Goal: Navigation & Orientation: Find specific page/section

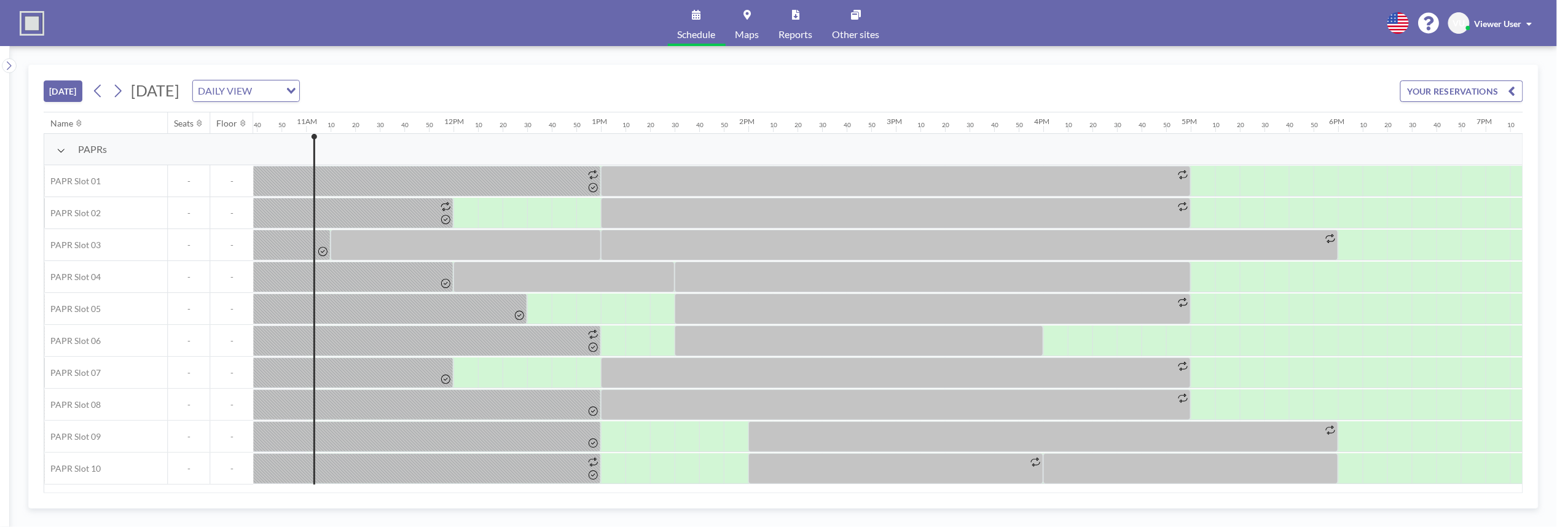
scroll to position [0, 1598]
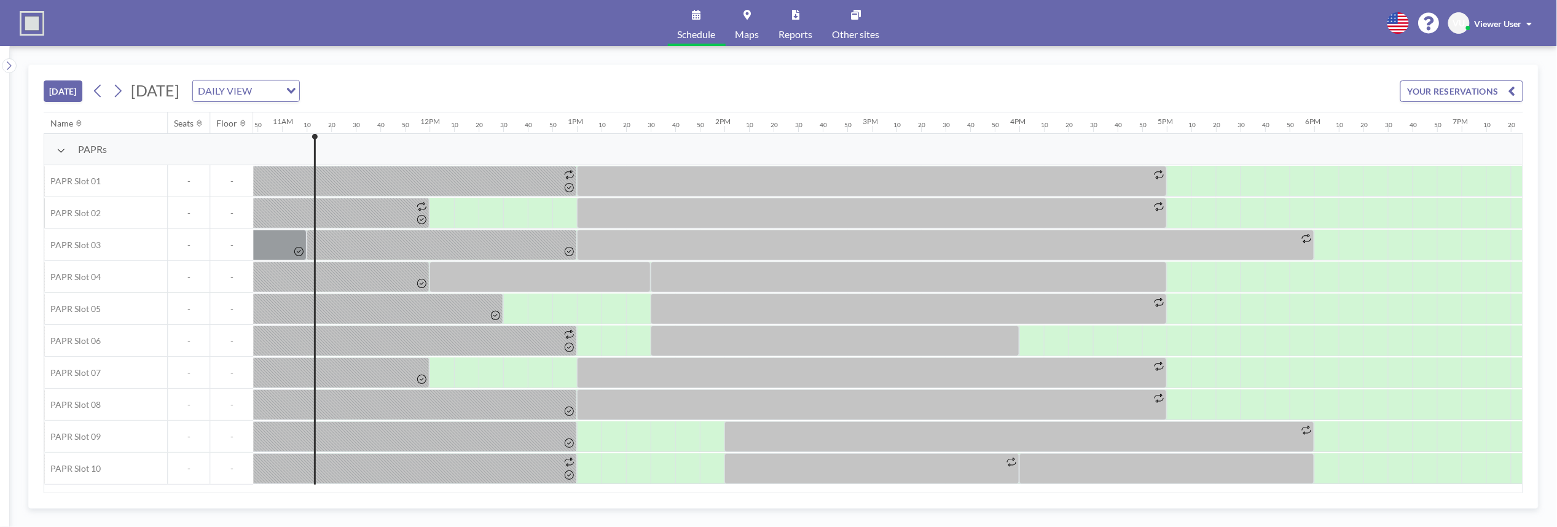
scroll to position [0, 1622]
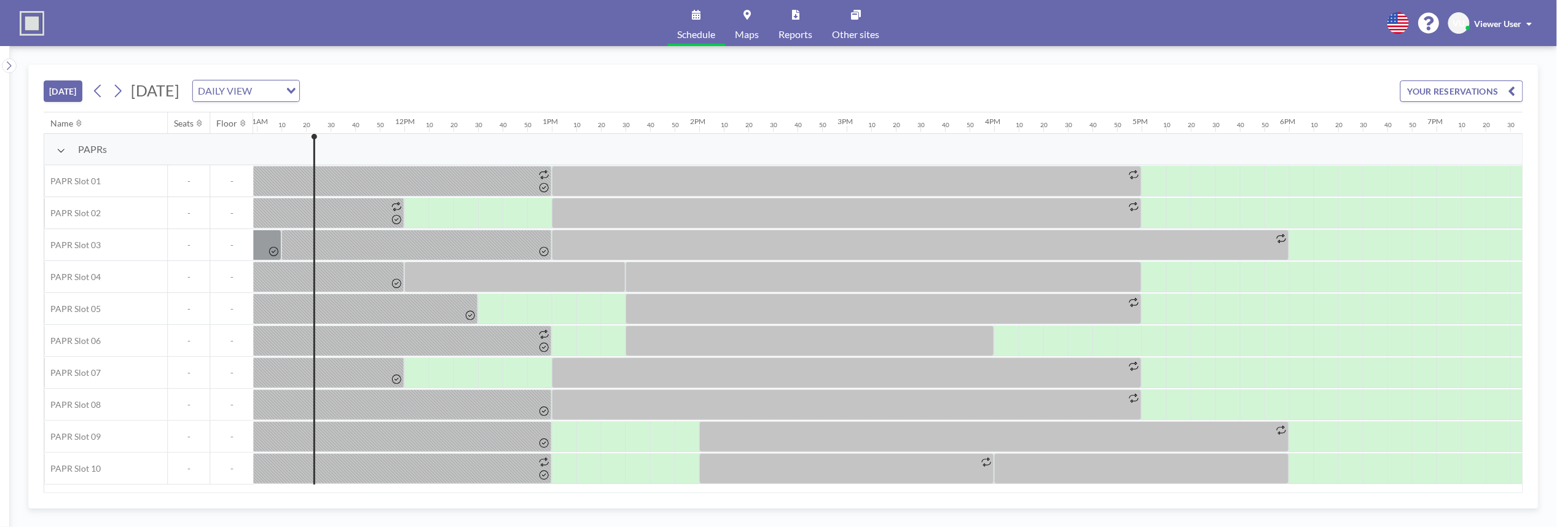
scroll to position [0, 1647]
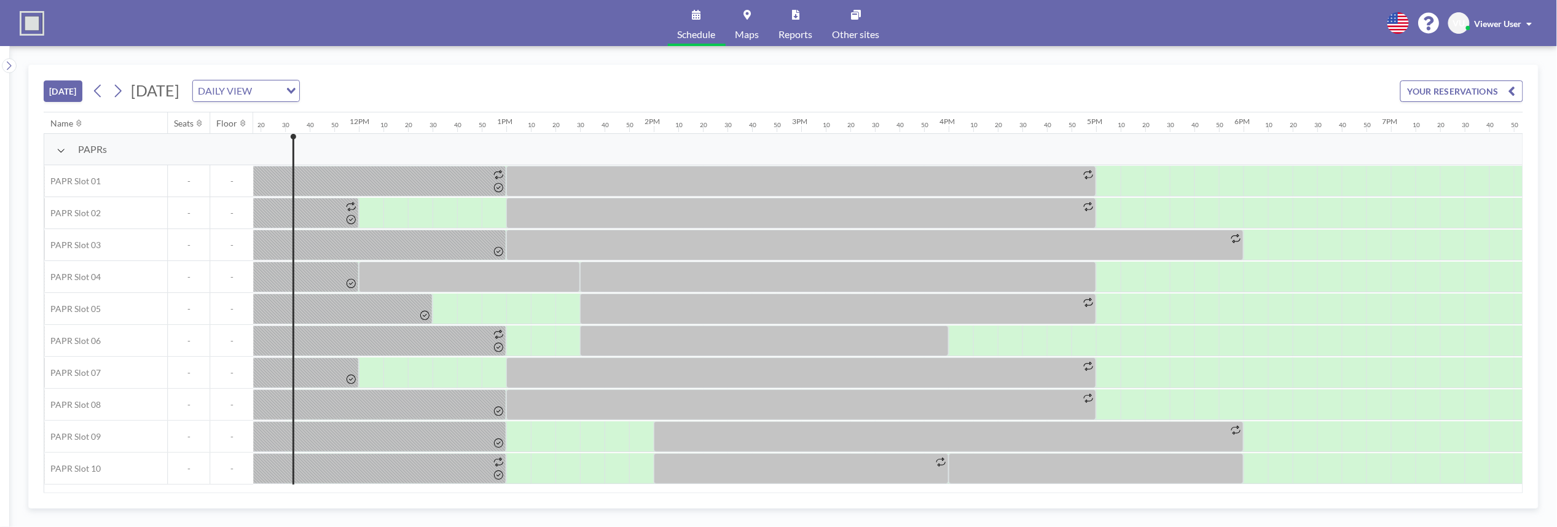
scroll to position [0, 1672]
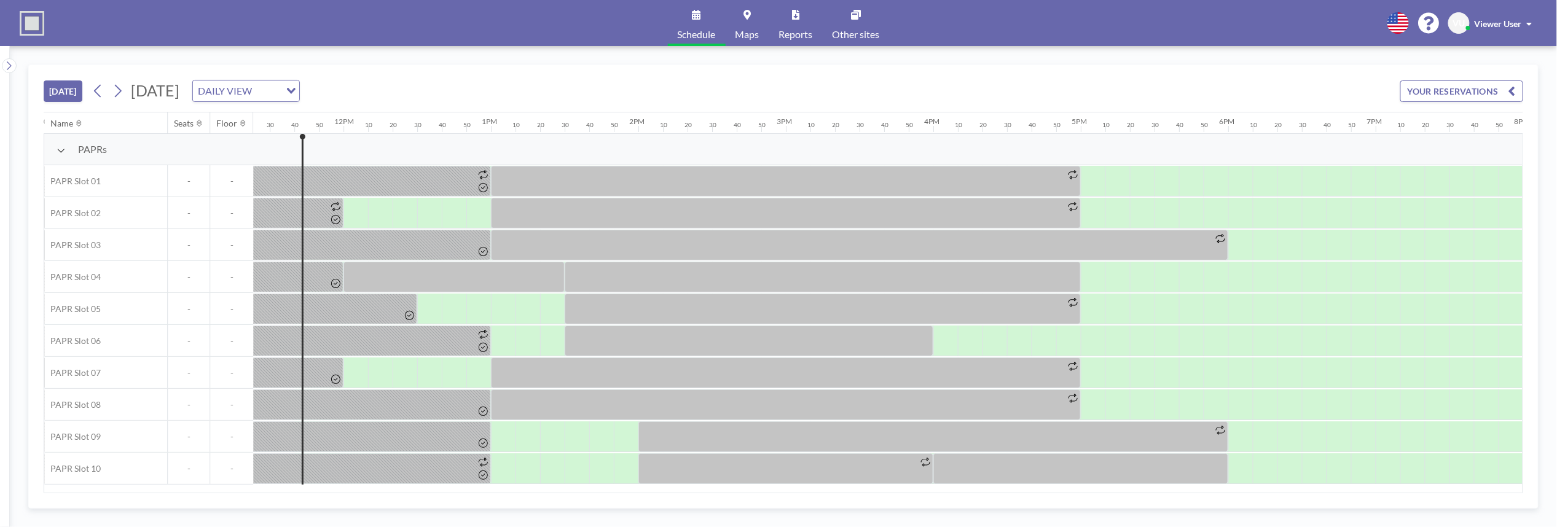
scroll to position [0, 1696]
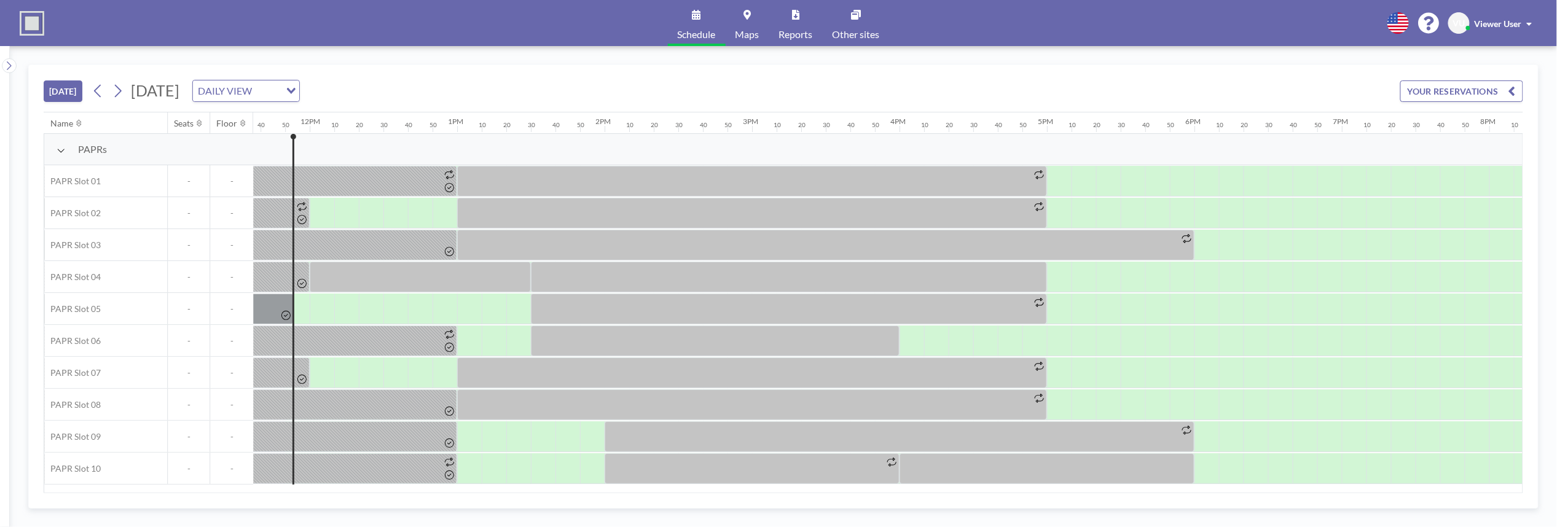
scroll to position [0, 1721]
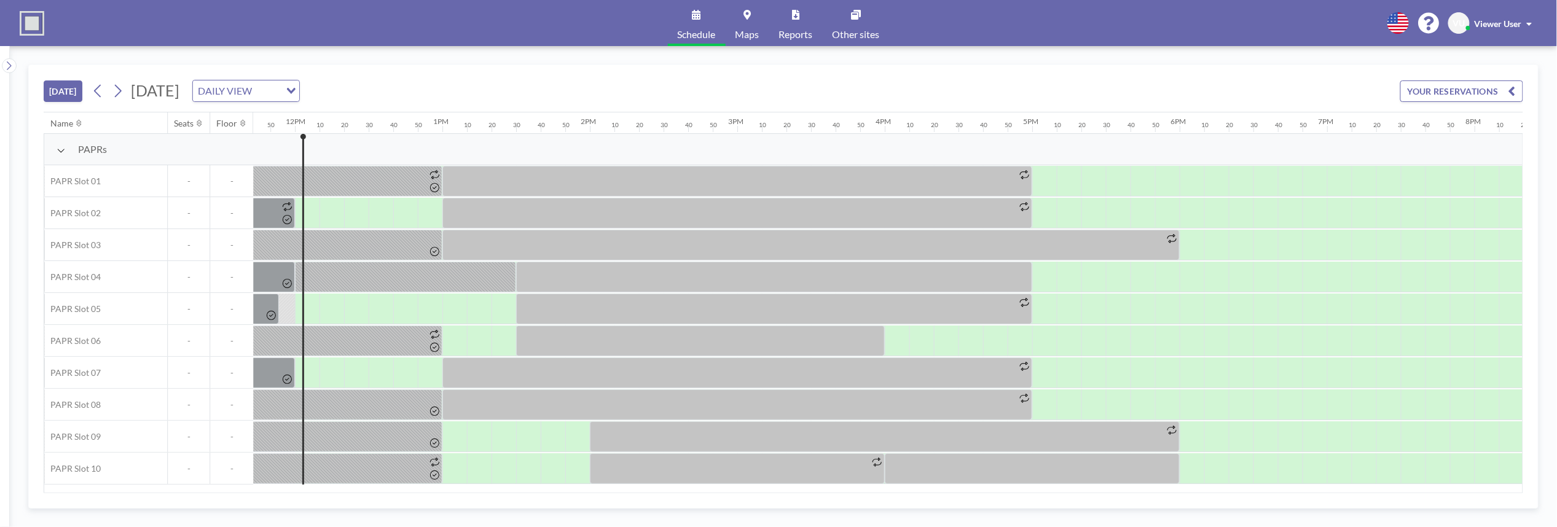
scroll to position [0, 1745]
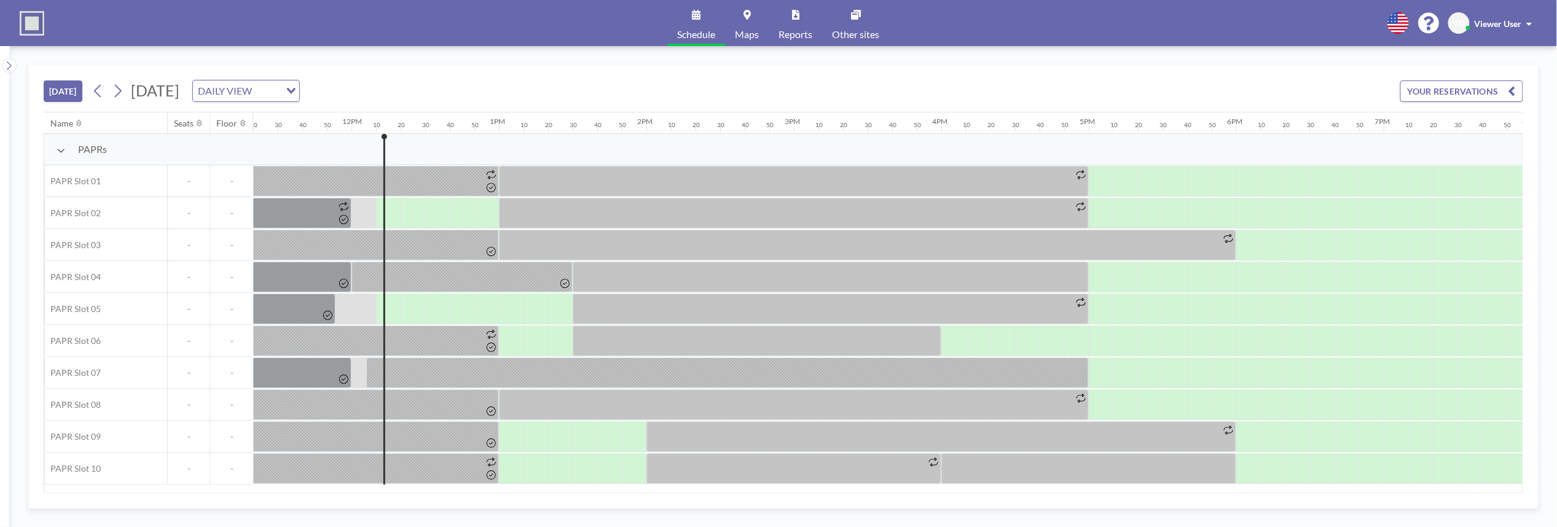
scroll to position [0, 1770]
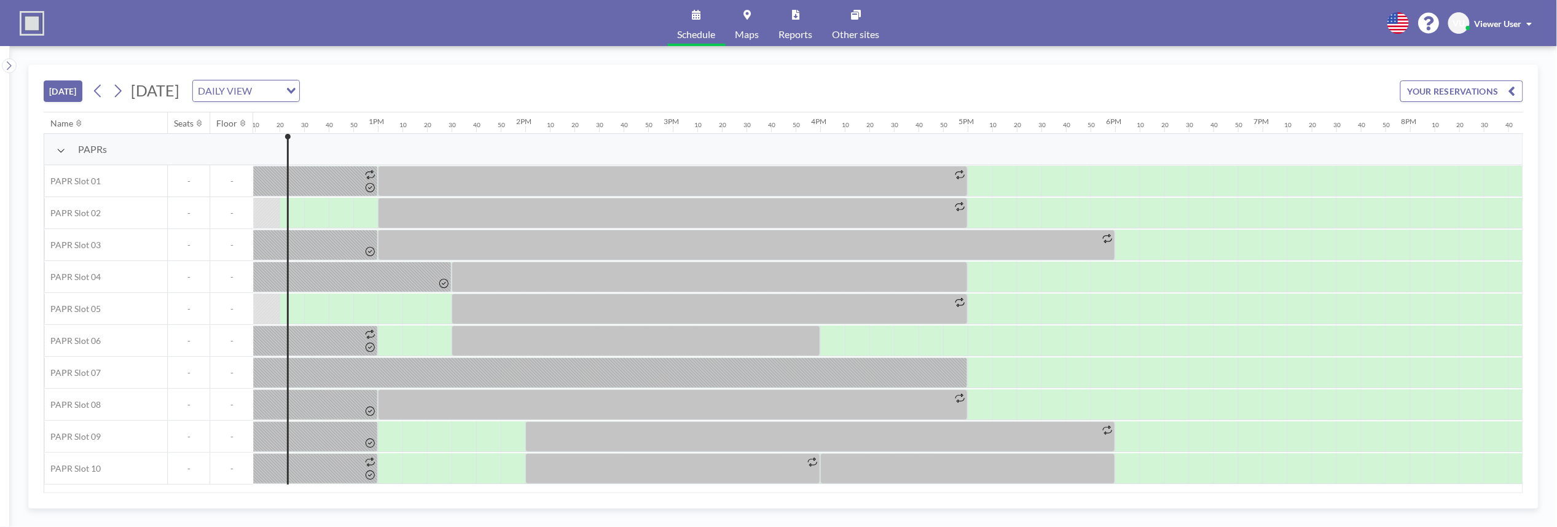
scroll to position [0, 1794]
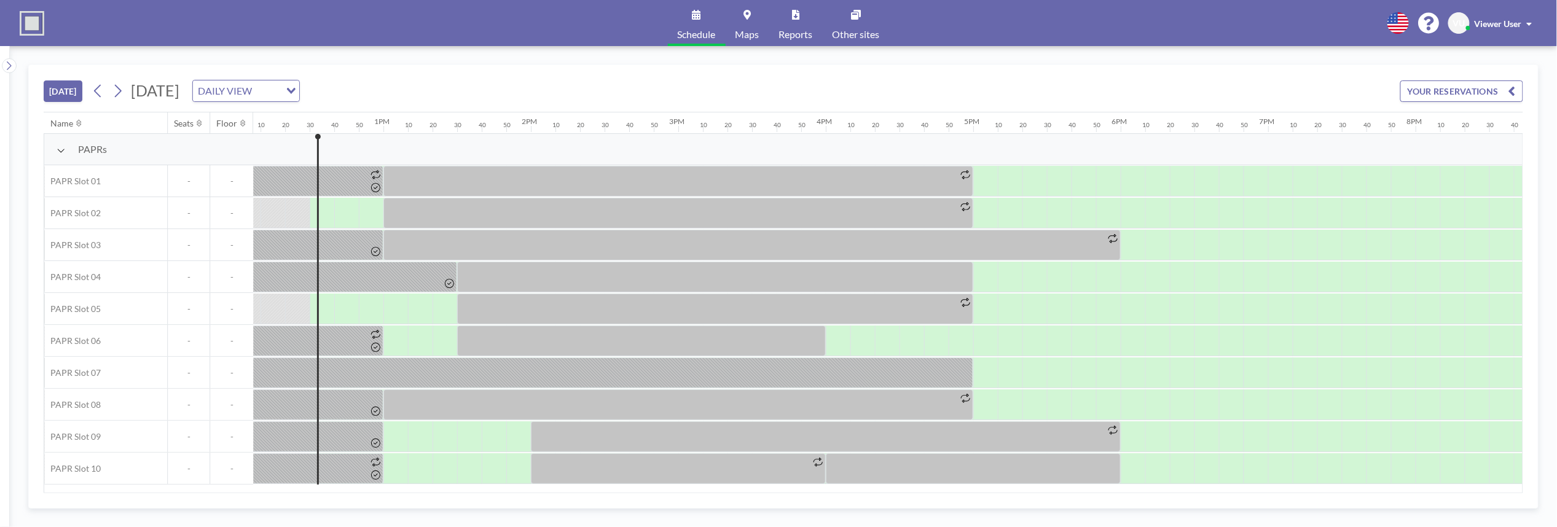
scroll to position [0, 1819]
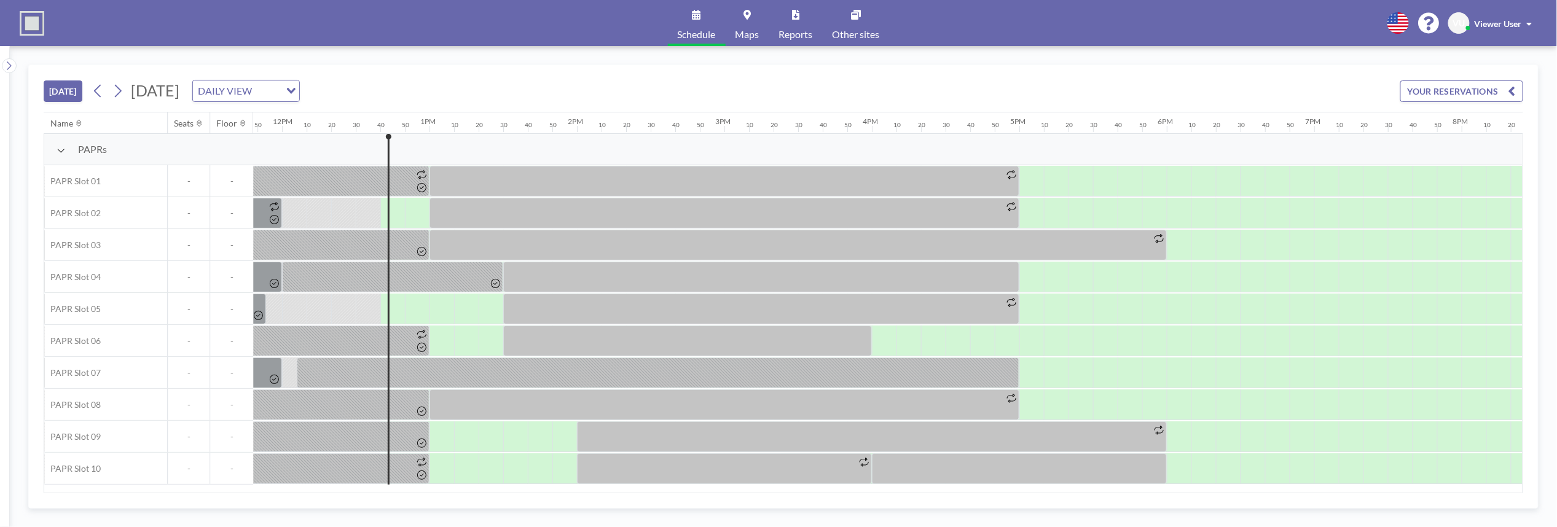
scroll to position [0, 1844]
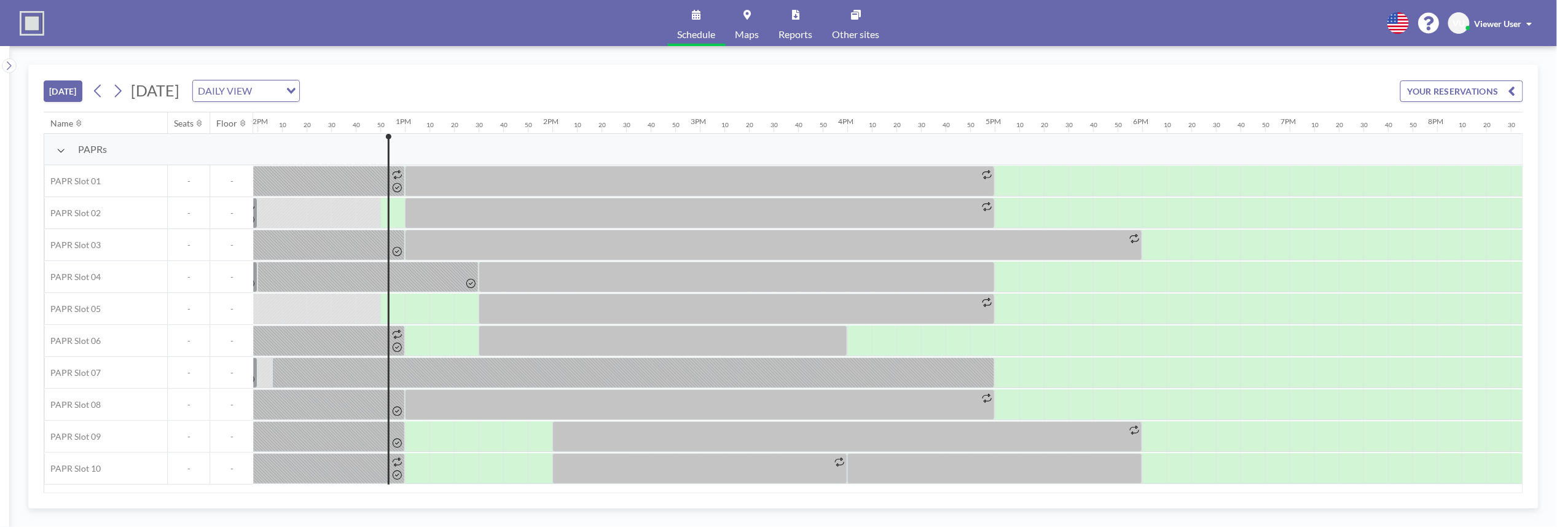
scroll to position [0, 1868]
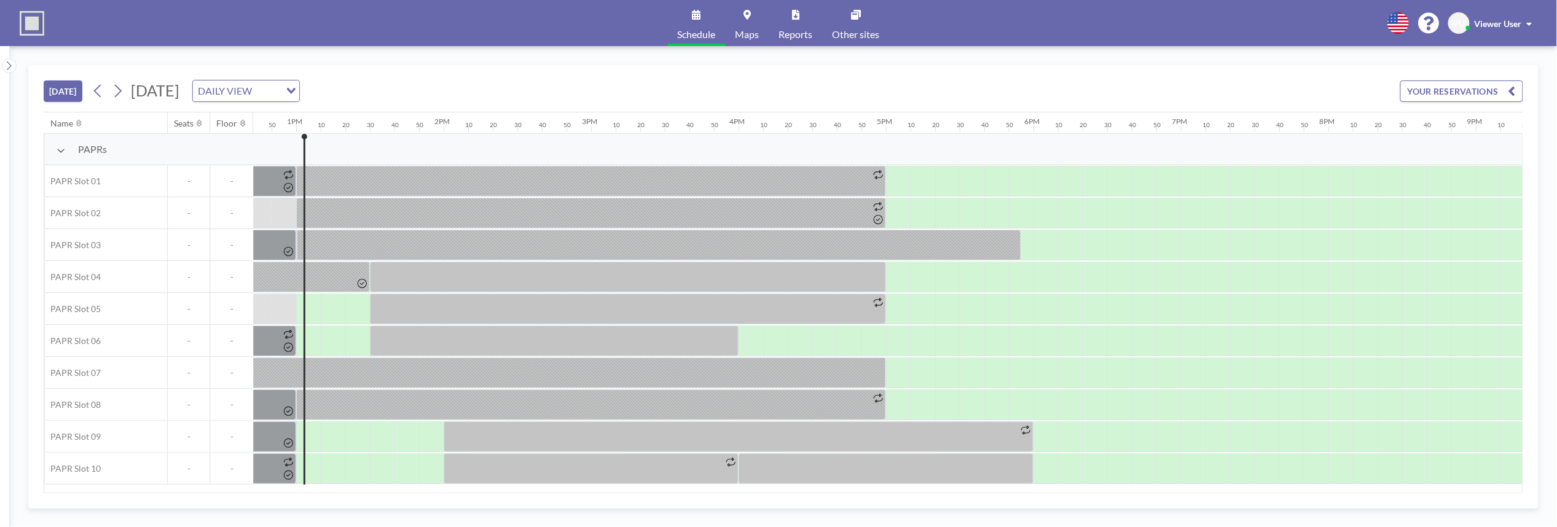
scroll to position [0, 1893]
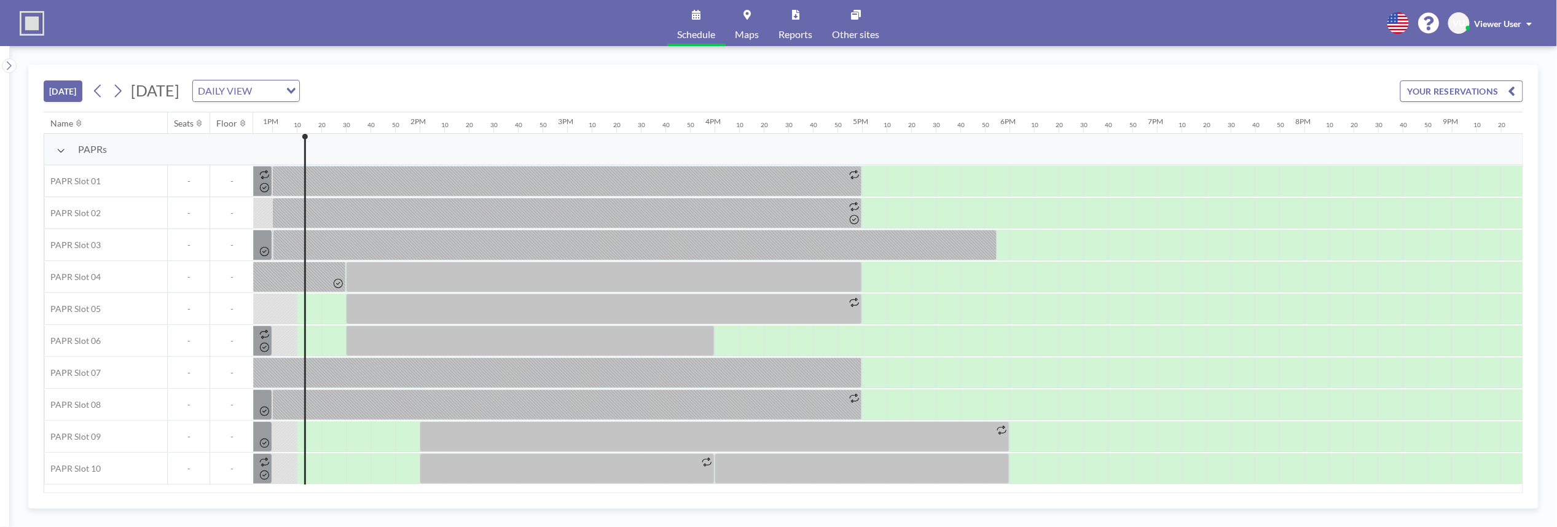
scroll to position [0, 1917]
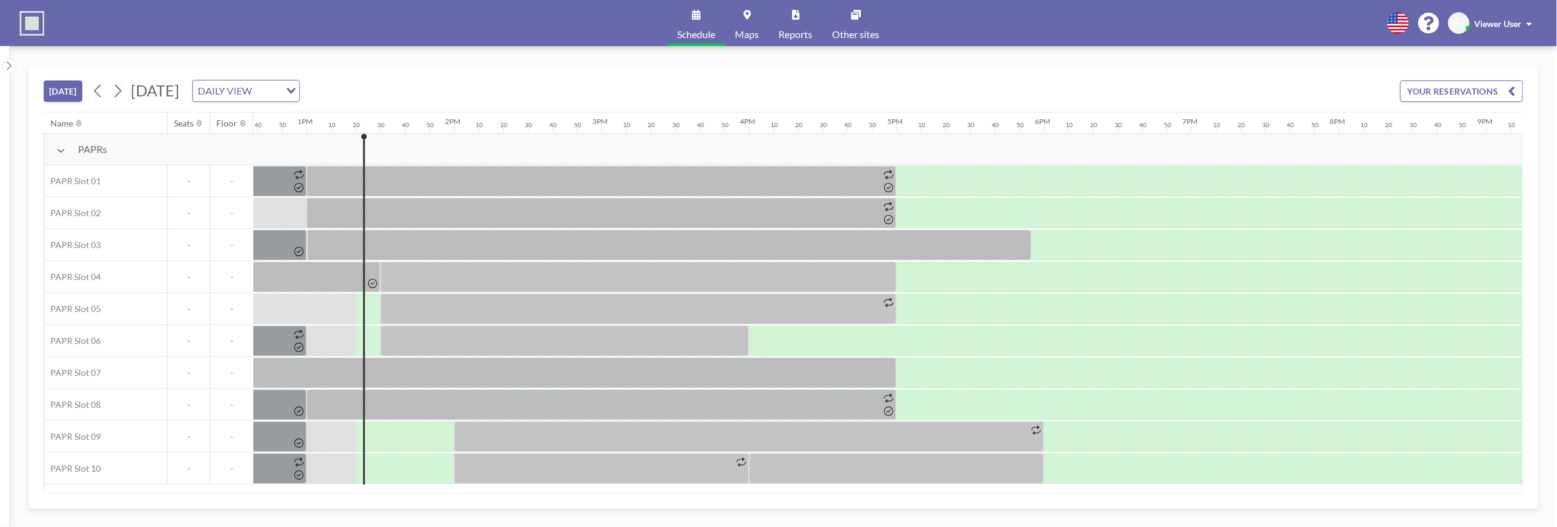
scroll to position [0, 1942]
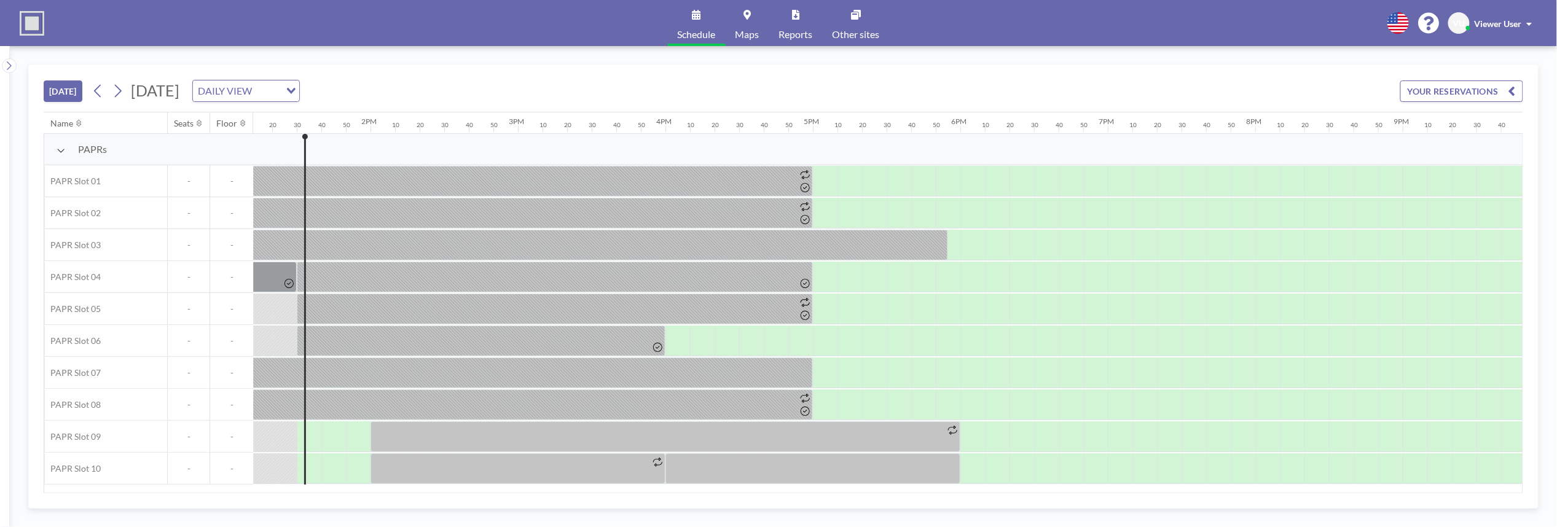
scroll to position [0, 1966]
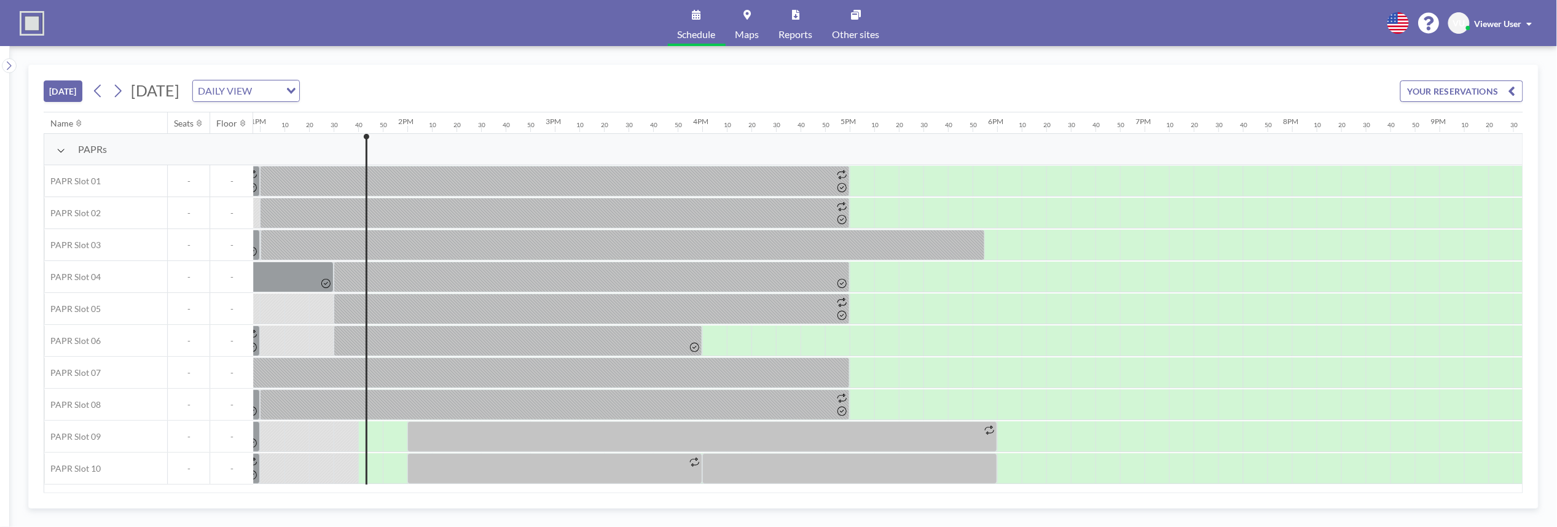
scroll to position [0, 1991]
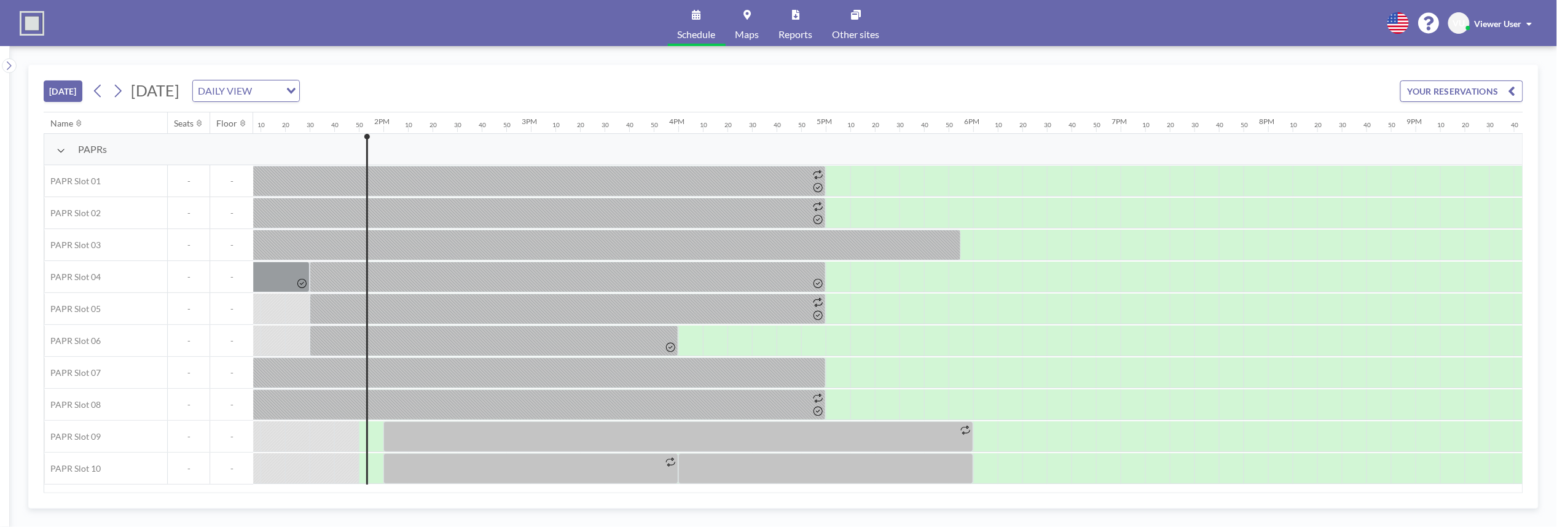
scroll to position [0, 2016]
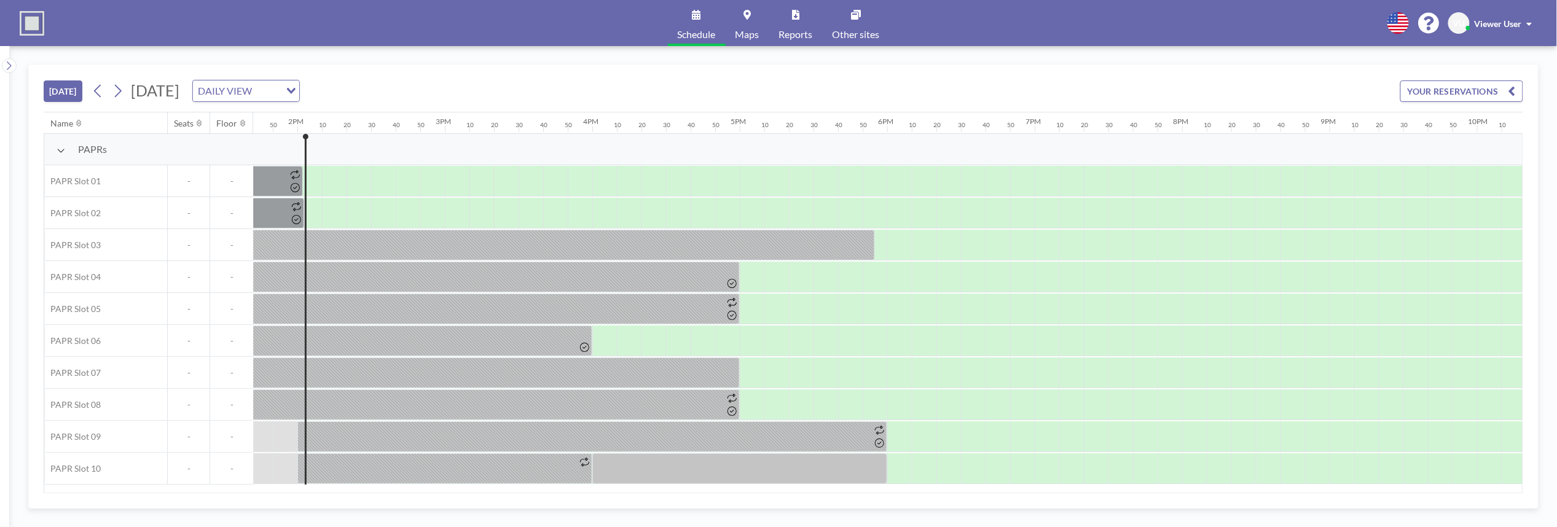
scroll to position [0, 2040]
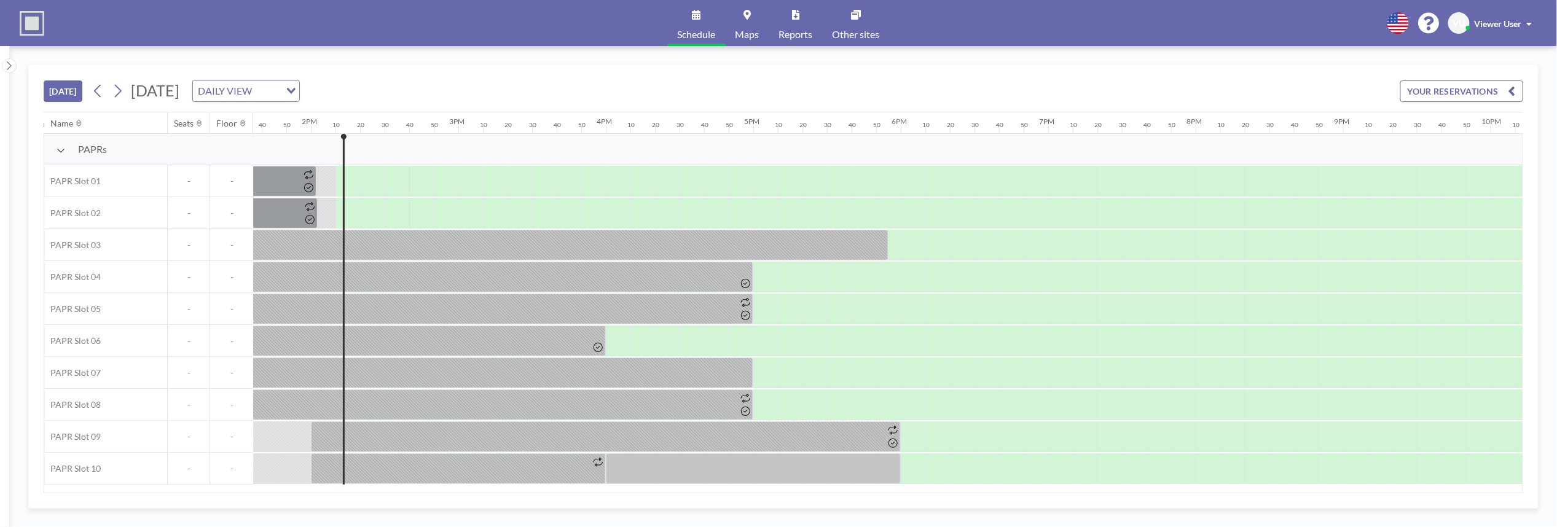
scroll to position [0, 2065]
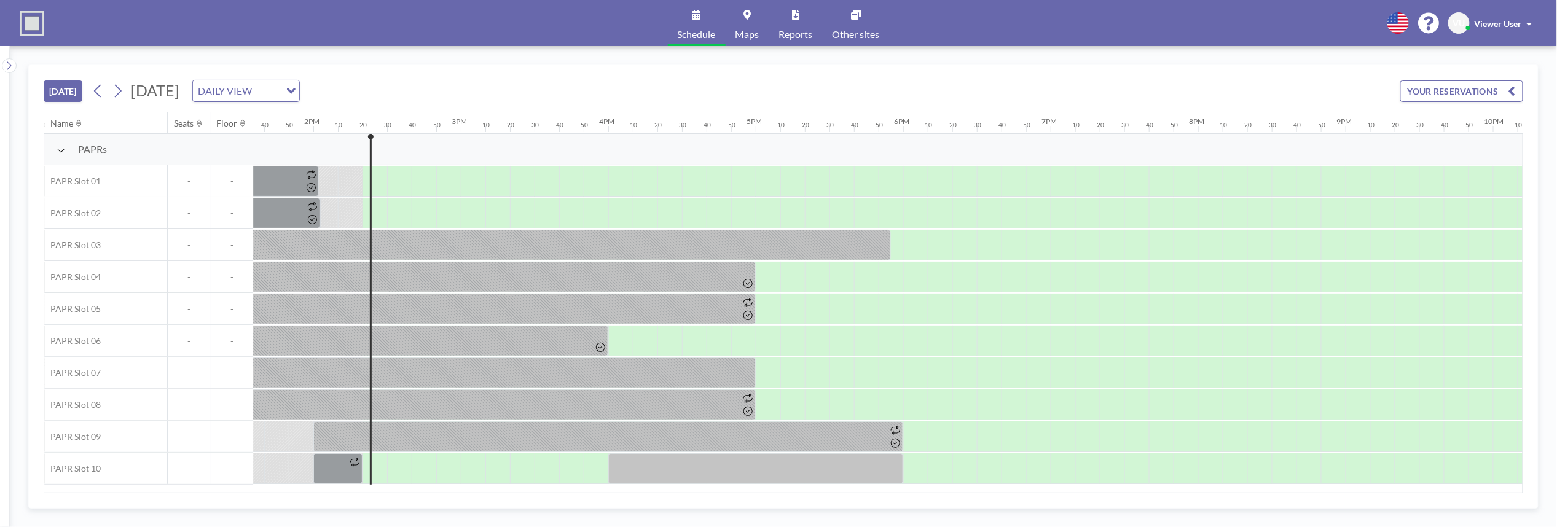
scroll to position [0, 2089]
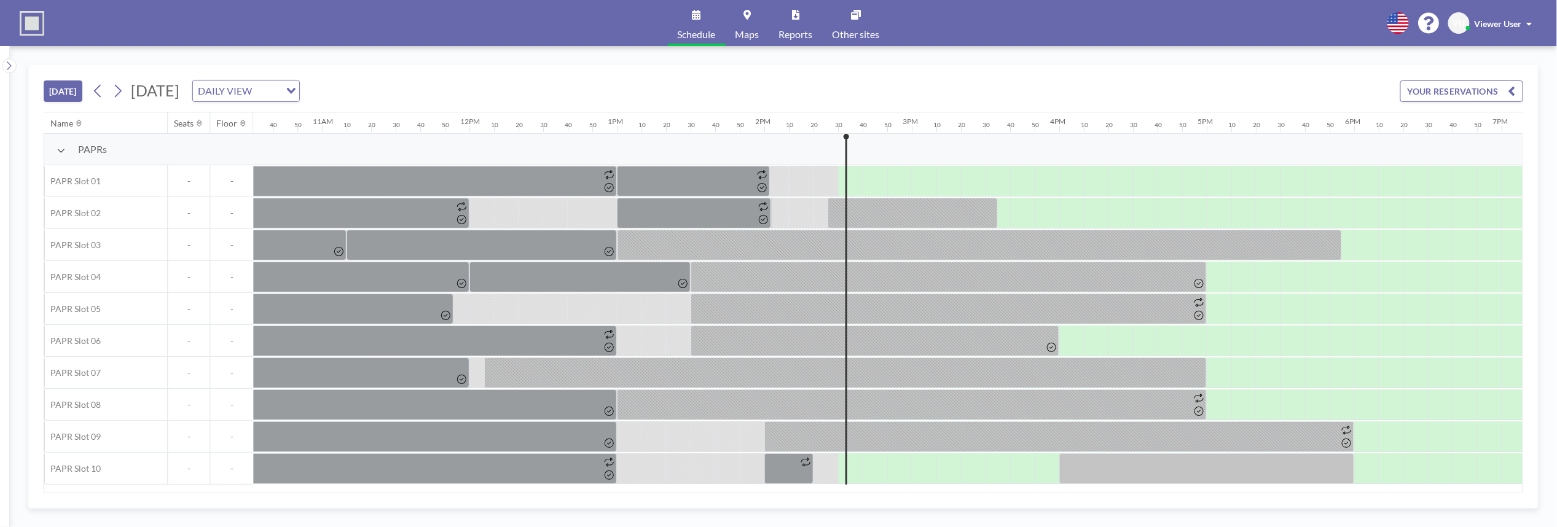
scroll to position [0, 2114]
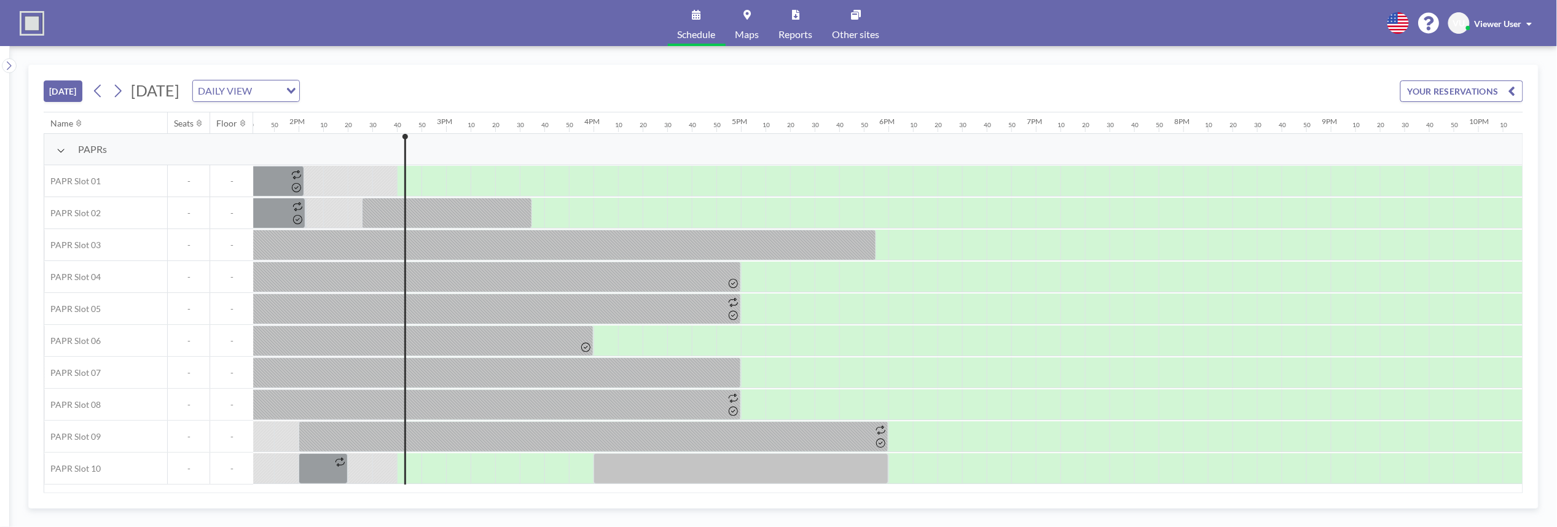
scroll to position [0, 2139]
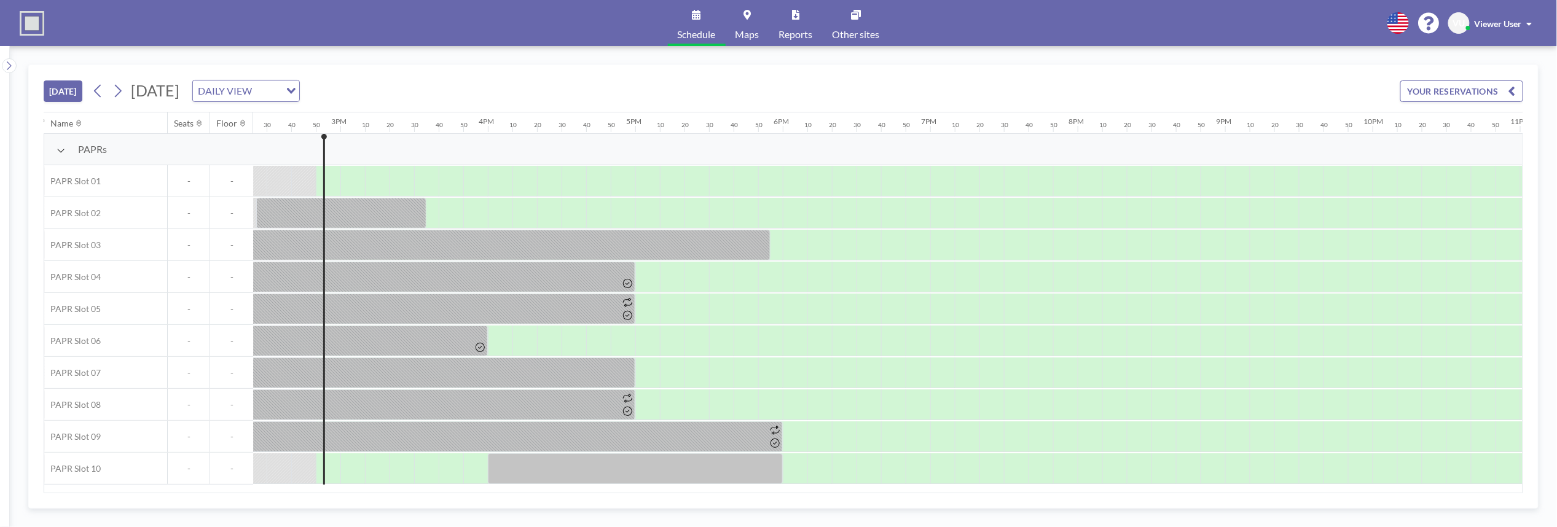
scroll to position [0, 2163]
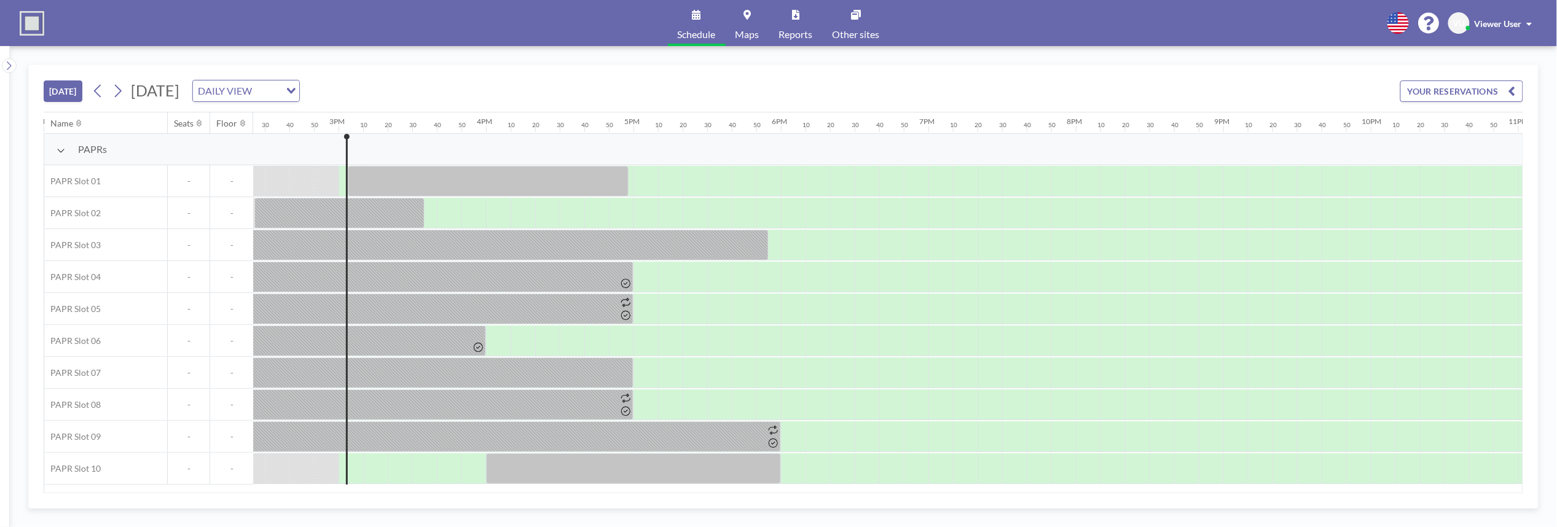
scroll to position [0, 2188]
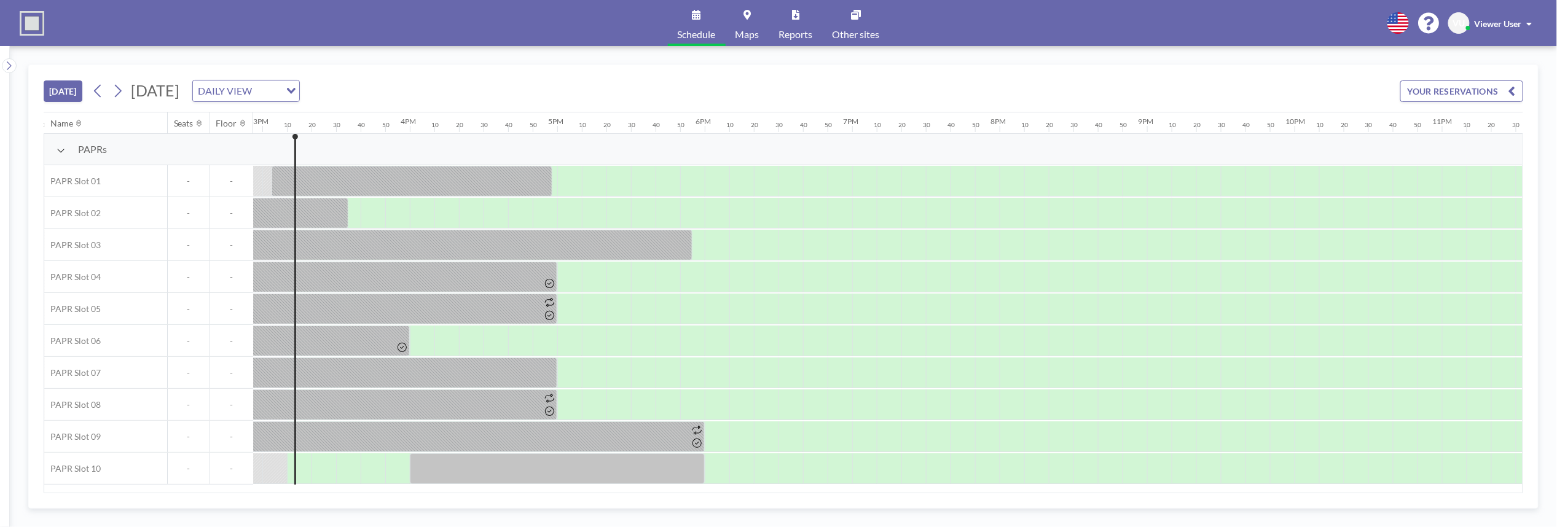
scroll to position [0, 2212]
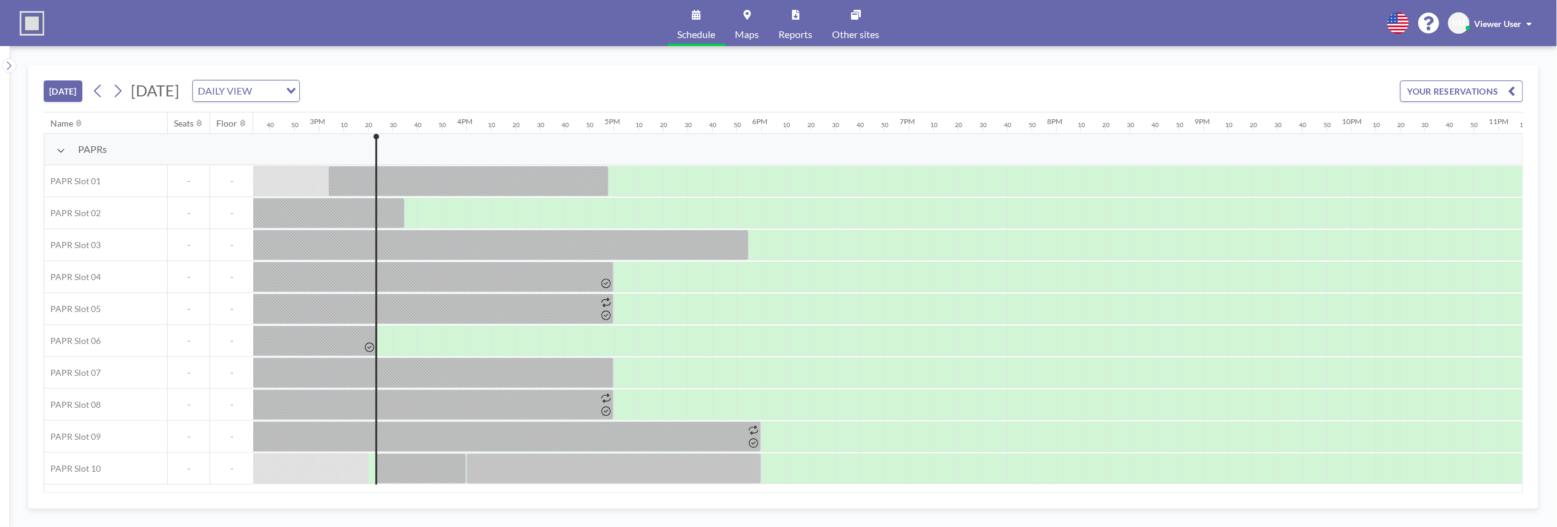
scroll to position [0, 2237]
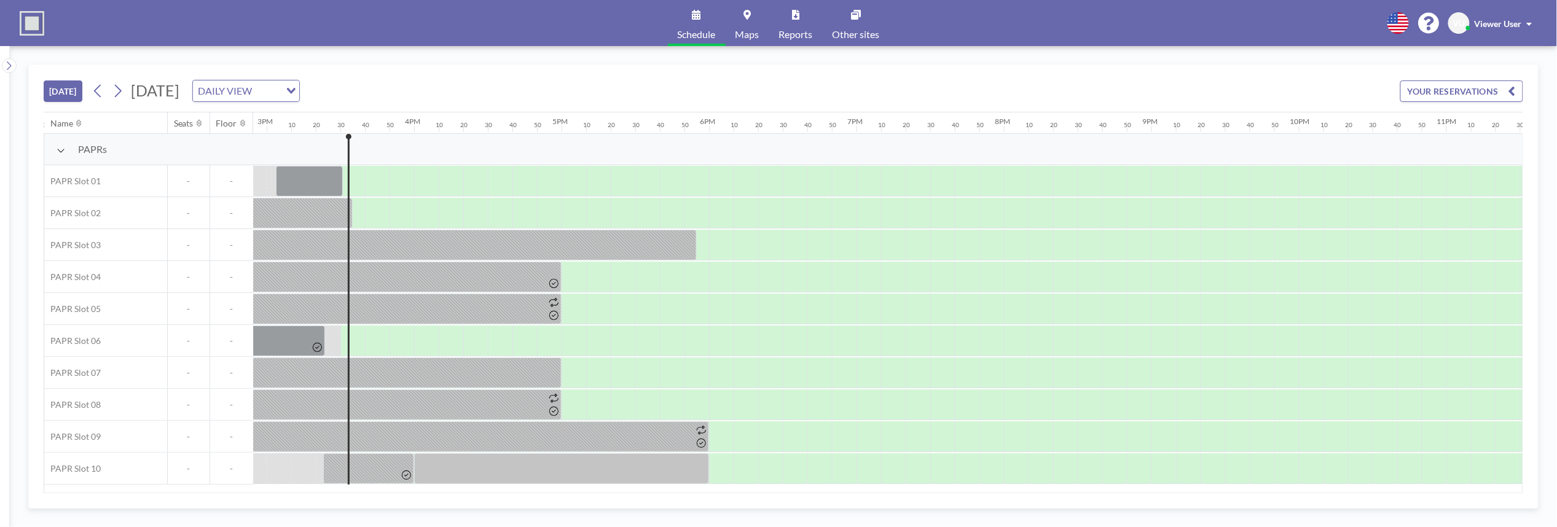
scroll to position [0, 2261]
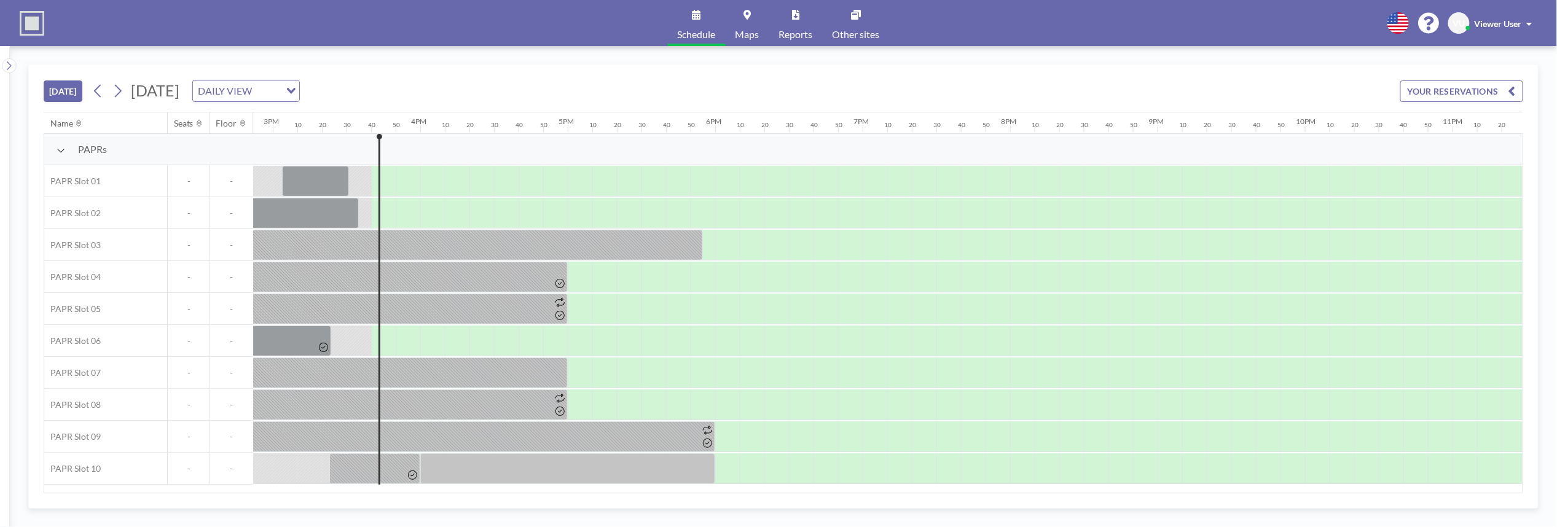
scroll to position [0, 2284]
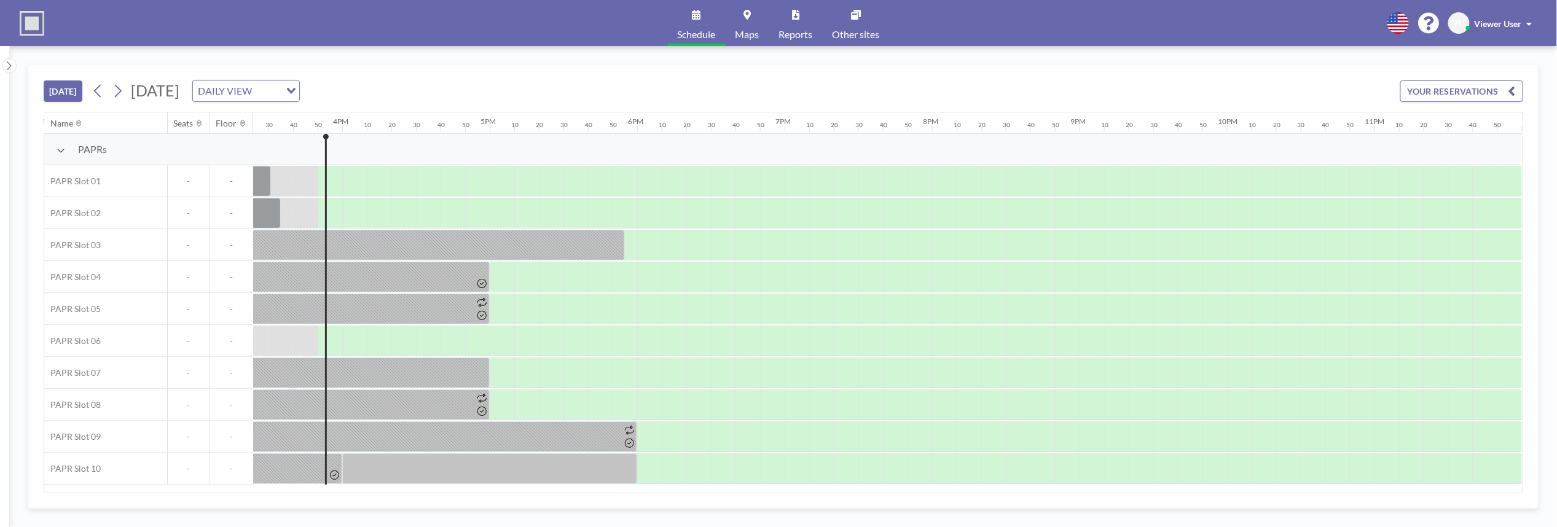
scroll to position [0, 2284]
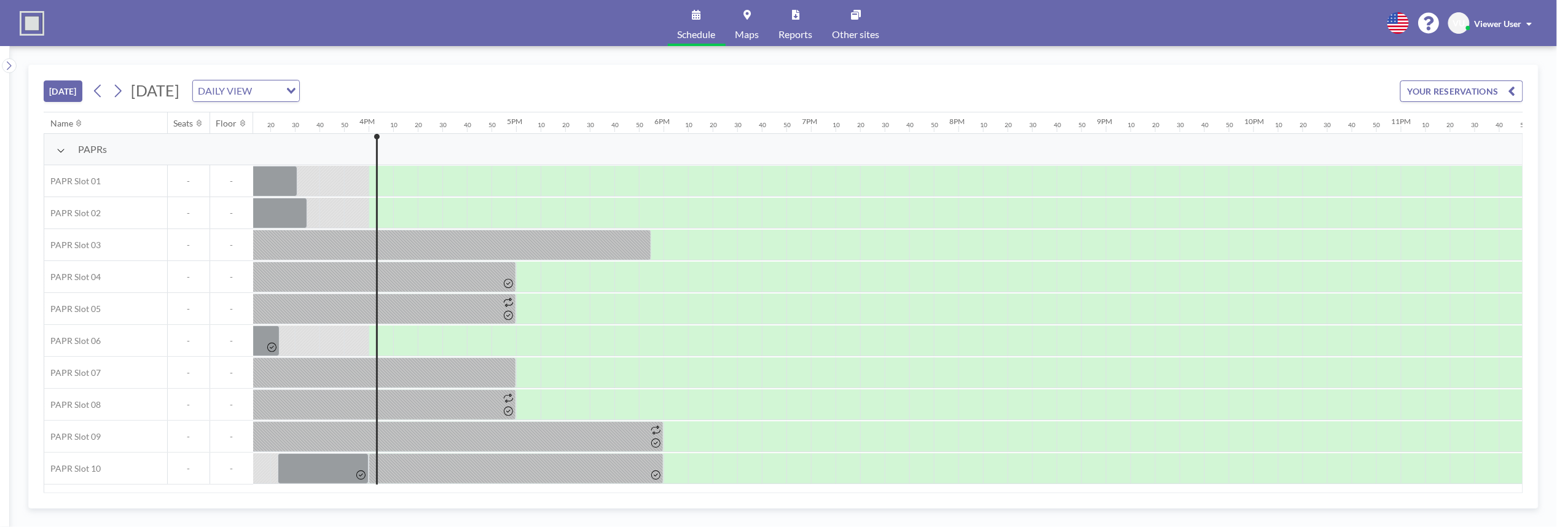
scroll to position [0, 2284]
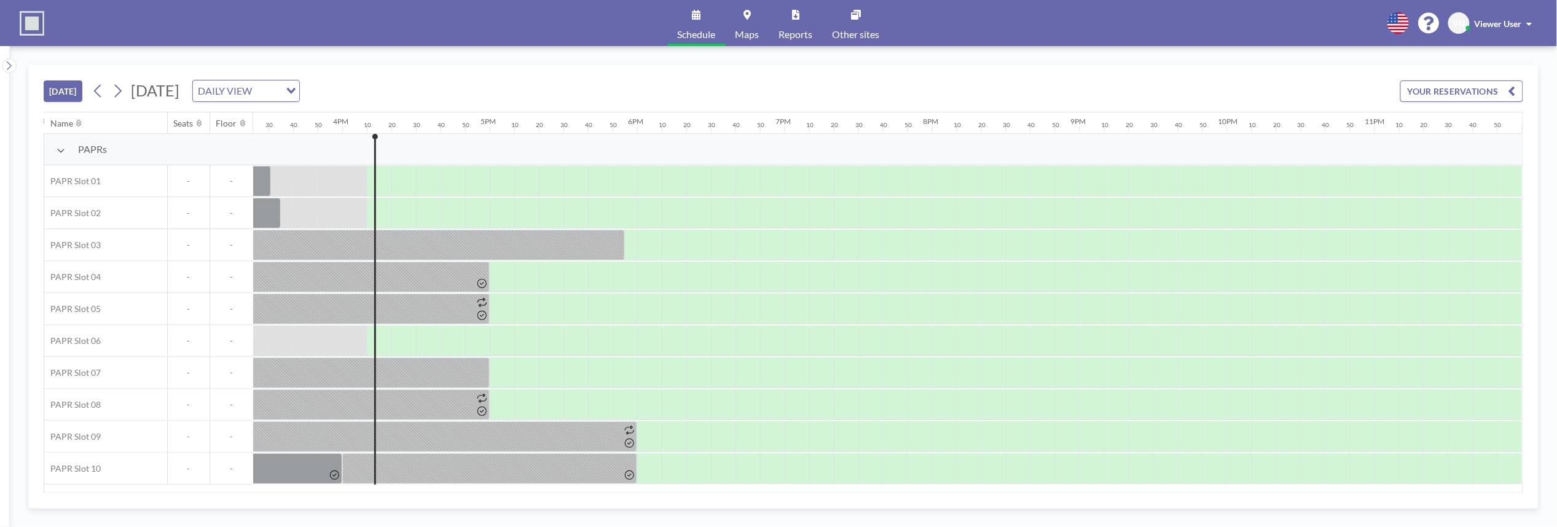
scroll to position [0, 2284]
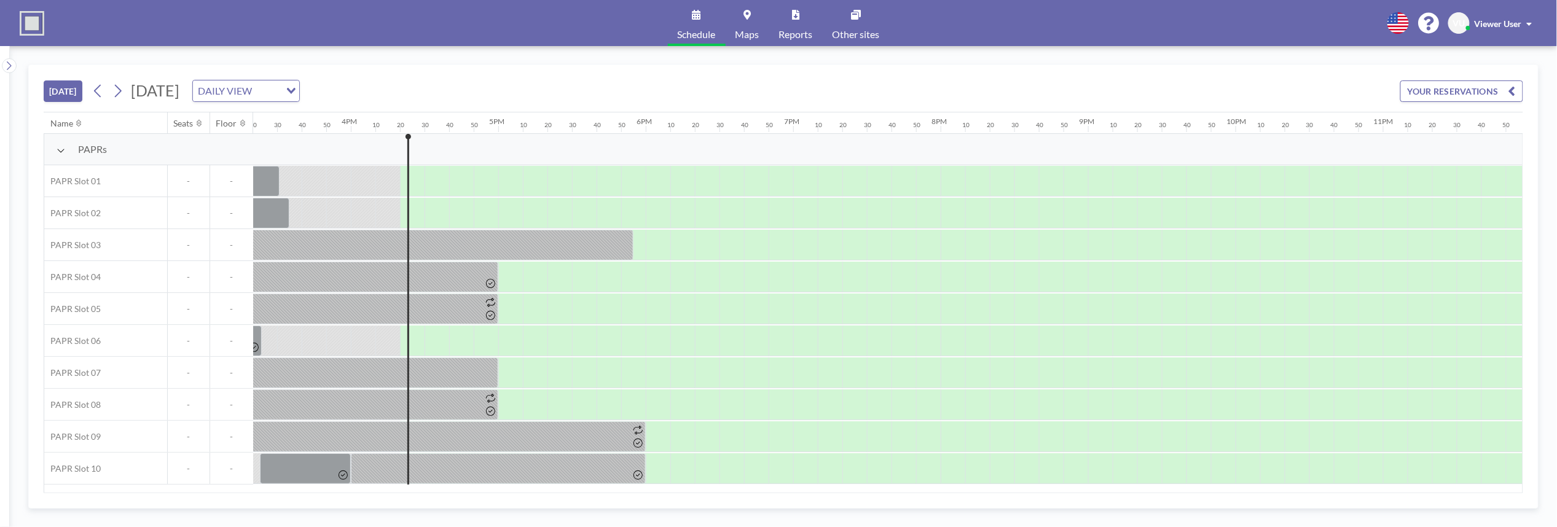
scroll to position [0, 2284]
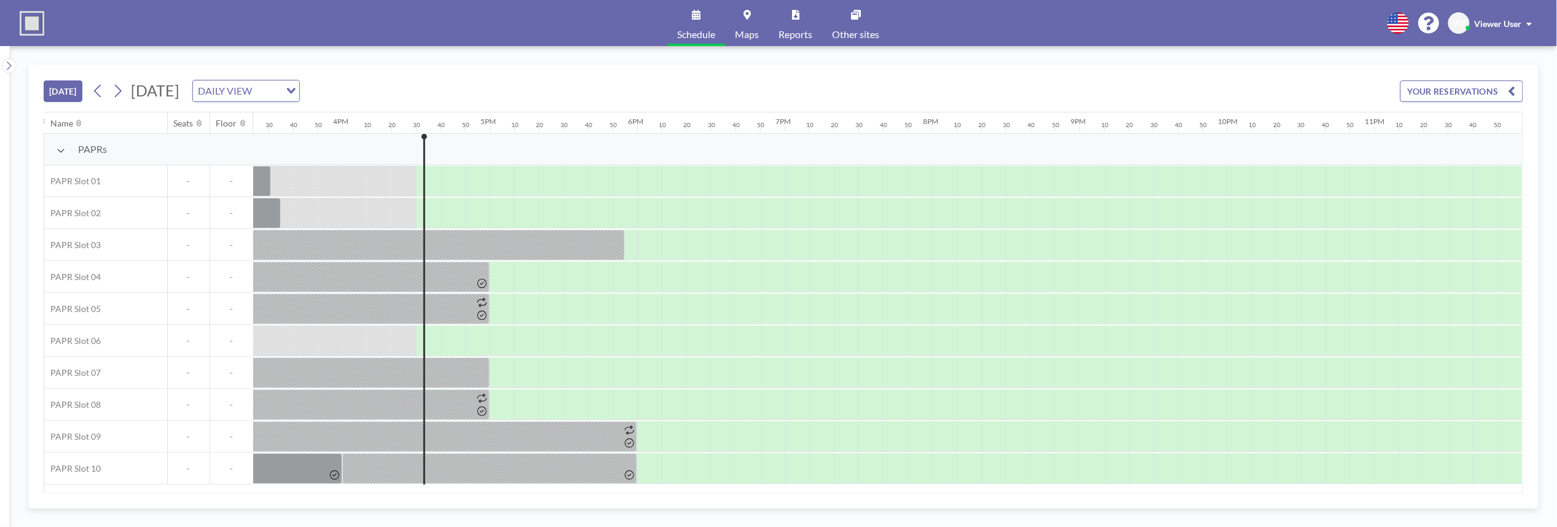
scroll to position [0, 2284]
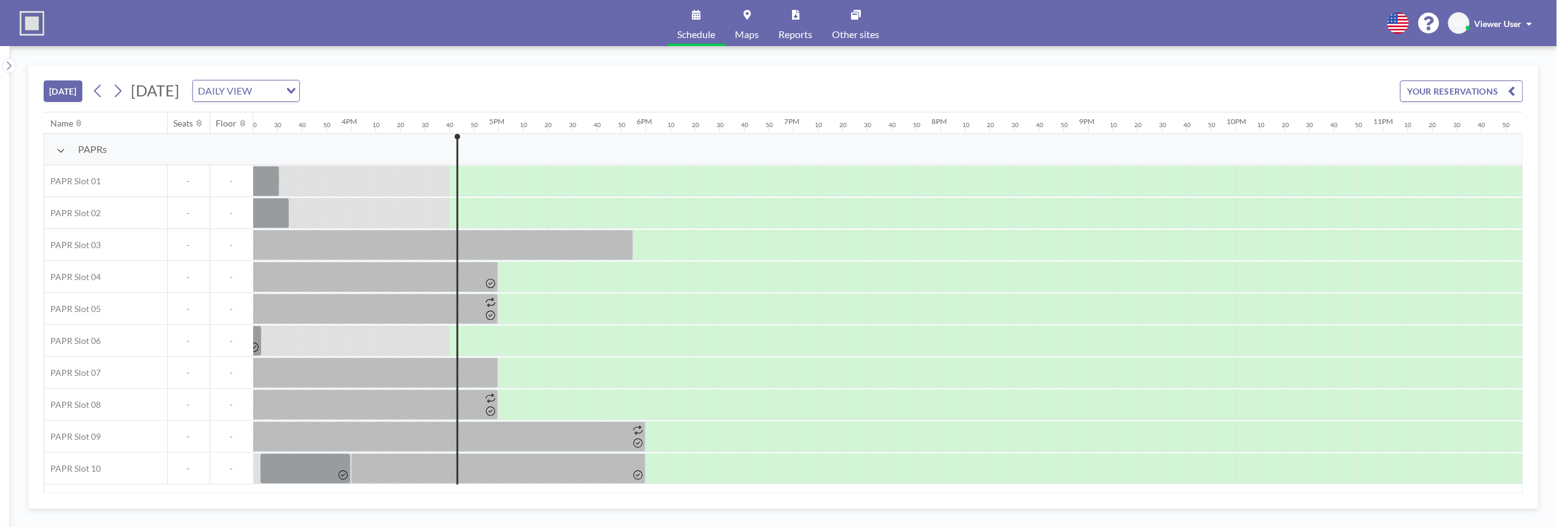
scroll to position [0, 2284]
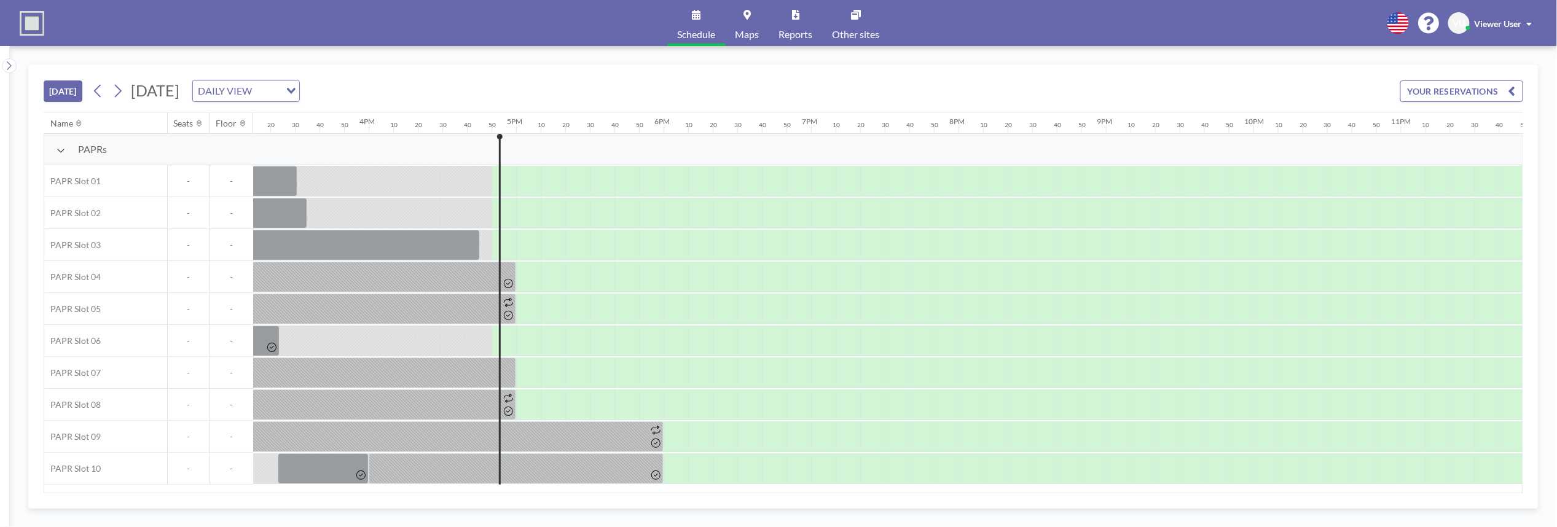
scroll to position [0, 2284]
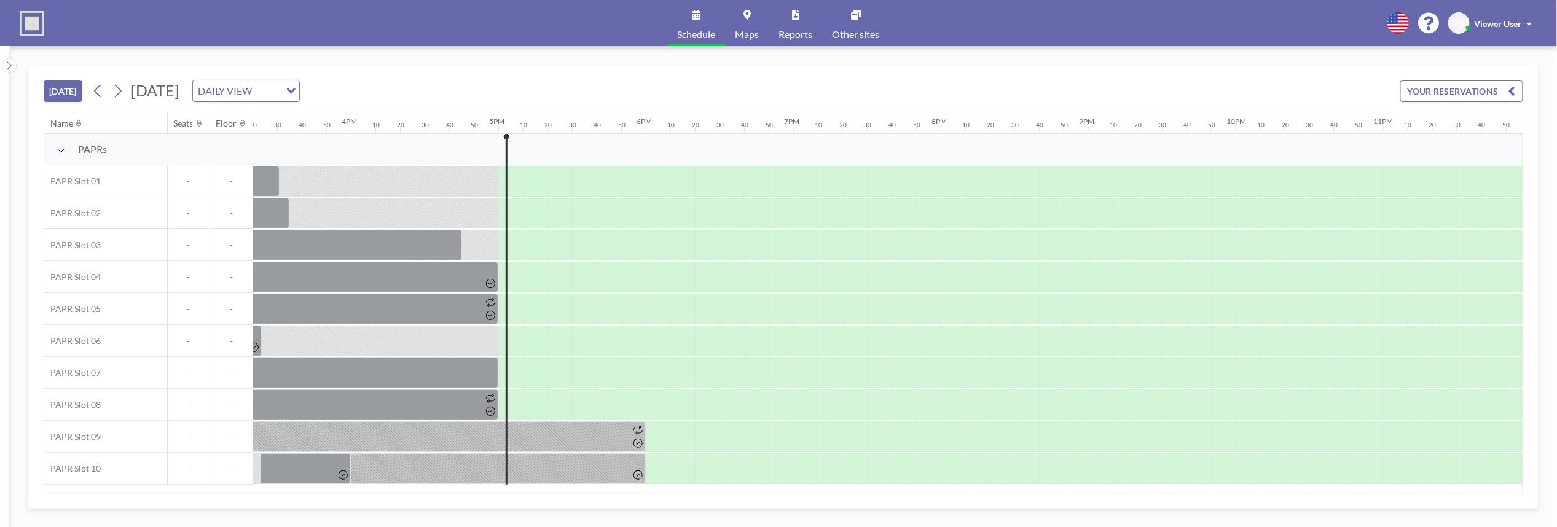
scroll to position [0, 2284]
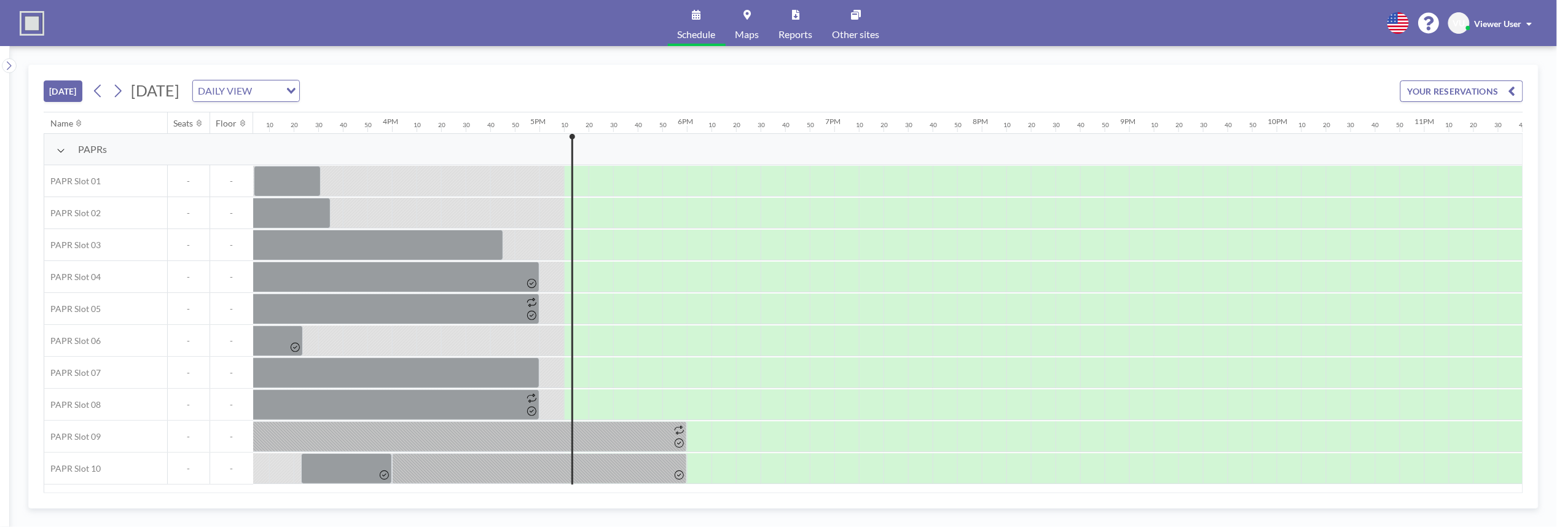
scroll to position [0, 2284]
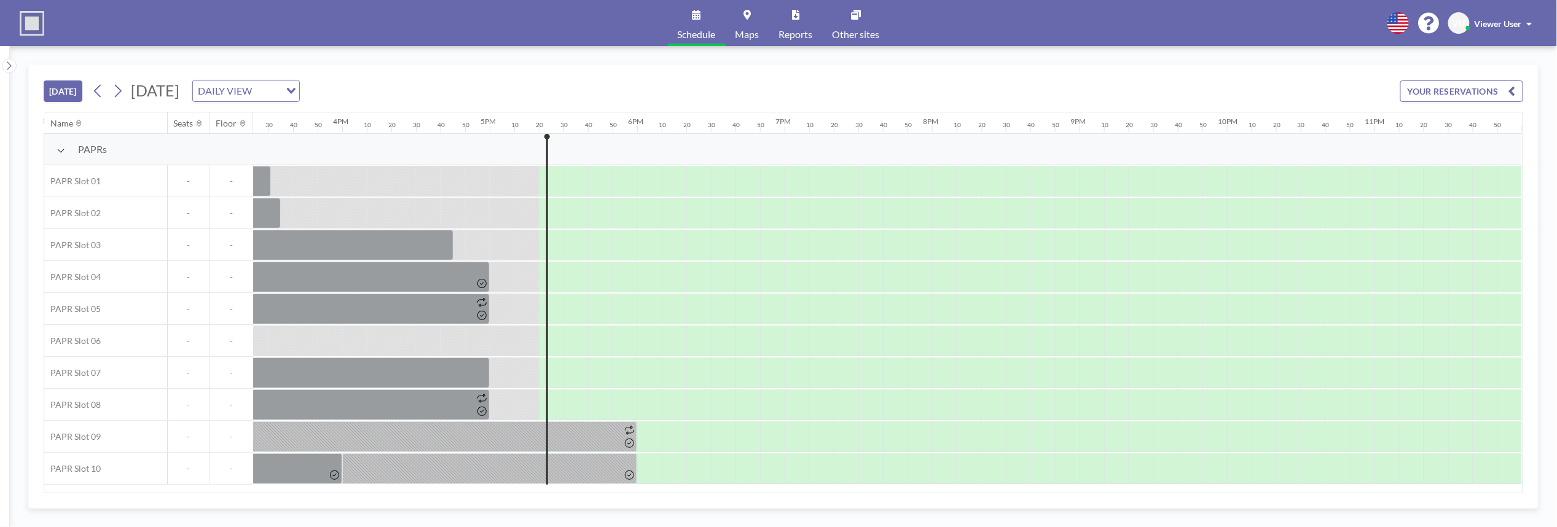
scroll to position [0, 2284]
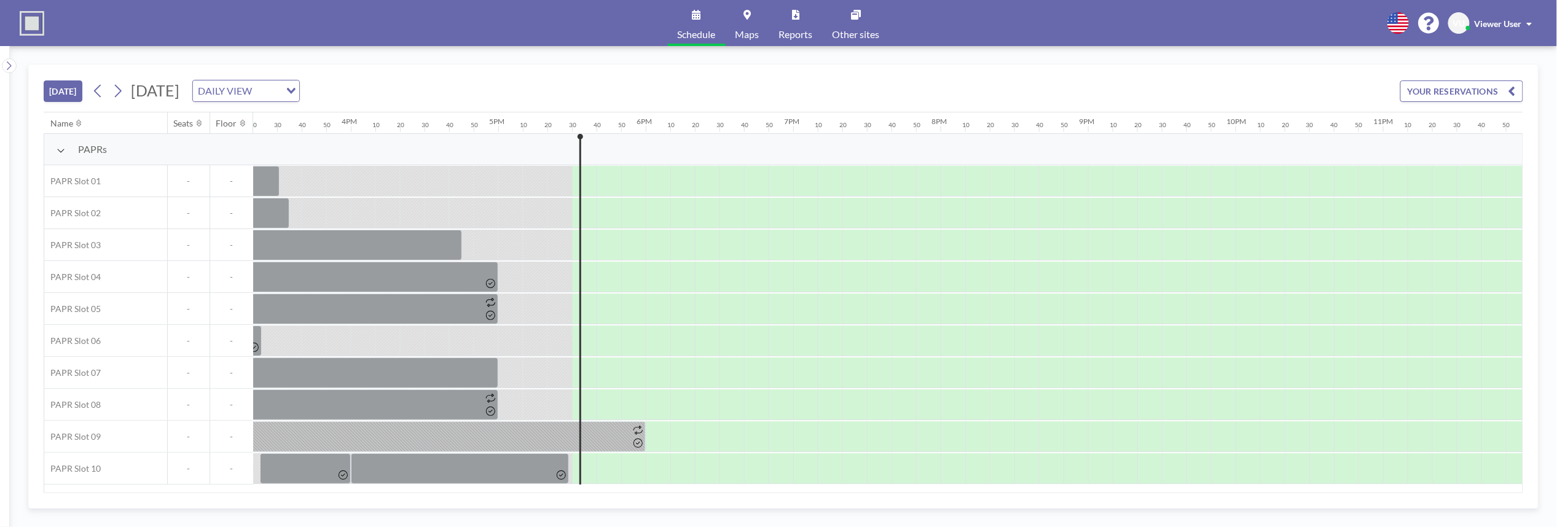
scroll to position [0, 2284]
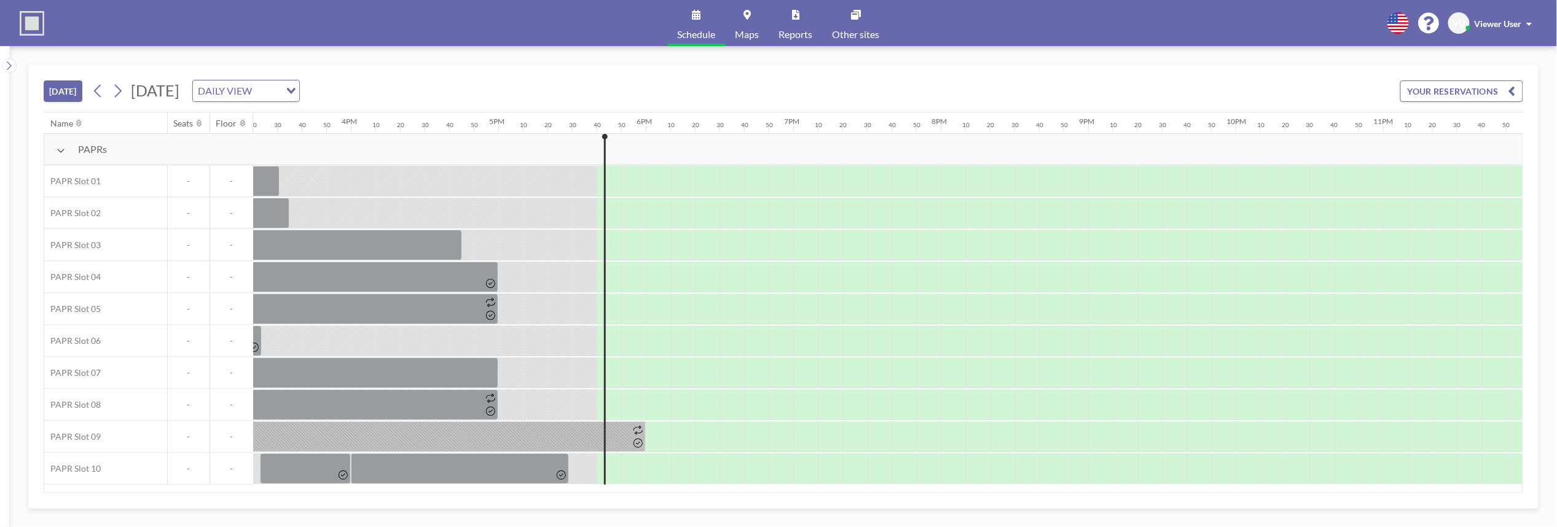
scroll to position [0, 2284]
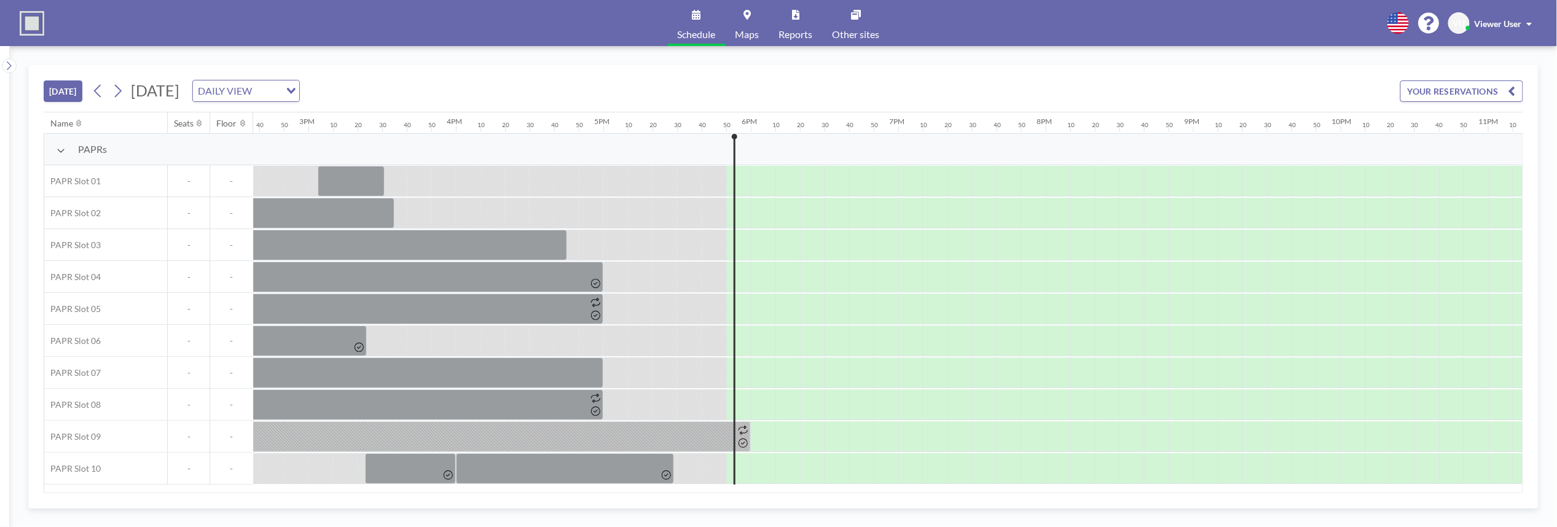
scroll to position [0, 2284]
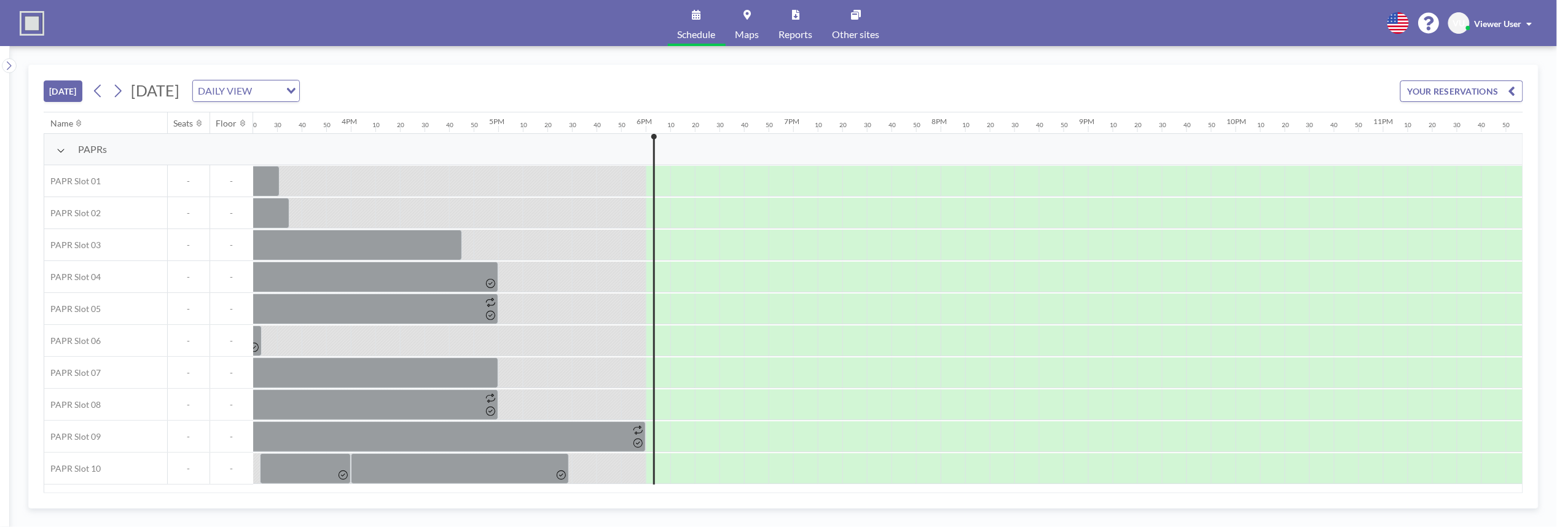
scroll to position [0, 2284]
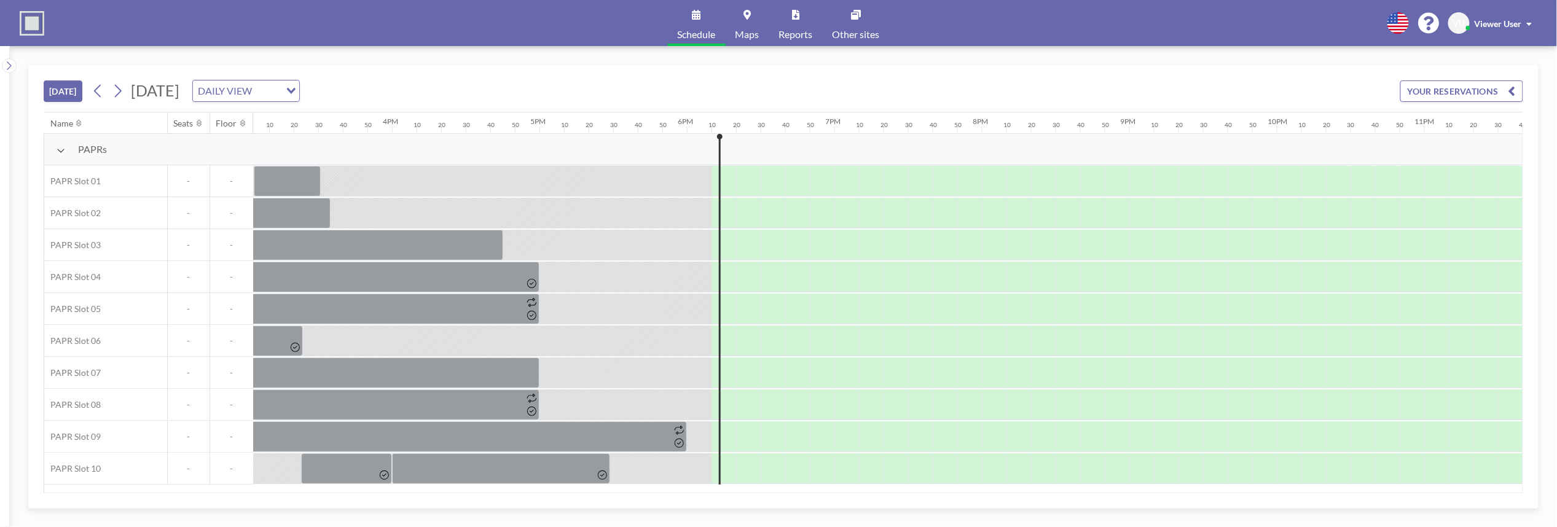
scroll to position [0, 2284]
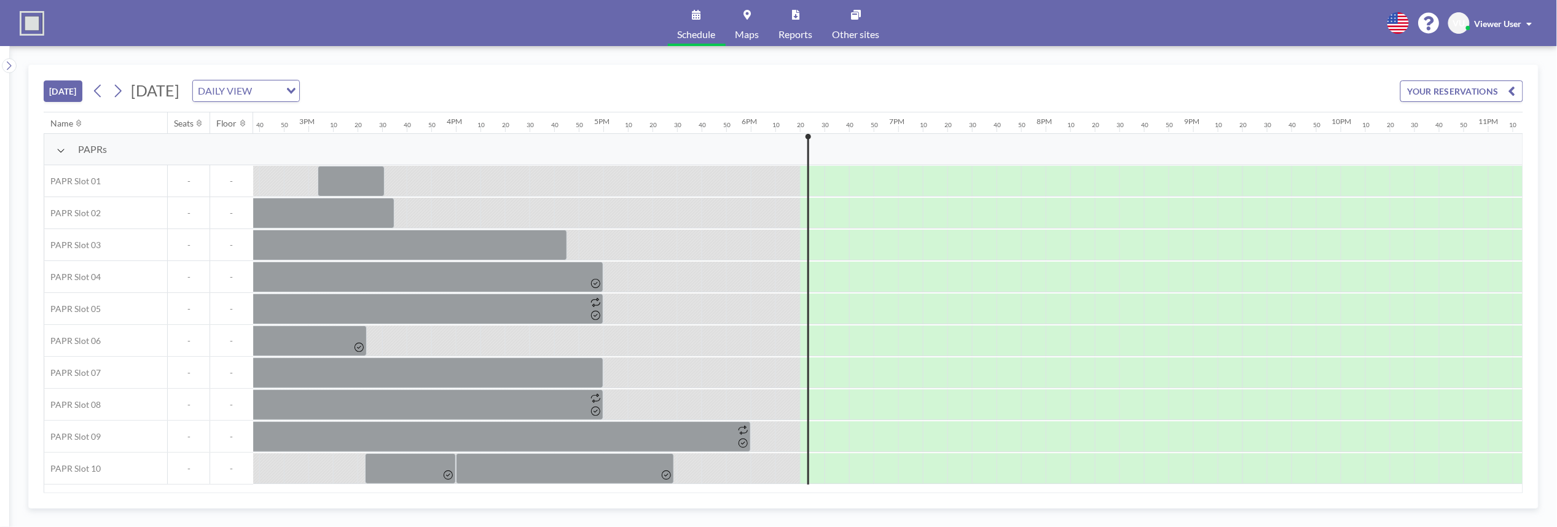
scroll to position [0, 2284]
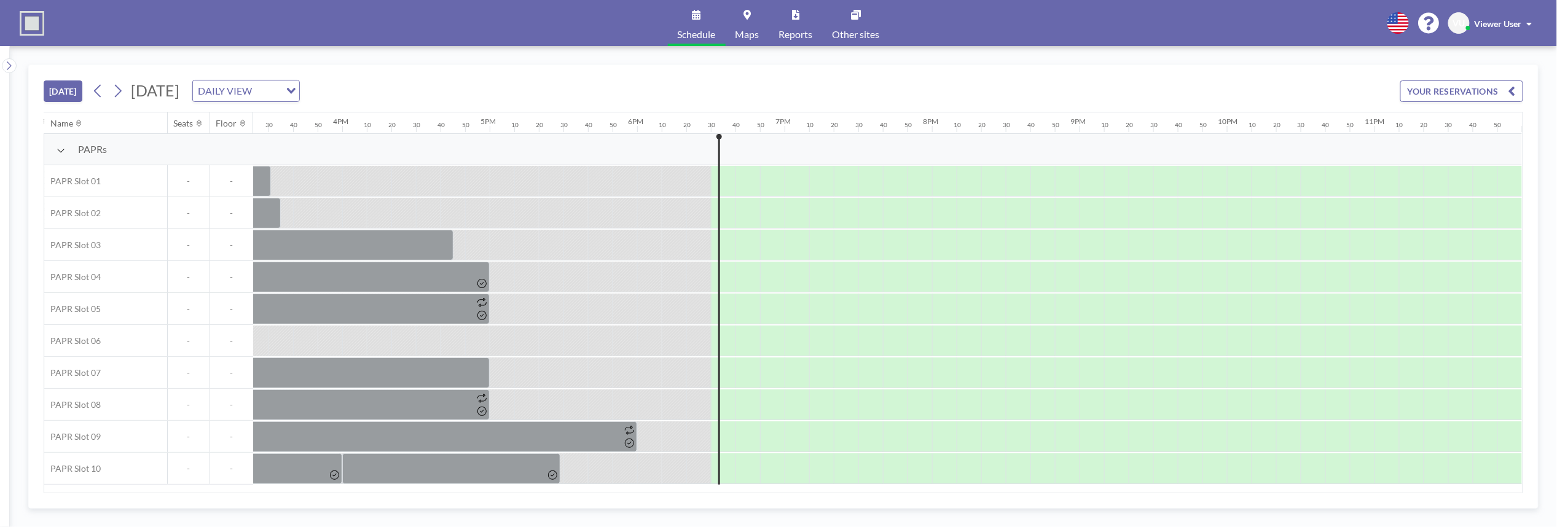
scroll to position [0, 2284]
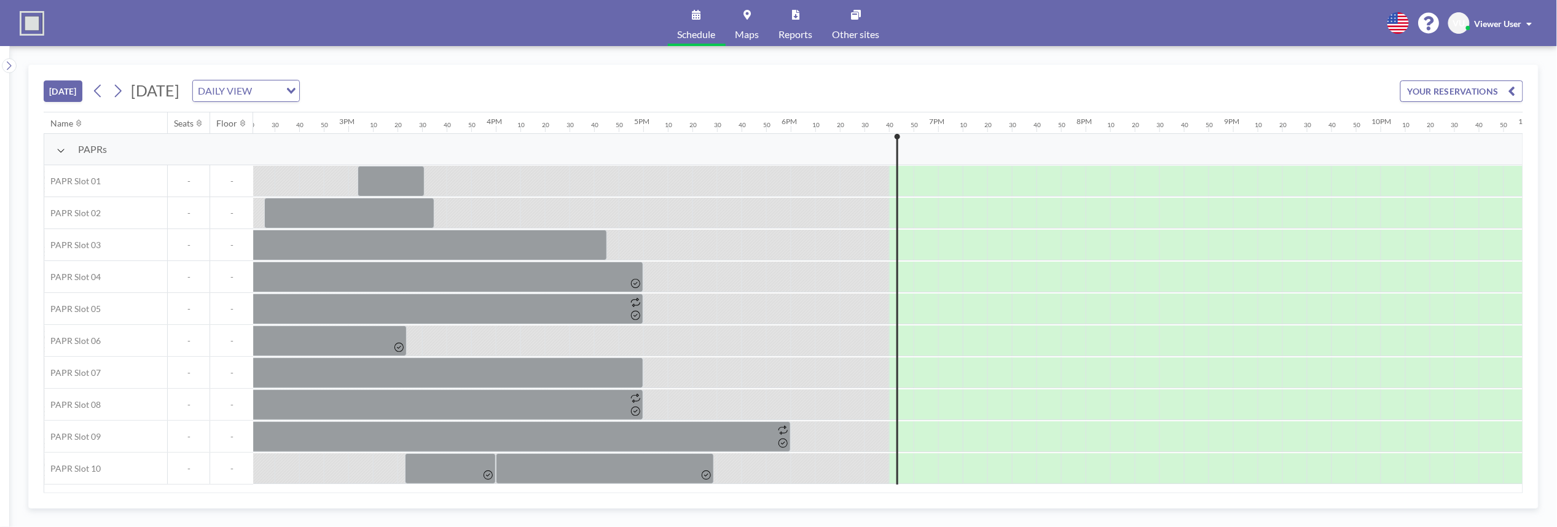
scroll to position [0, 2284]
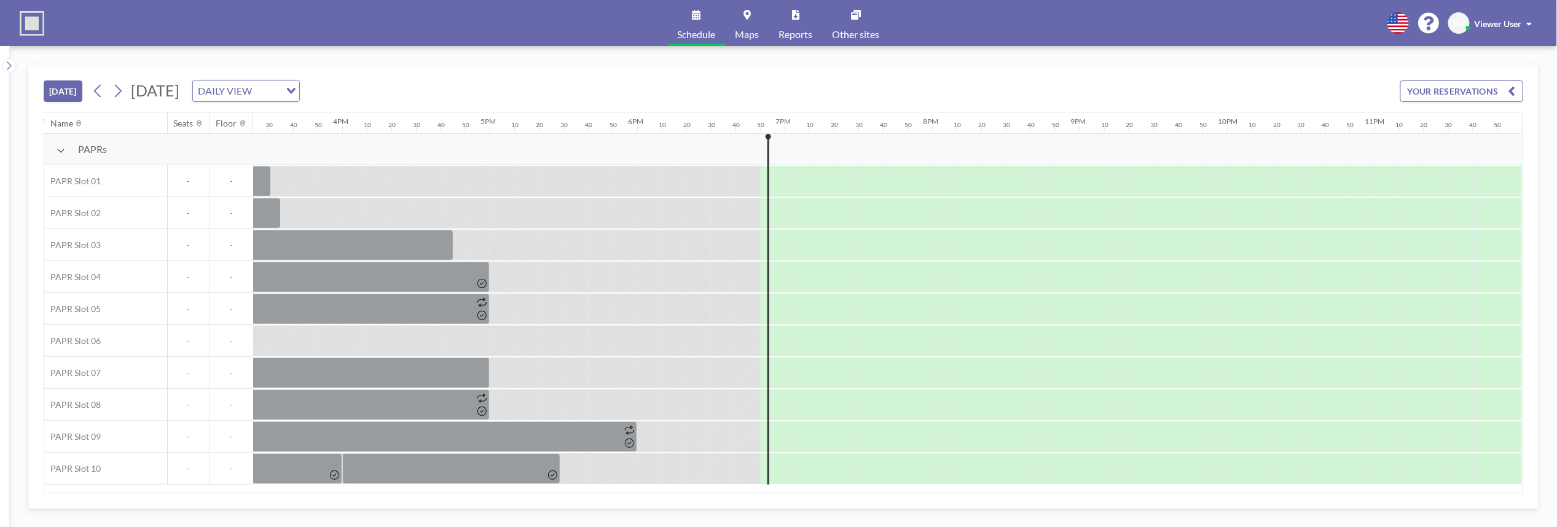
scroll to position [0, 2284]
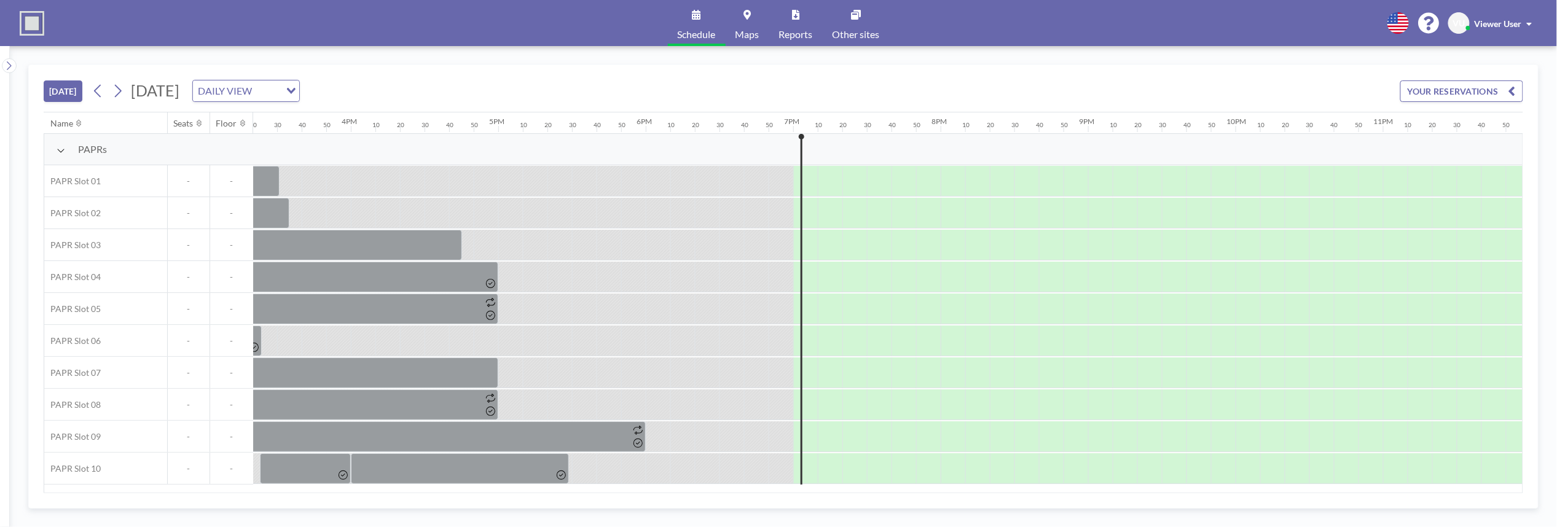
scroll to position [0, 2284]
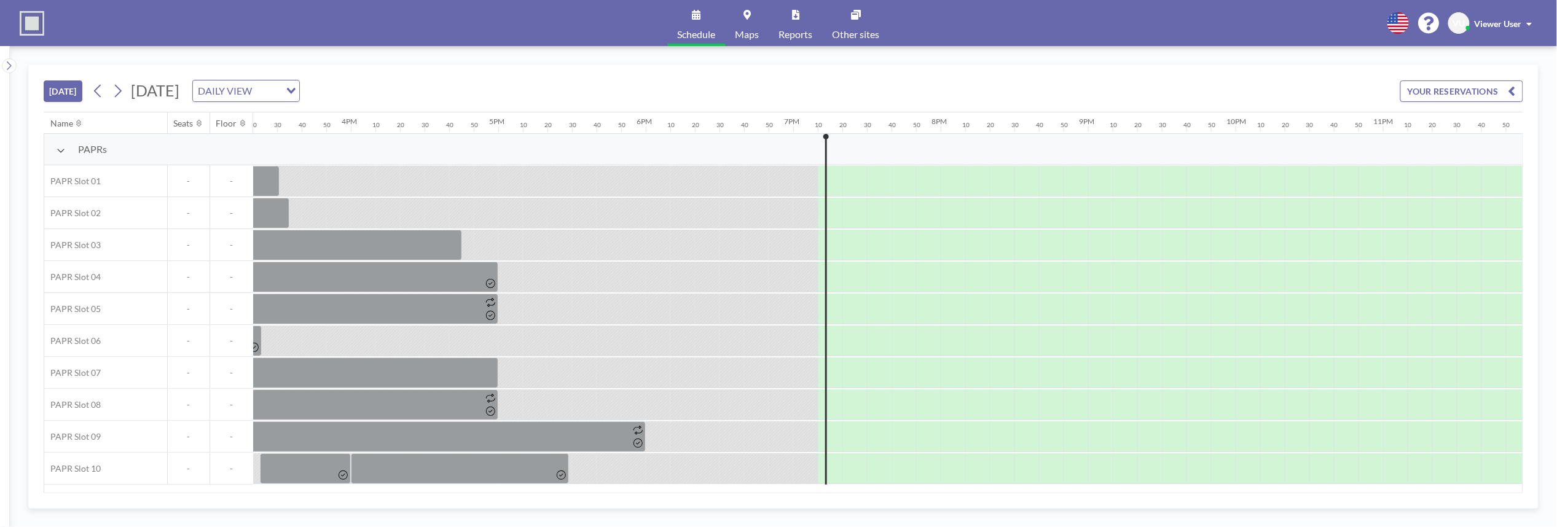
scroll to position [0, 2284]
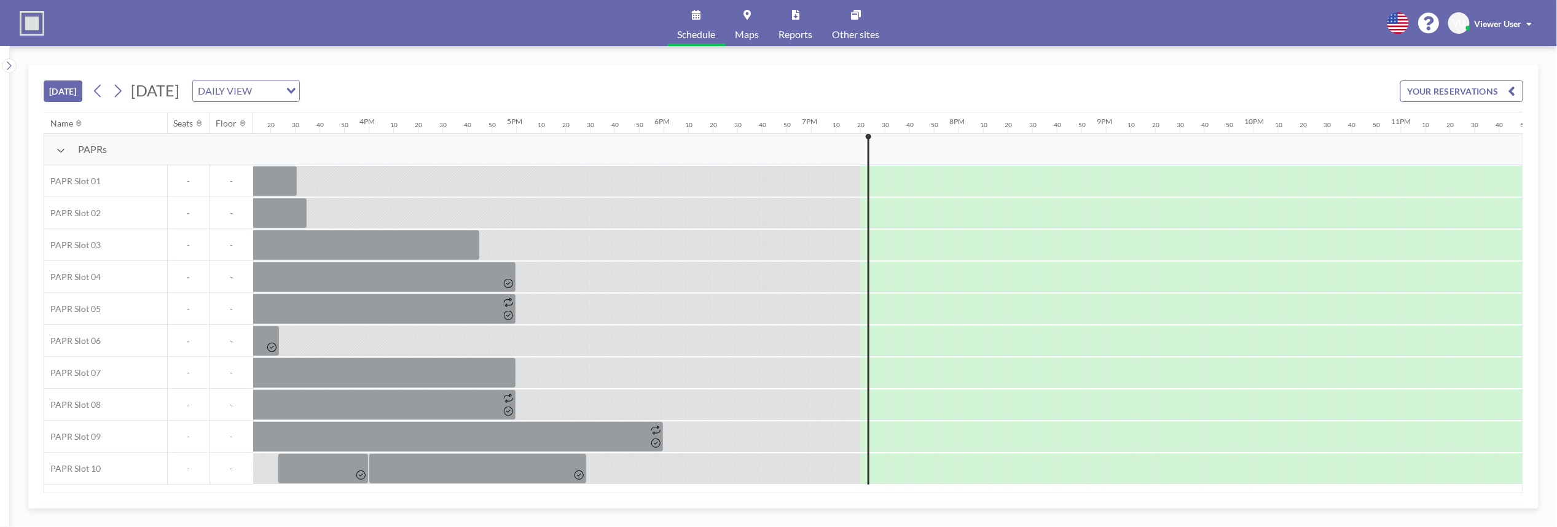
scroll to position [0, 2284]
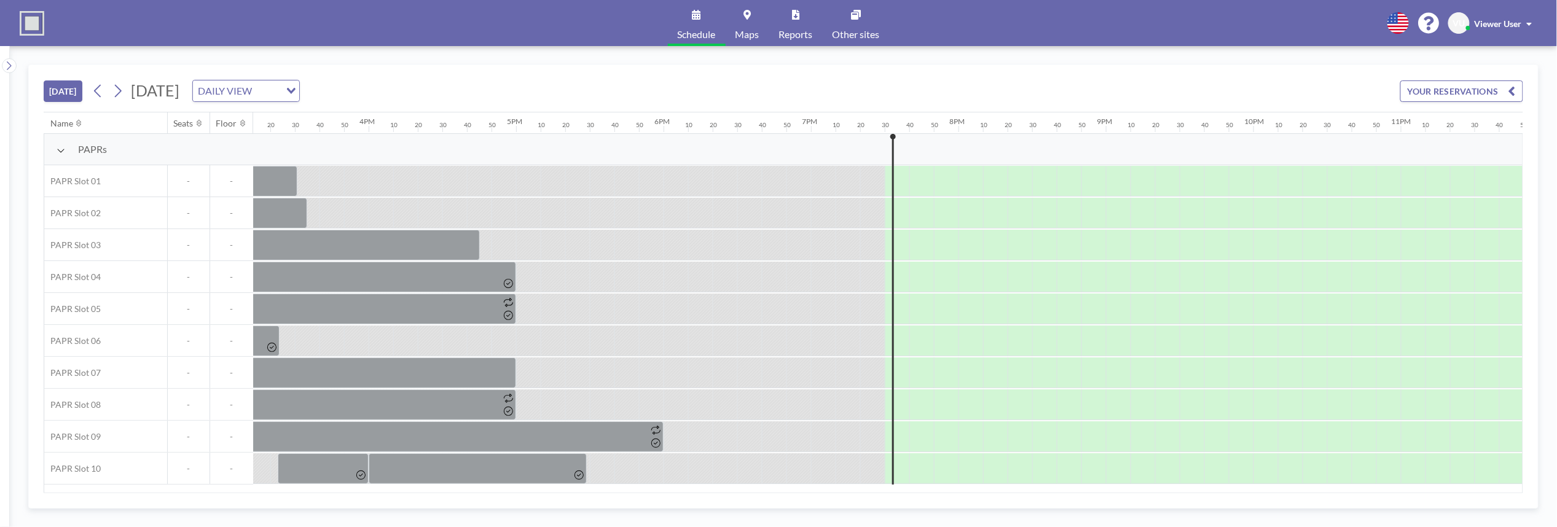
scroll to position [0, 2284]
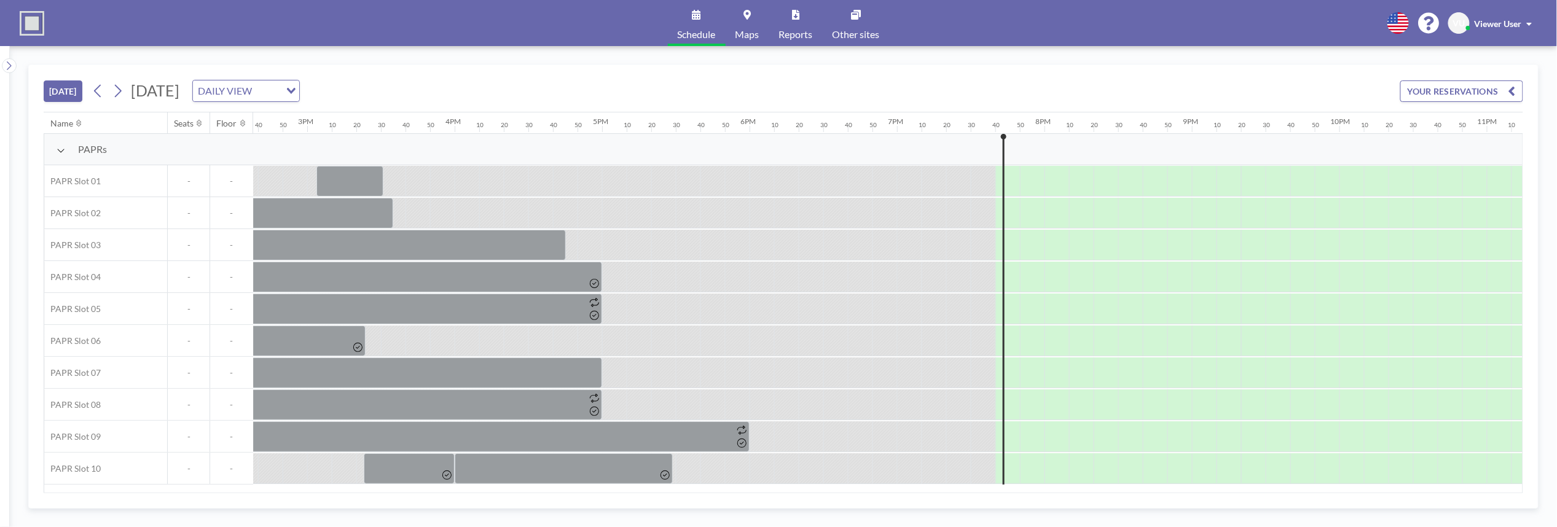
scroll to position [0, 2284]
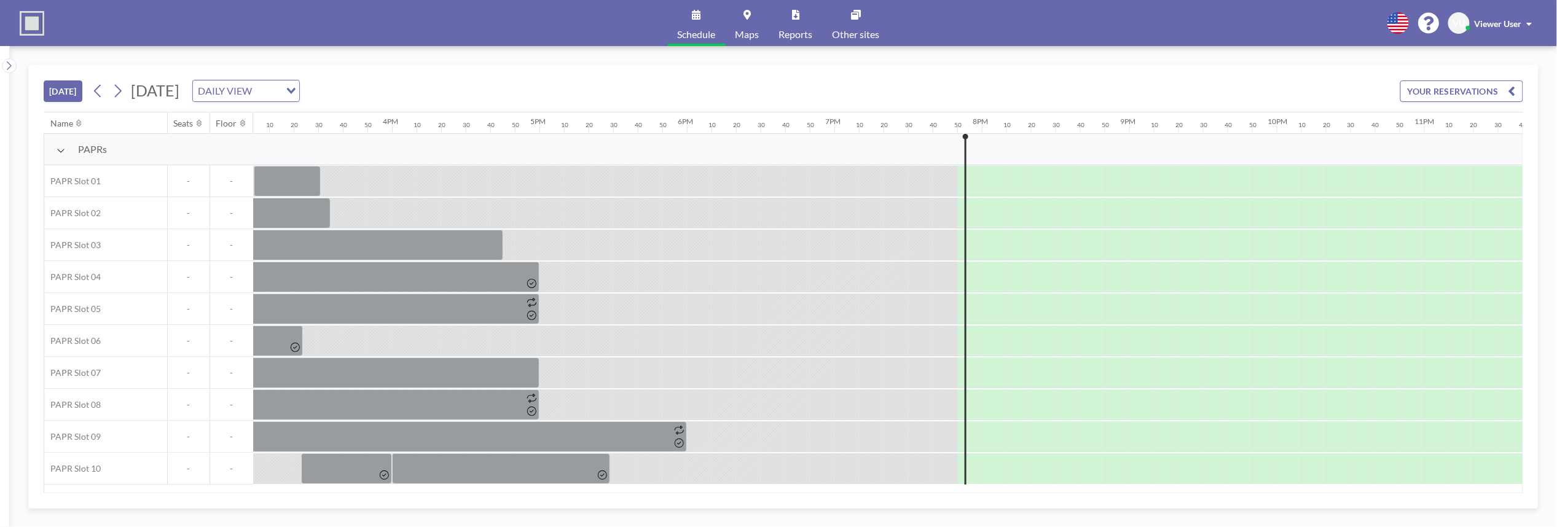
scroll to position [0, 2284]
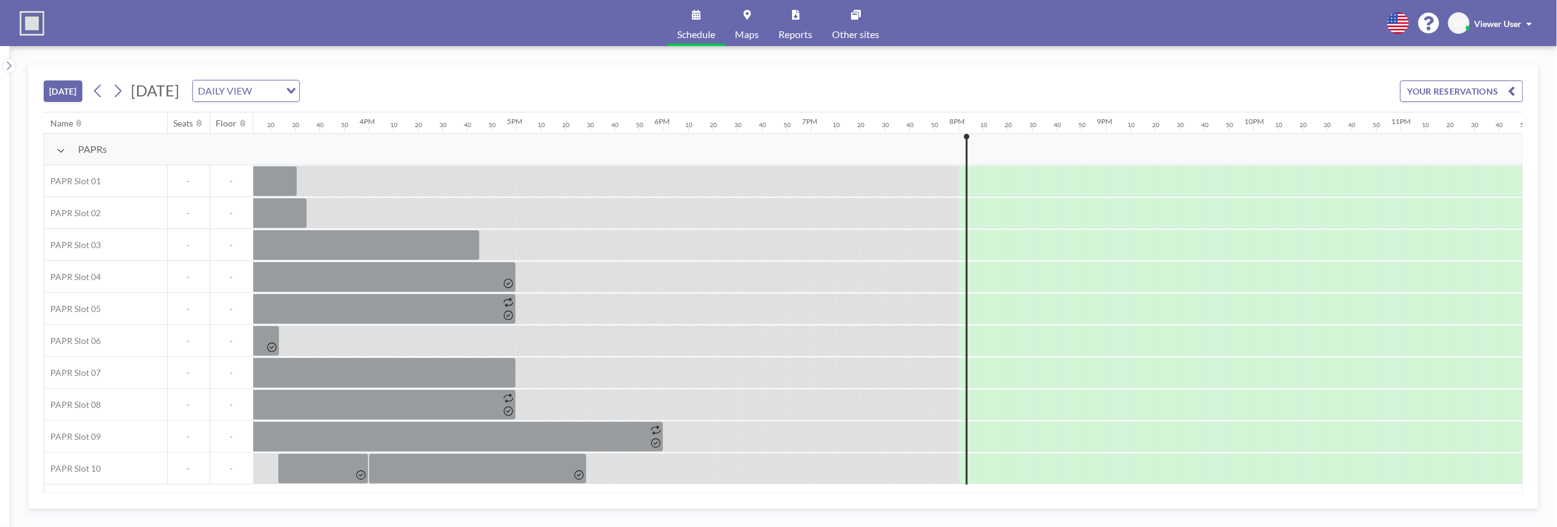
scroll to position [0, 2284]
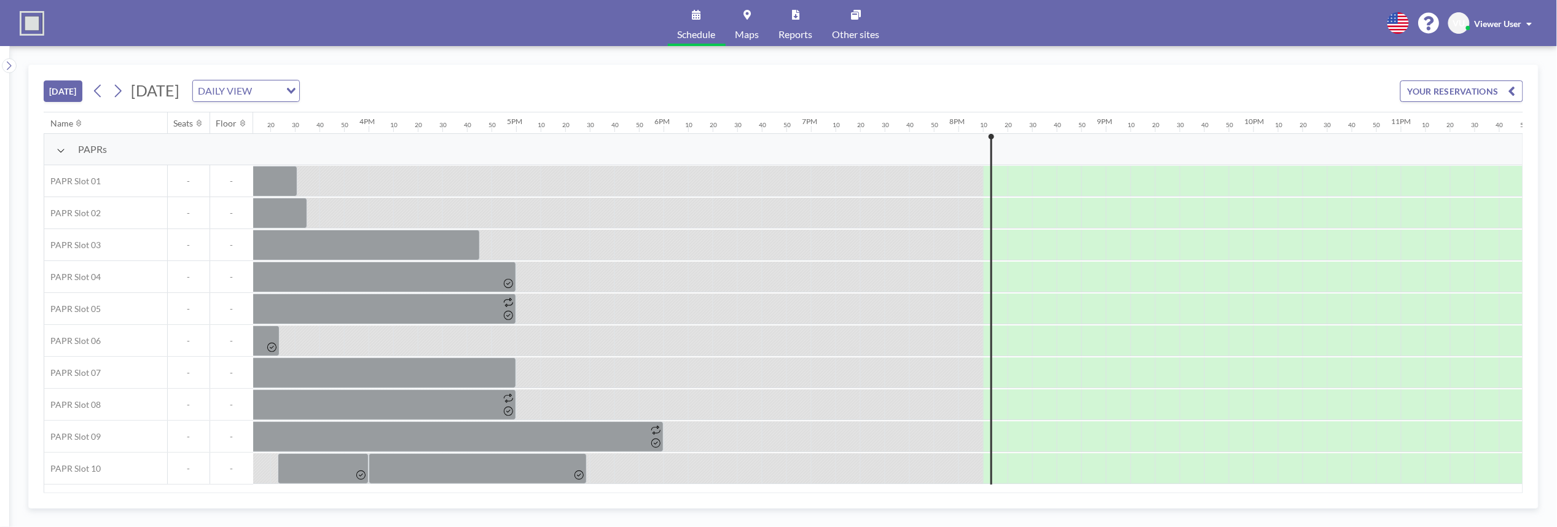
scroll to position [0, 2284]
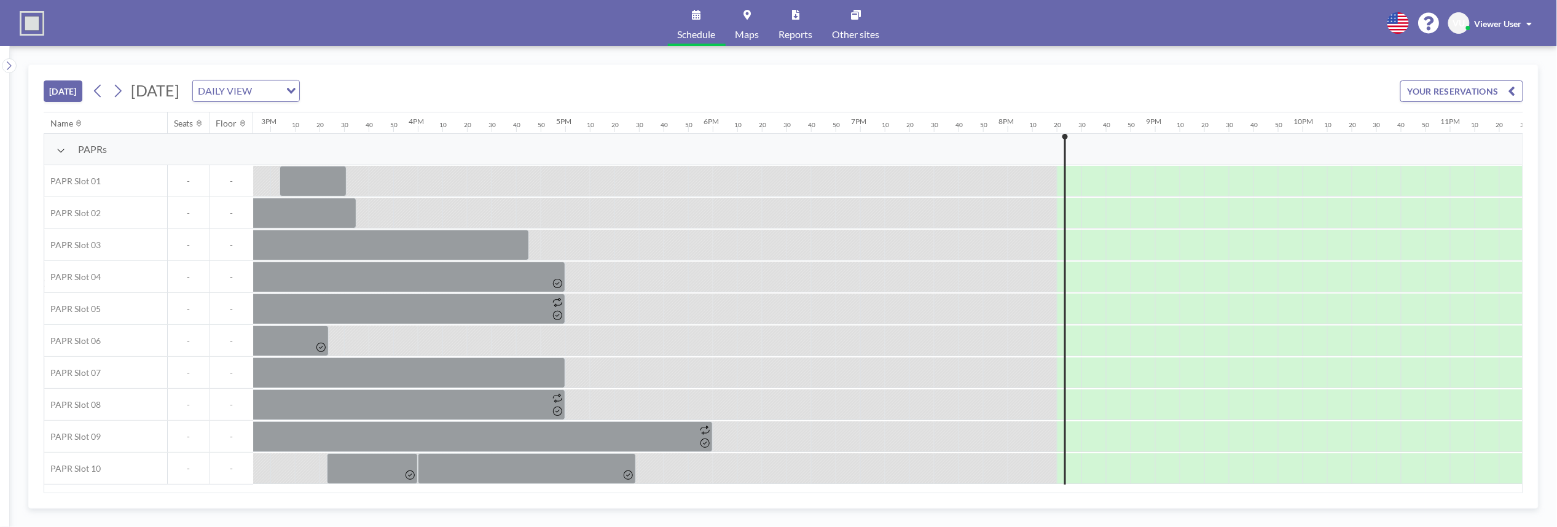
scroll to position [0, 2284]
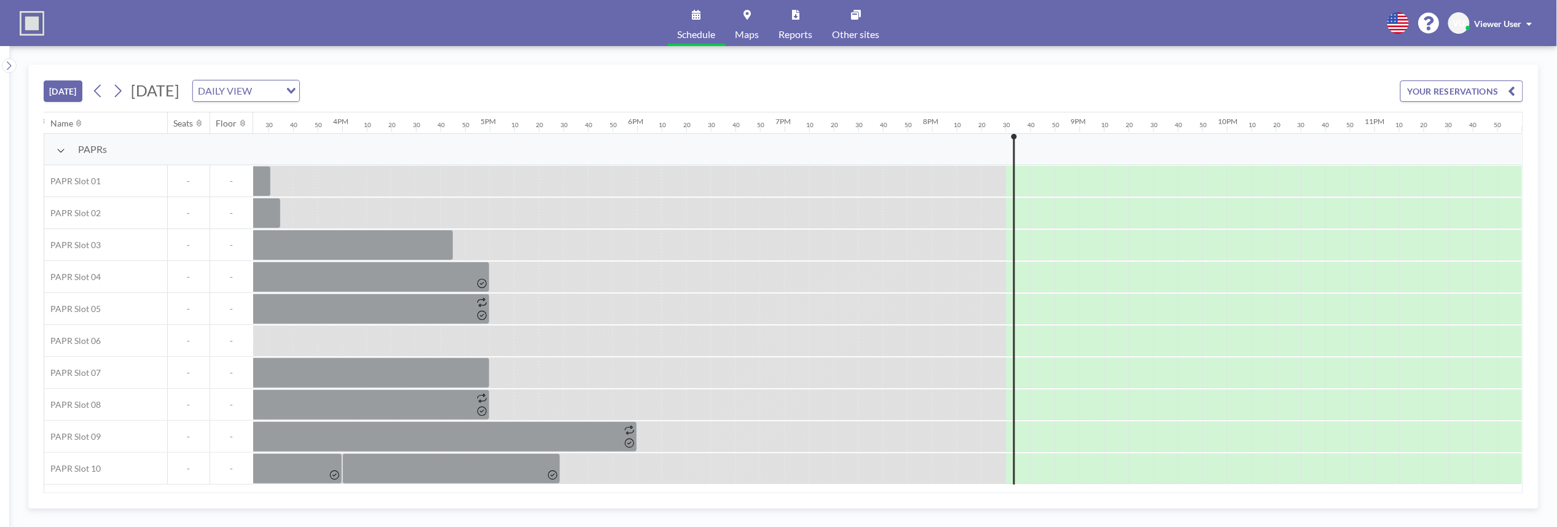
scroll to position [0, 2284]
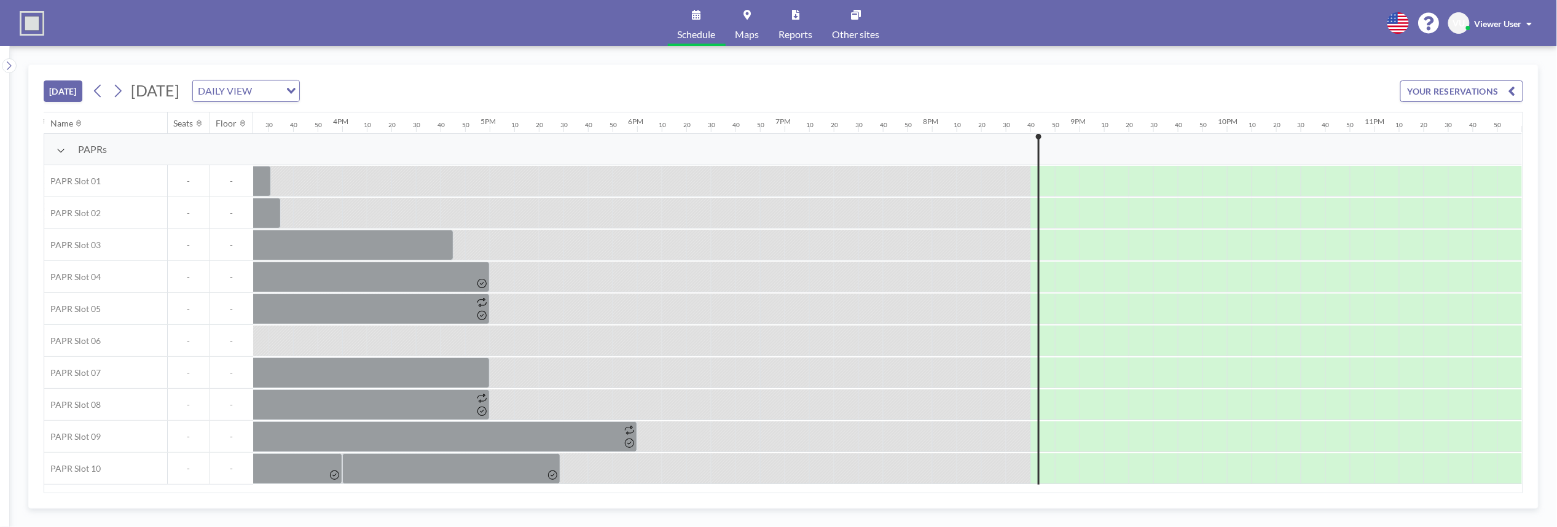
scroll to position [0, 2284]
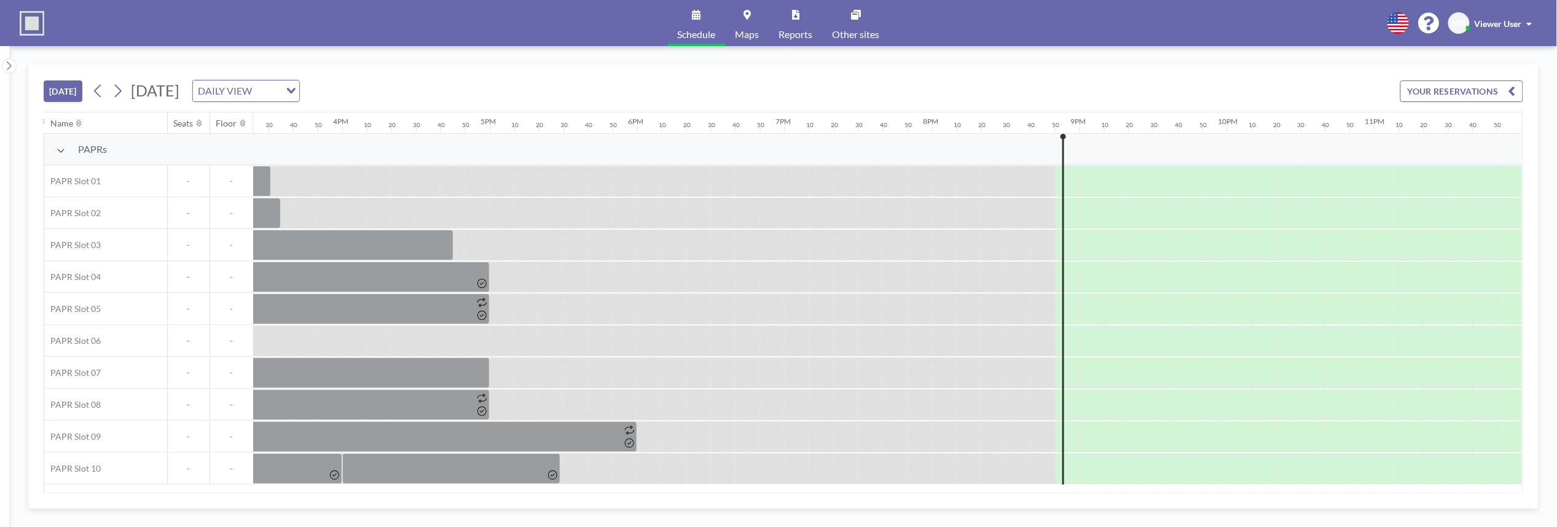
scroll to position [0, 2284]
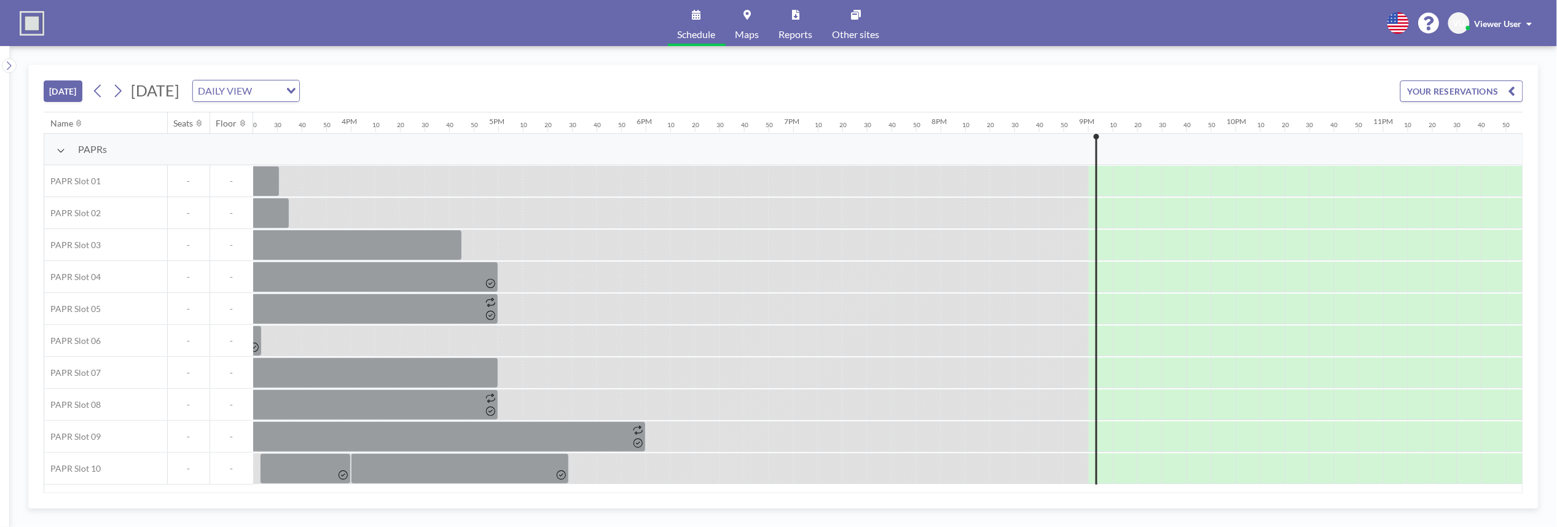
scroll to position [0, 2284]
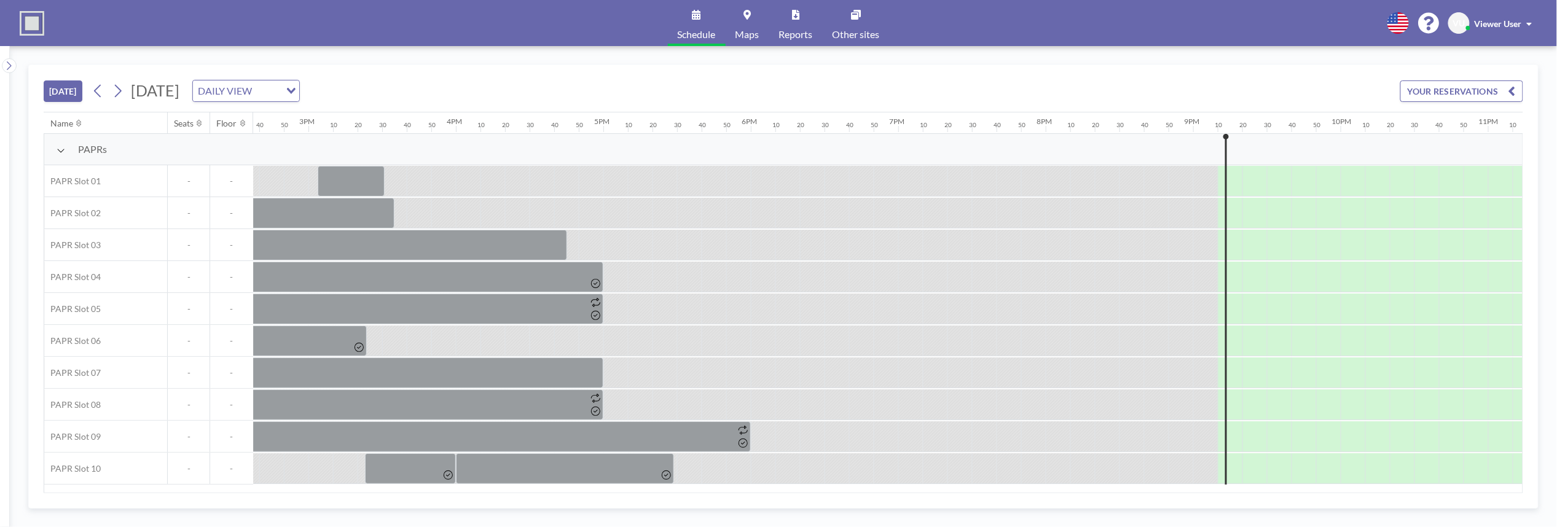
scroll to position [0, 2284]
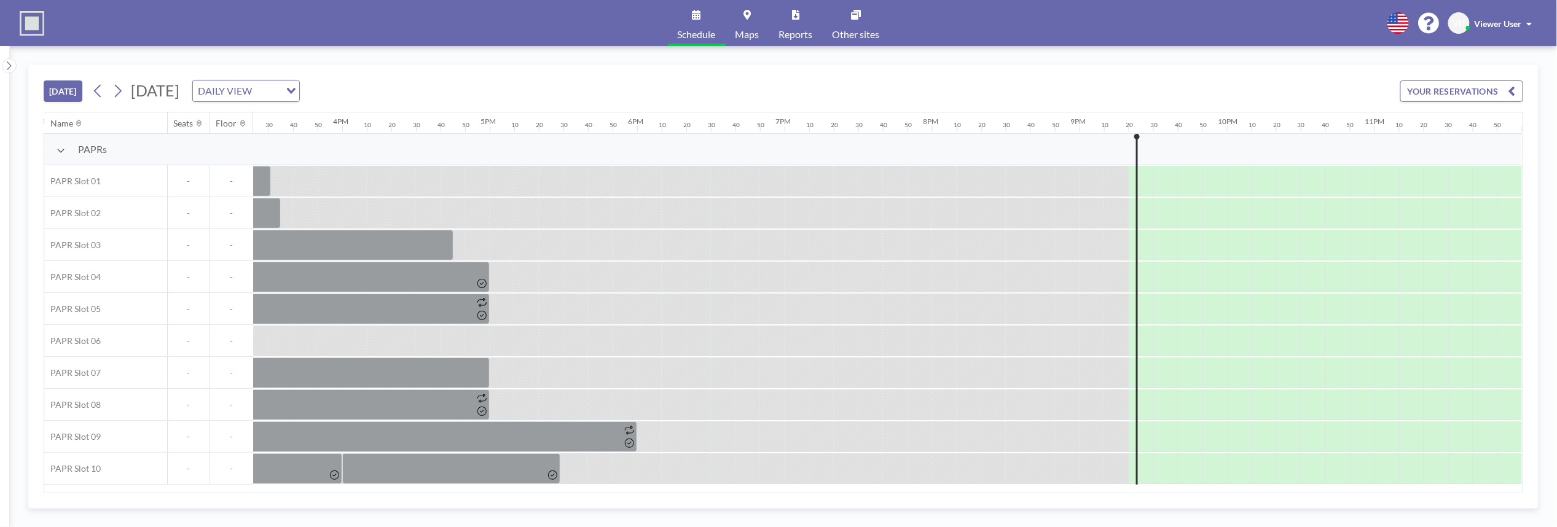
scroll to position [0, 2284]
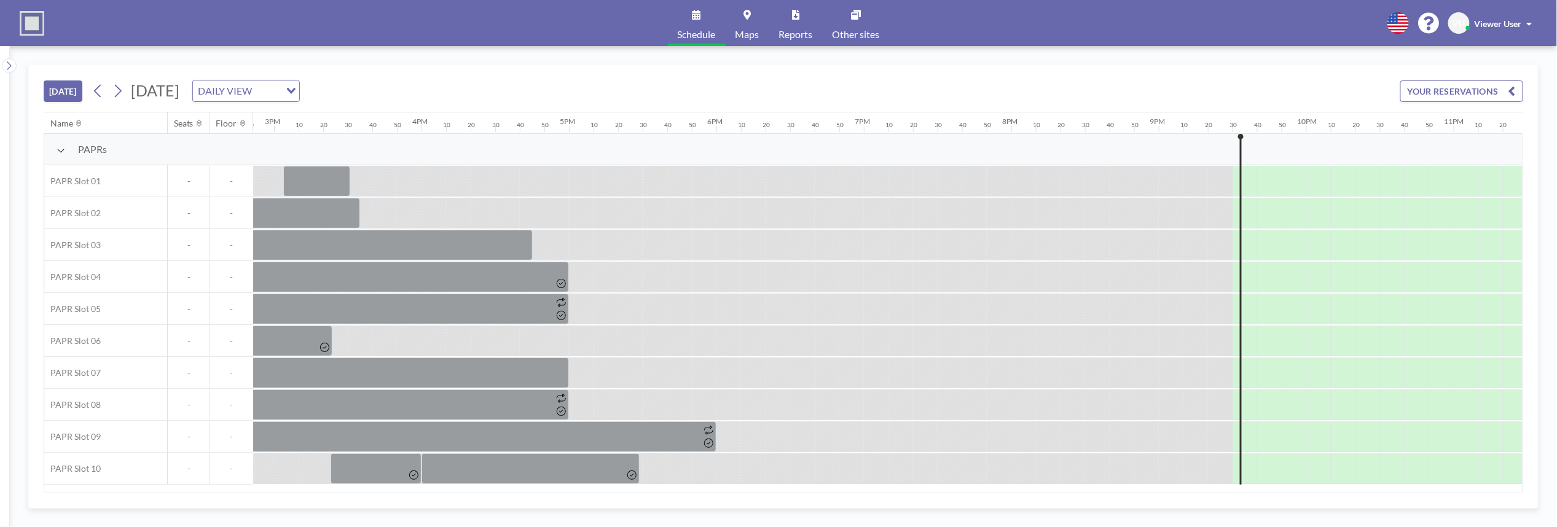
scroll to position [0, 2284]
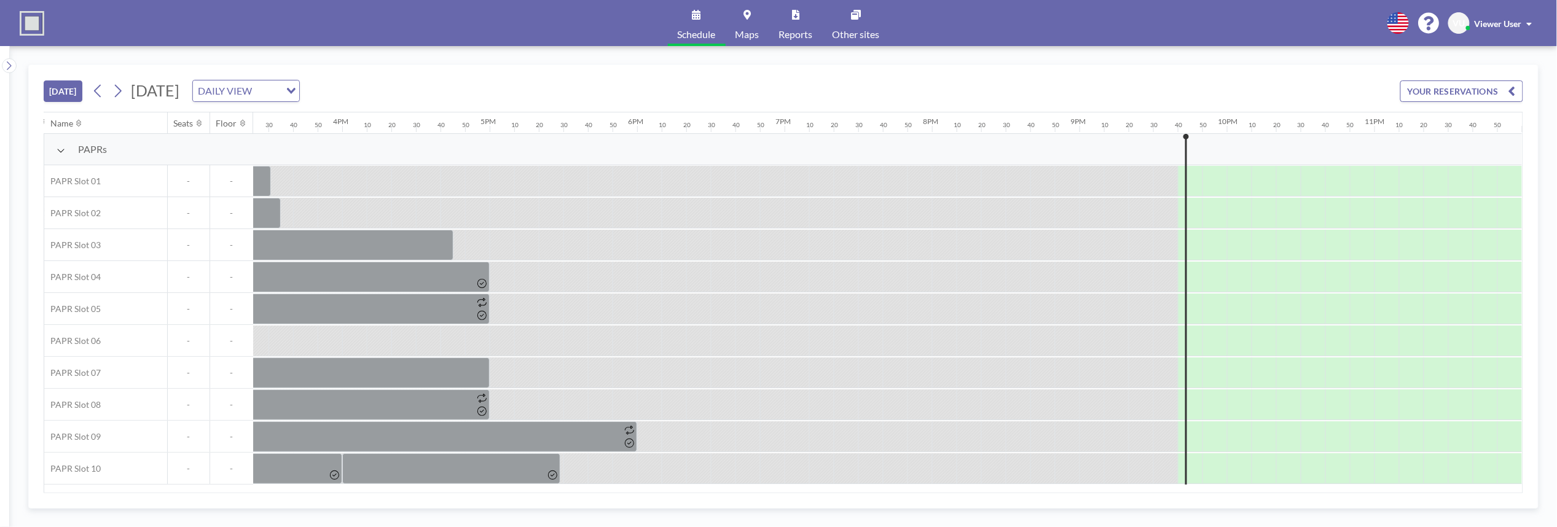
scroll to position [0, 2284]
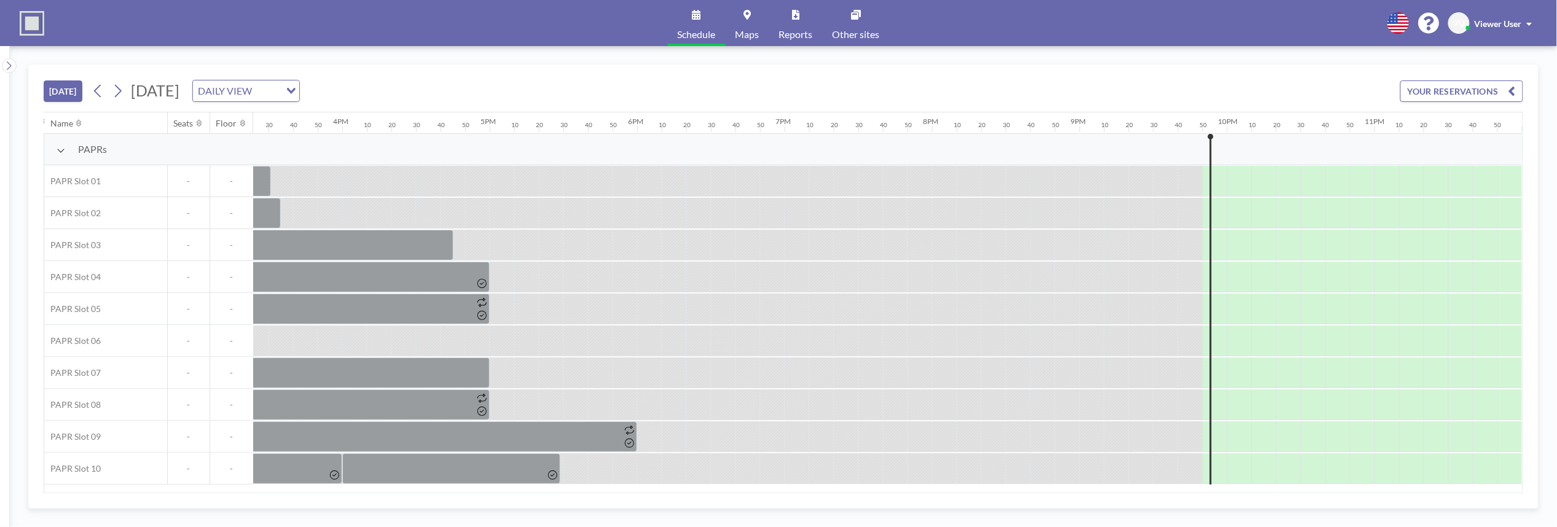
scroll to position [0, 2284]
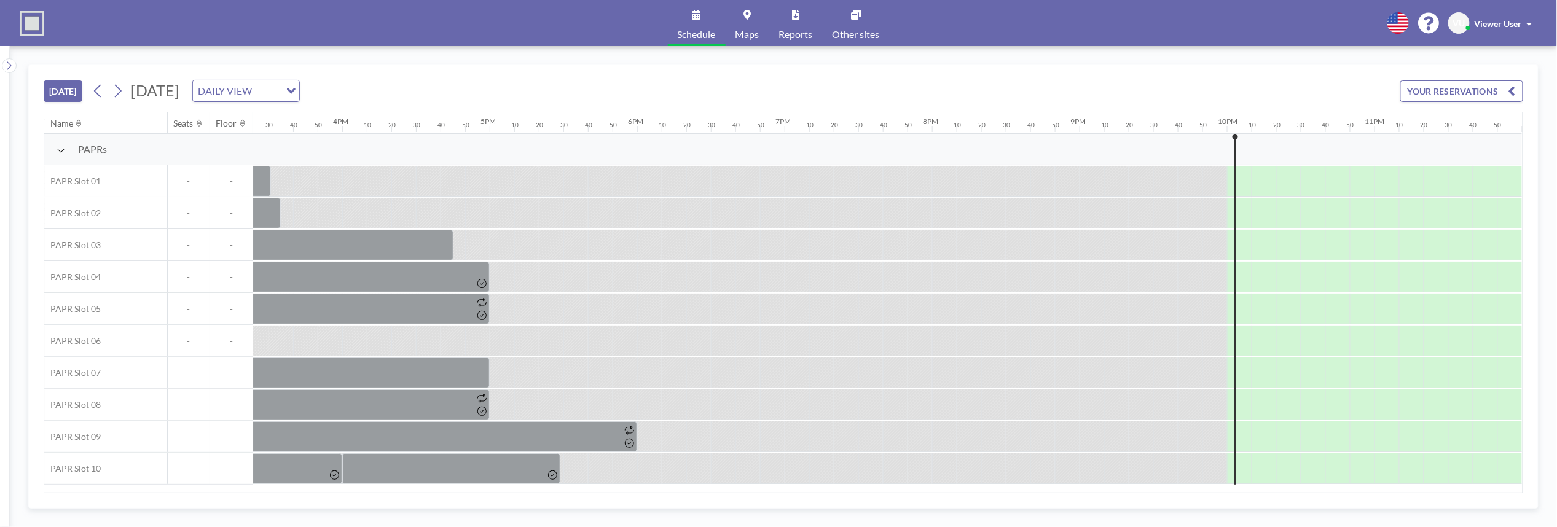
scroll to position [0, 2284]
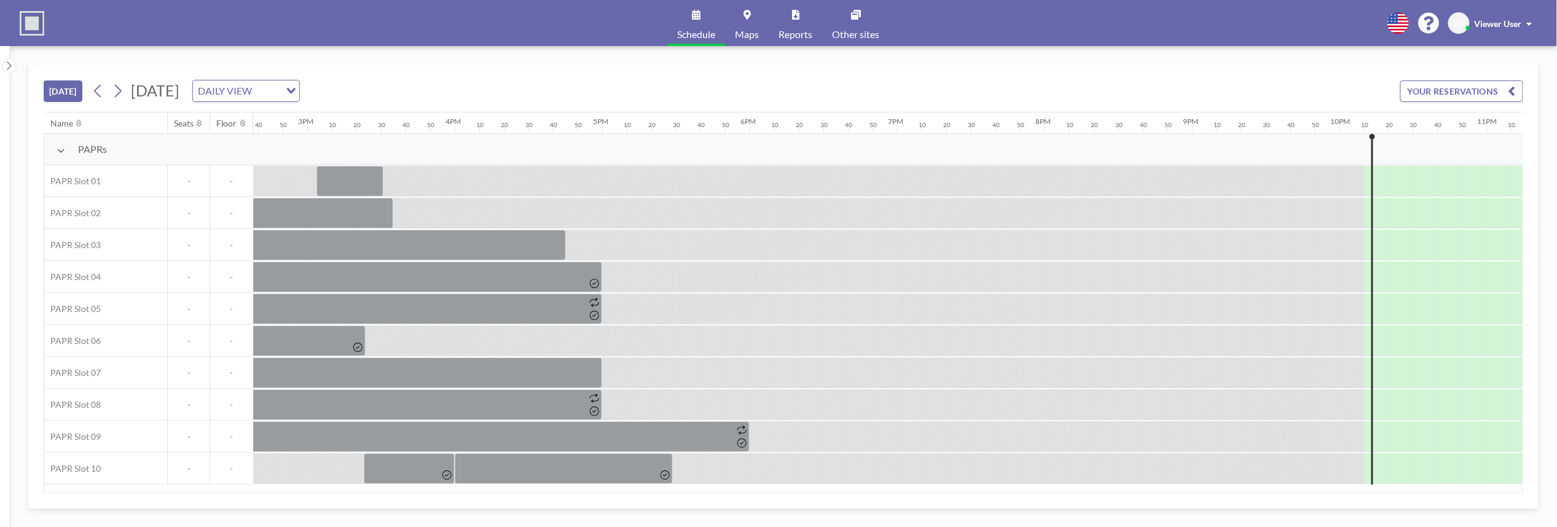
scroll to position [0, 2284]
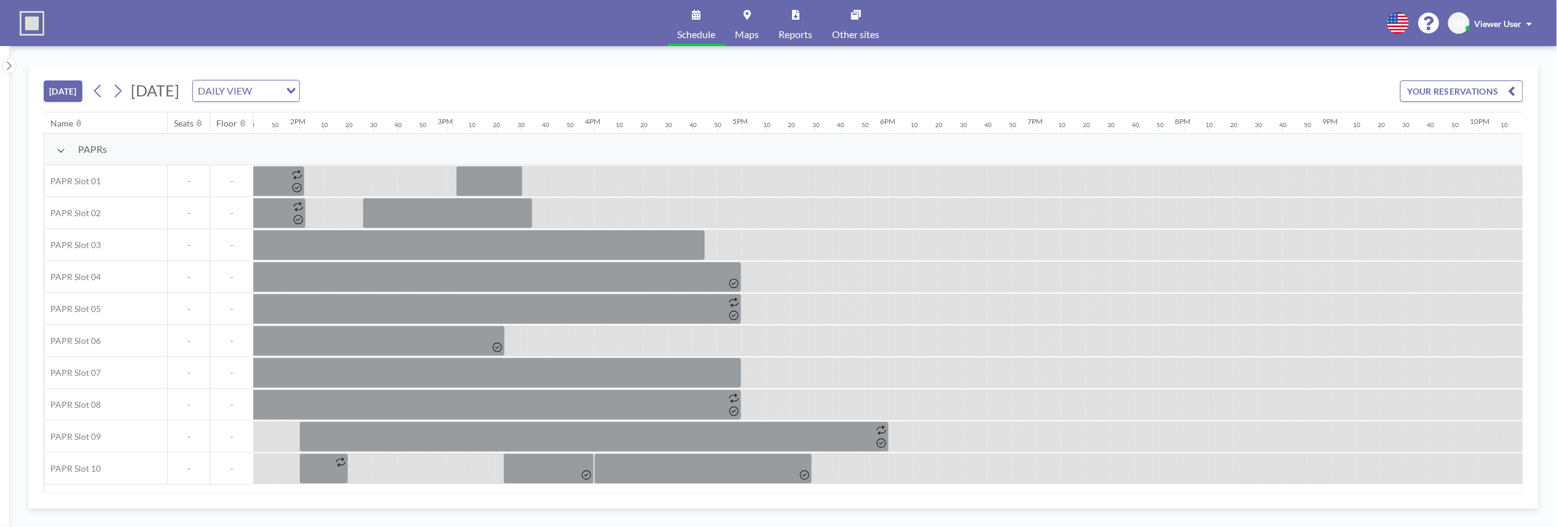
scroll to position [0, 2284]
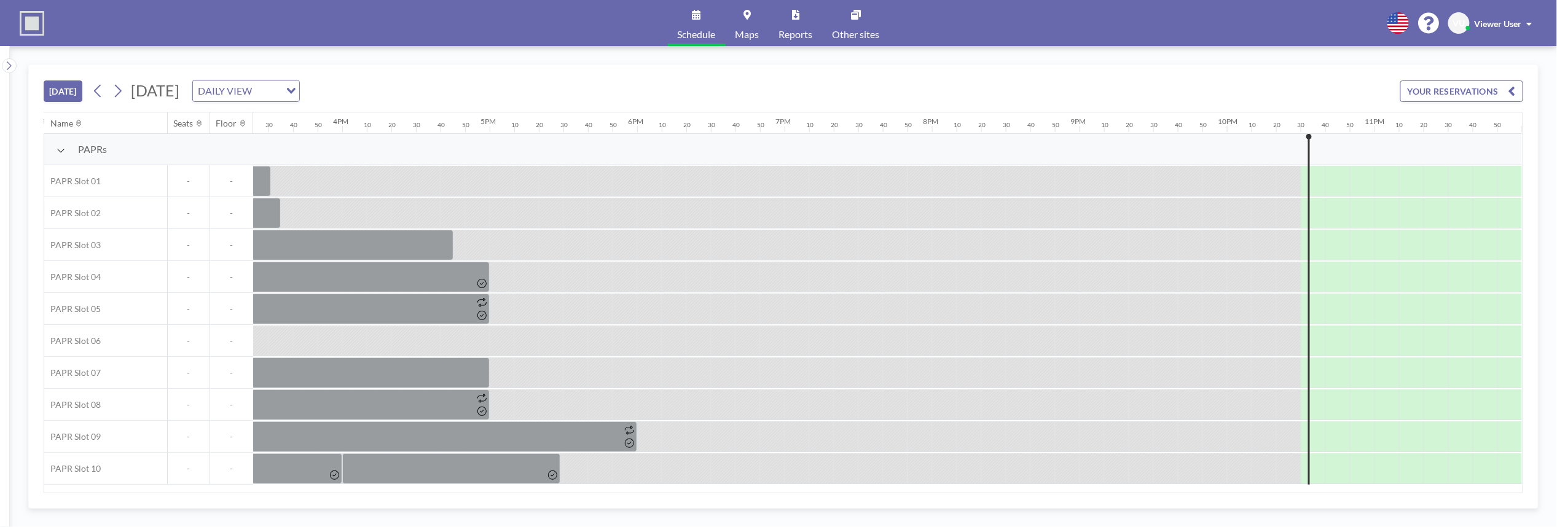
scroll to position [0, 2284]
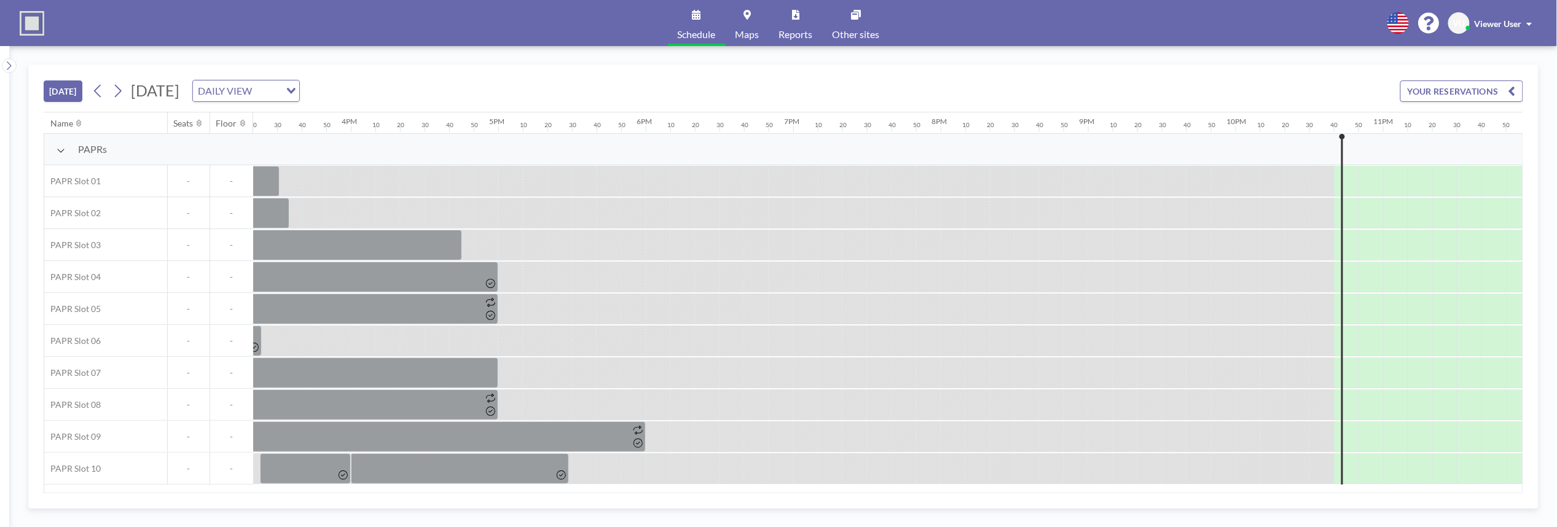
scroll to position [0, 2284]
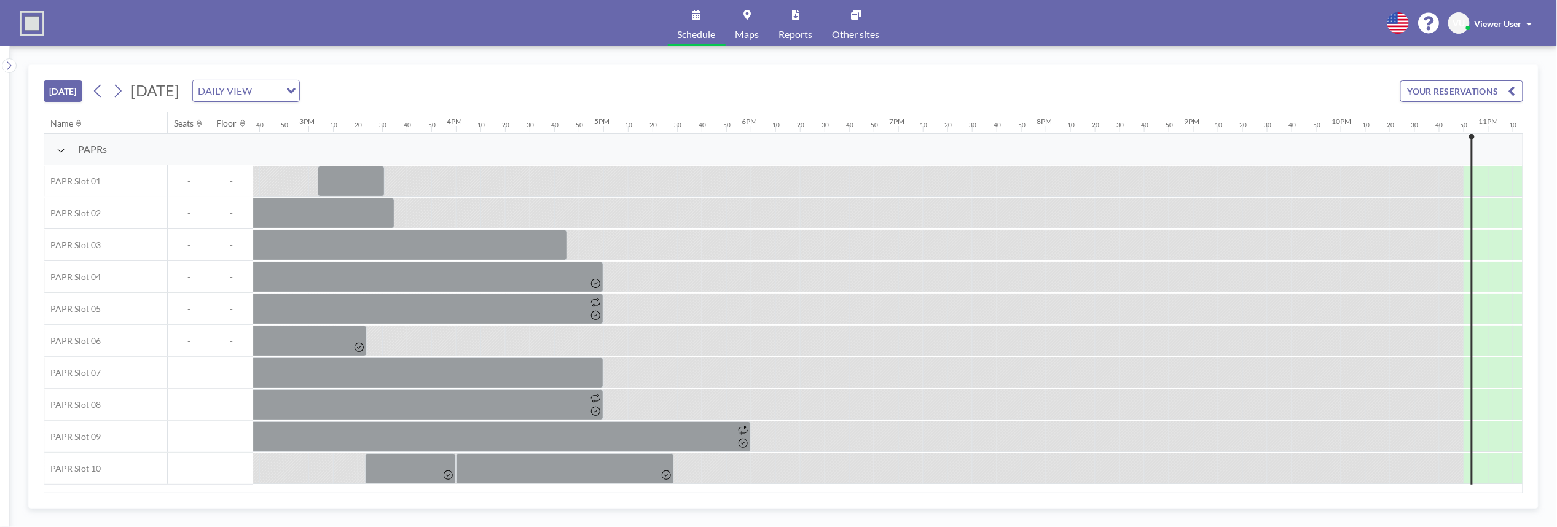
scroll to position [0, 2284]
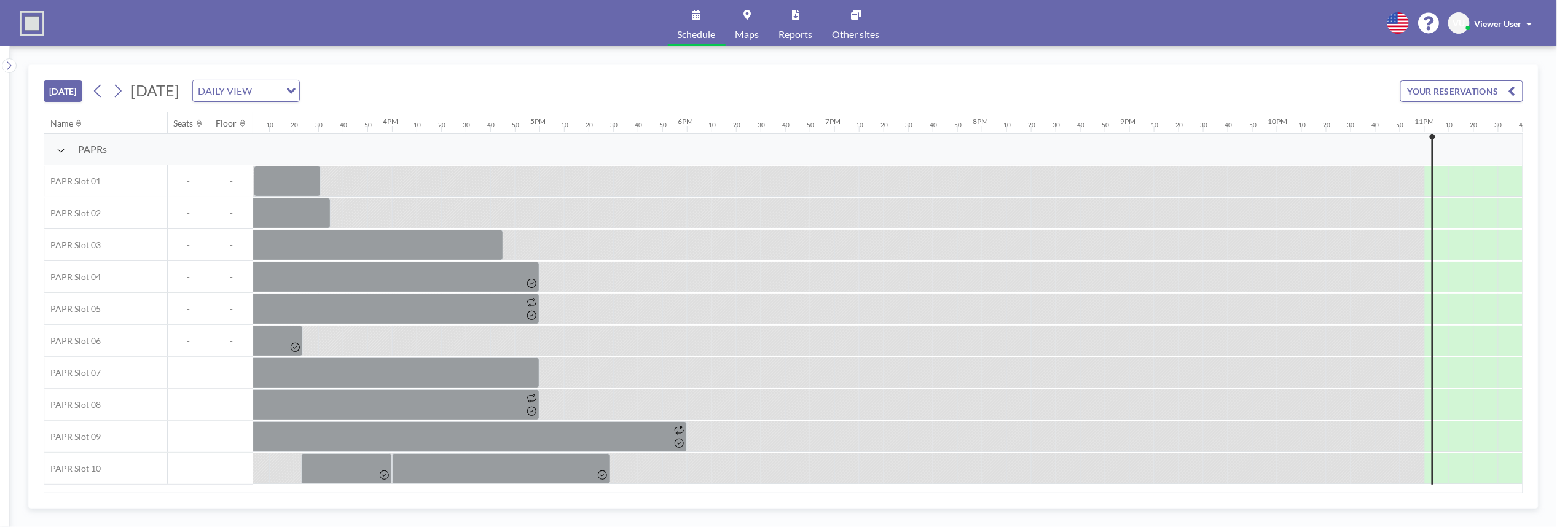
scroll to position [0, 2284]
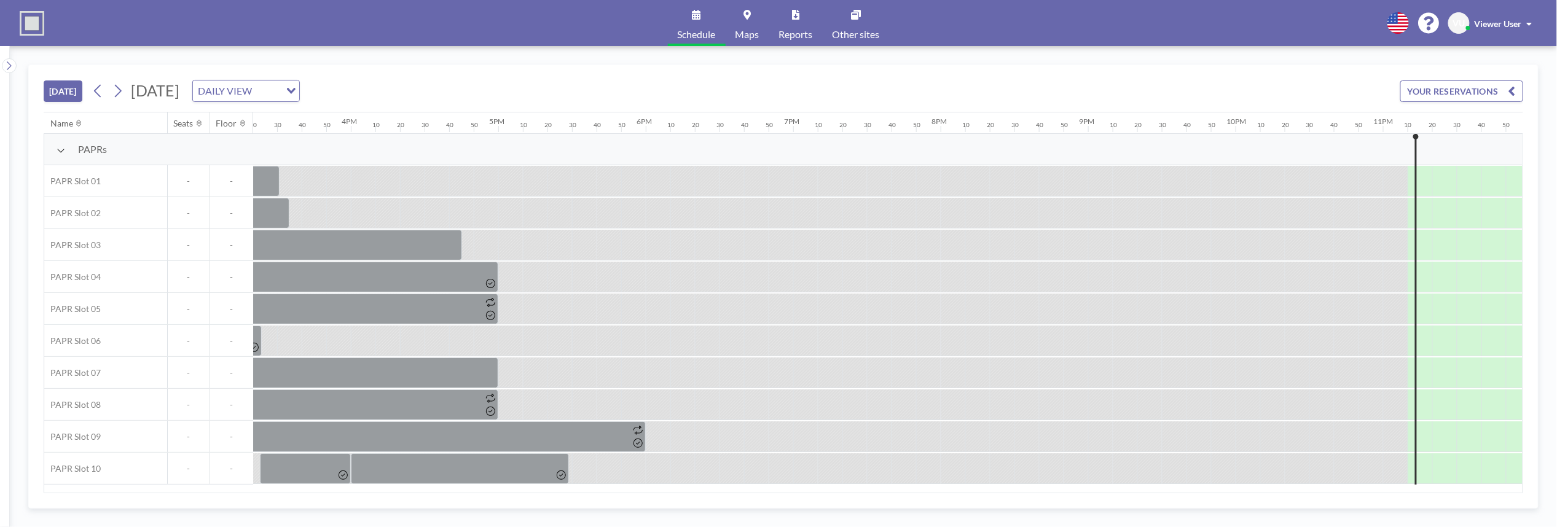
scroll to position [0, 2284]
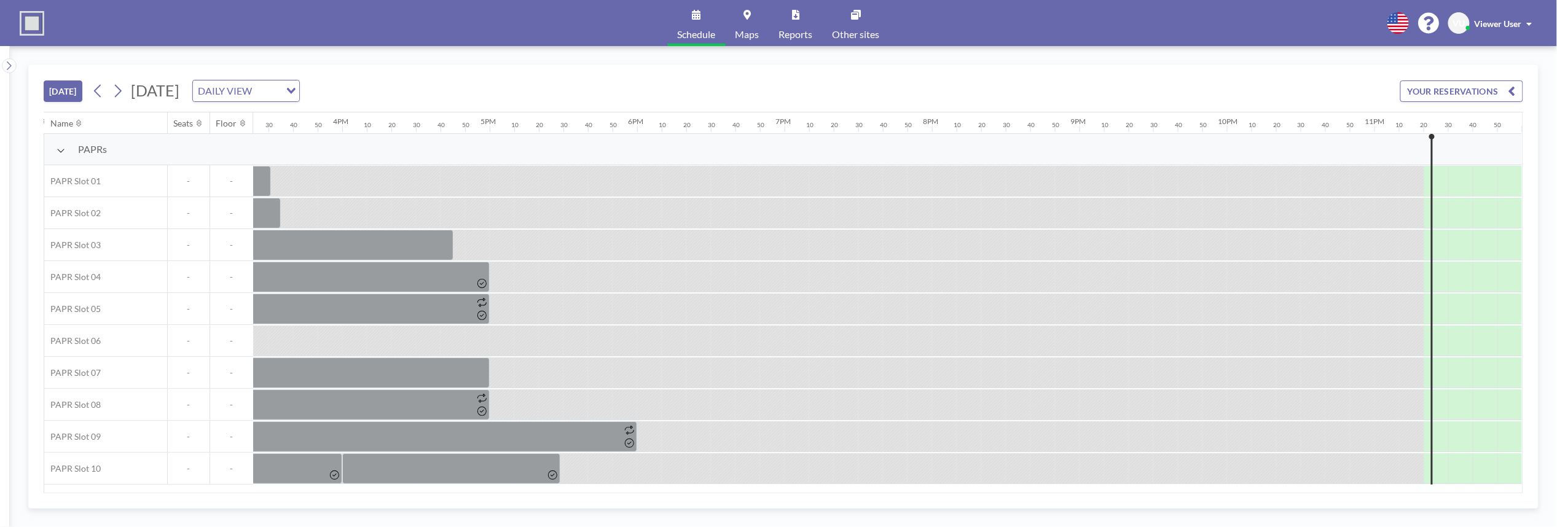
scroll to position [0, 2284]
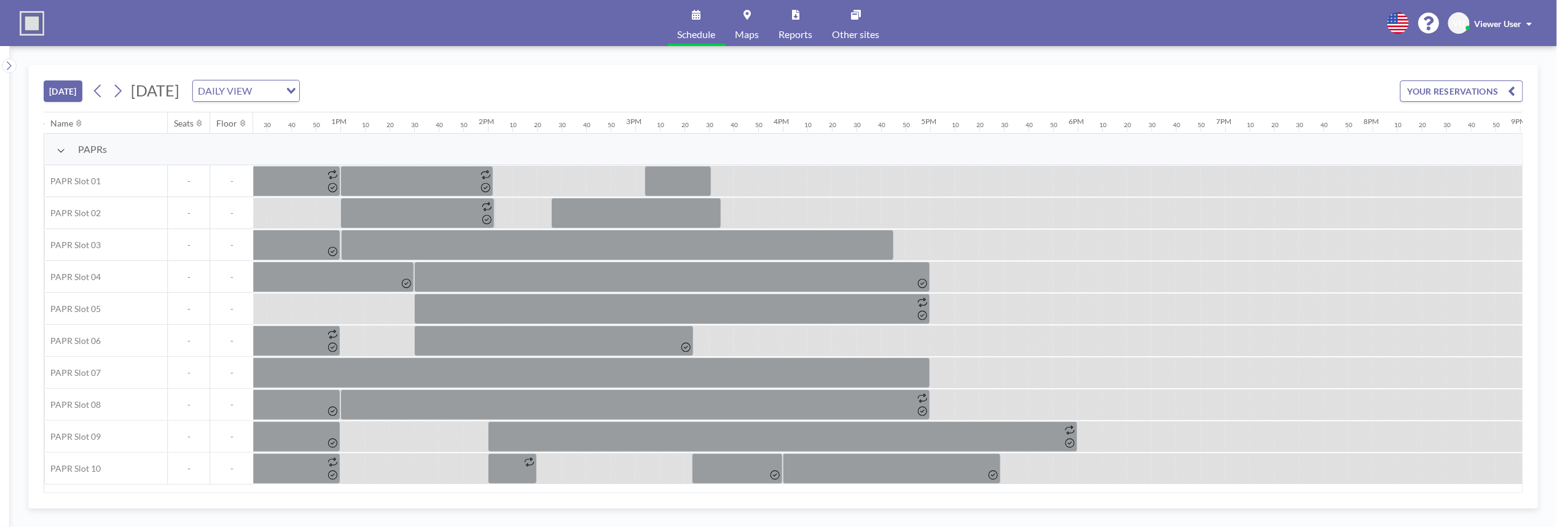
scroll to position [0, 2284]
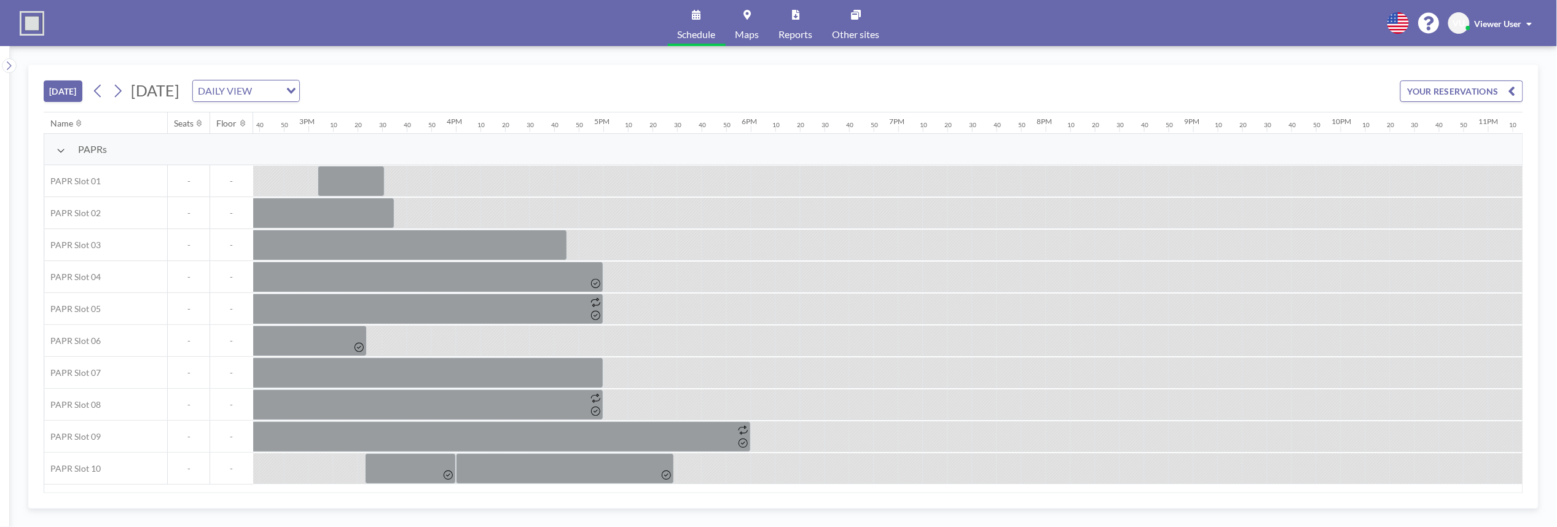
scroll to position [0, 2284]
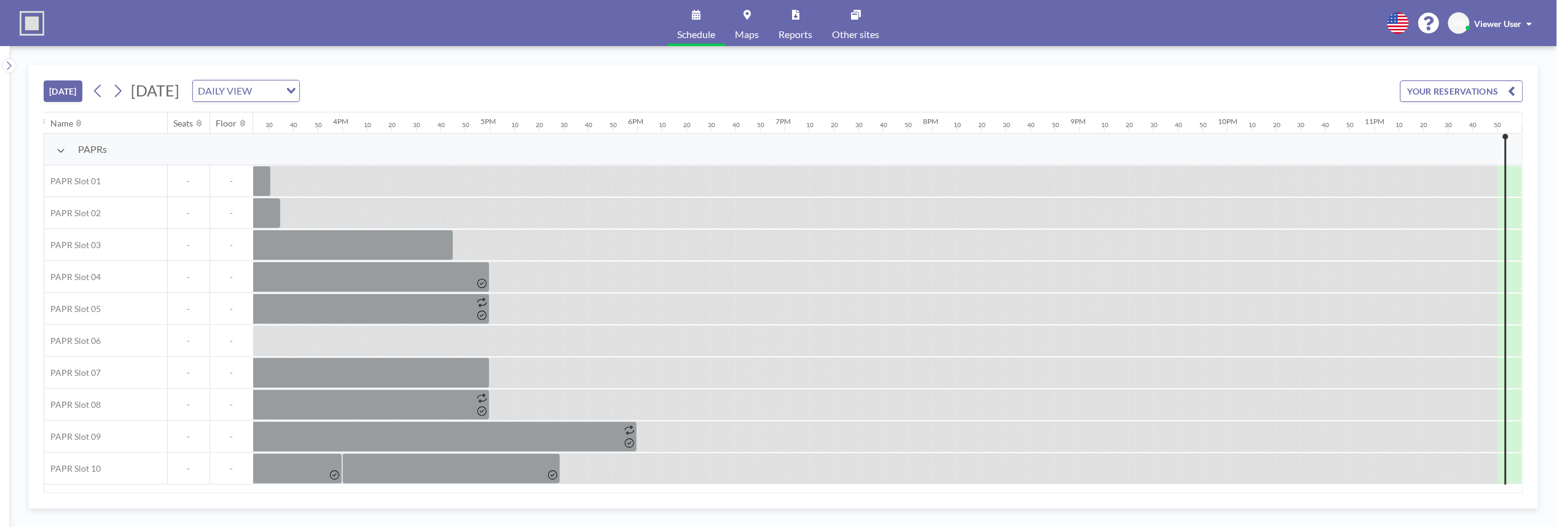
scroll to position [0, 2284]
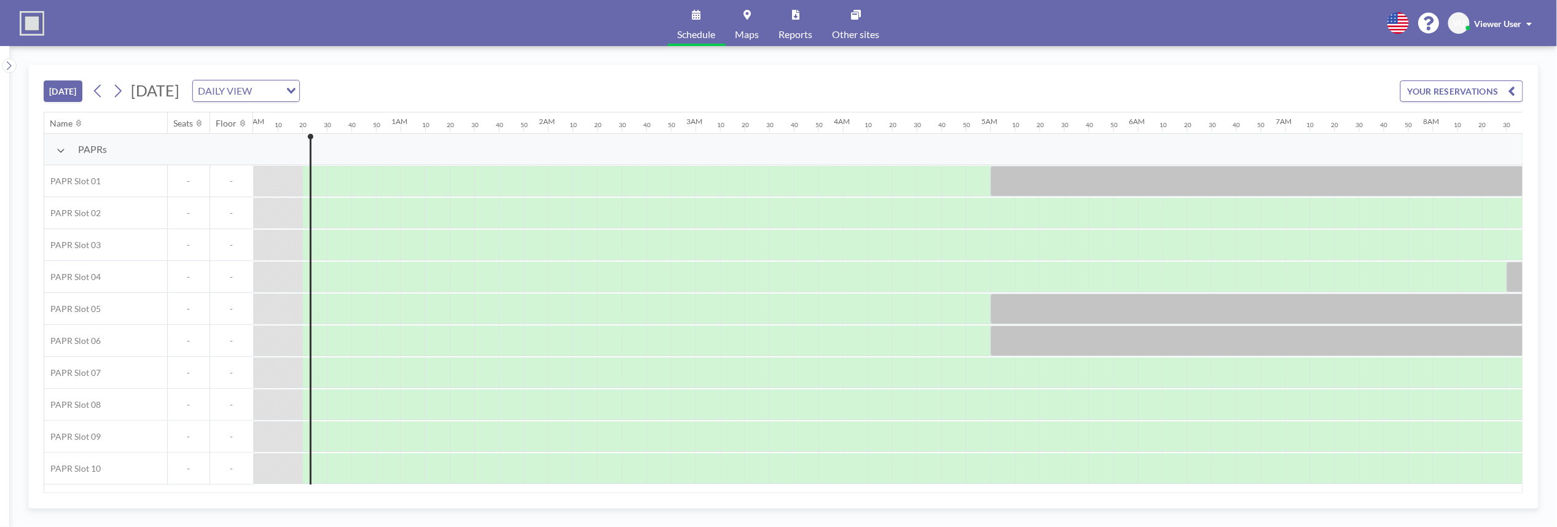
scroll to position [0, 25]
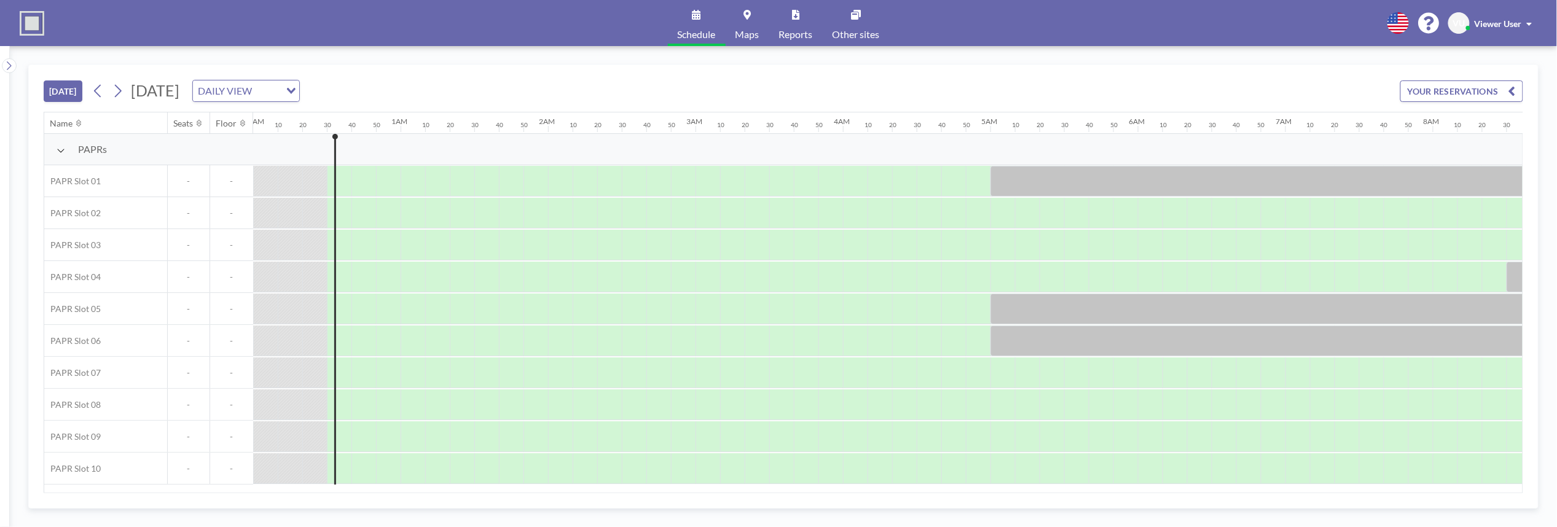
scroll to position [0, 49]
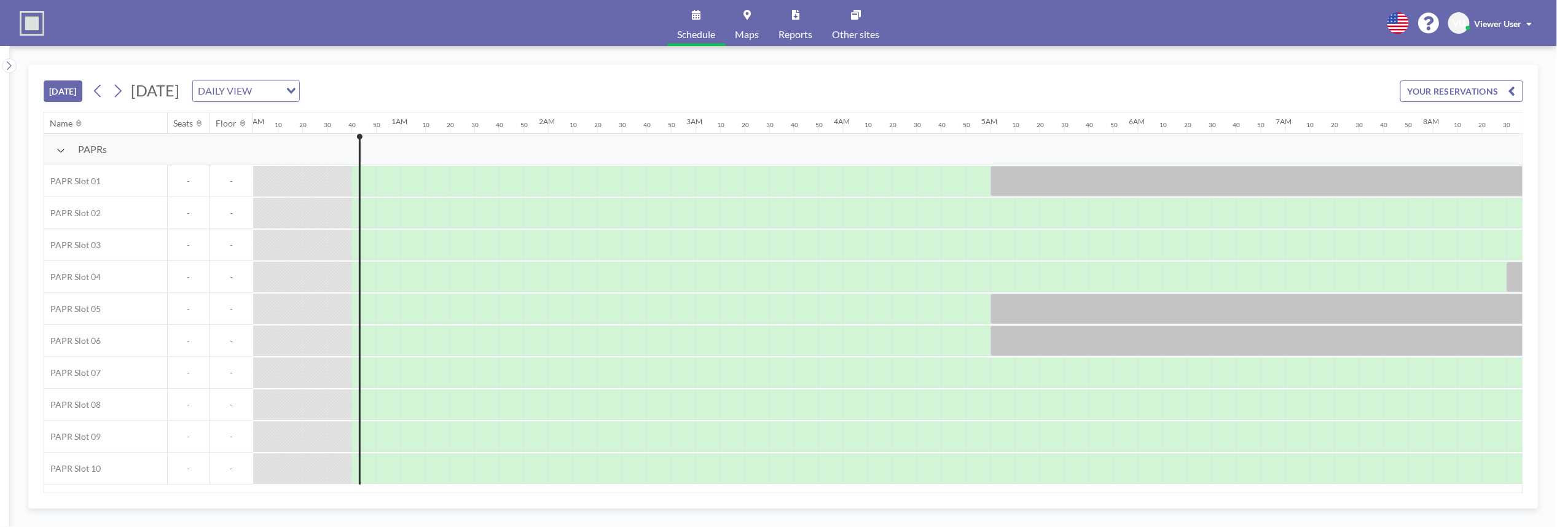
scroll to position [0, 74]
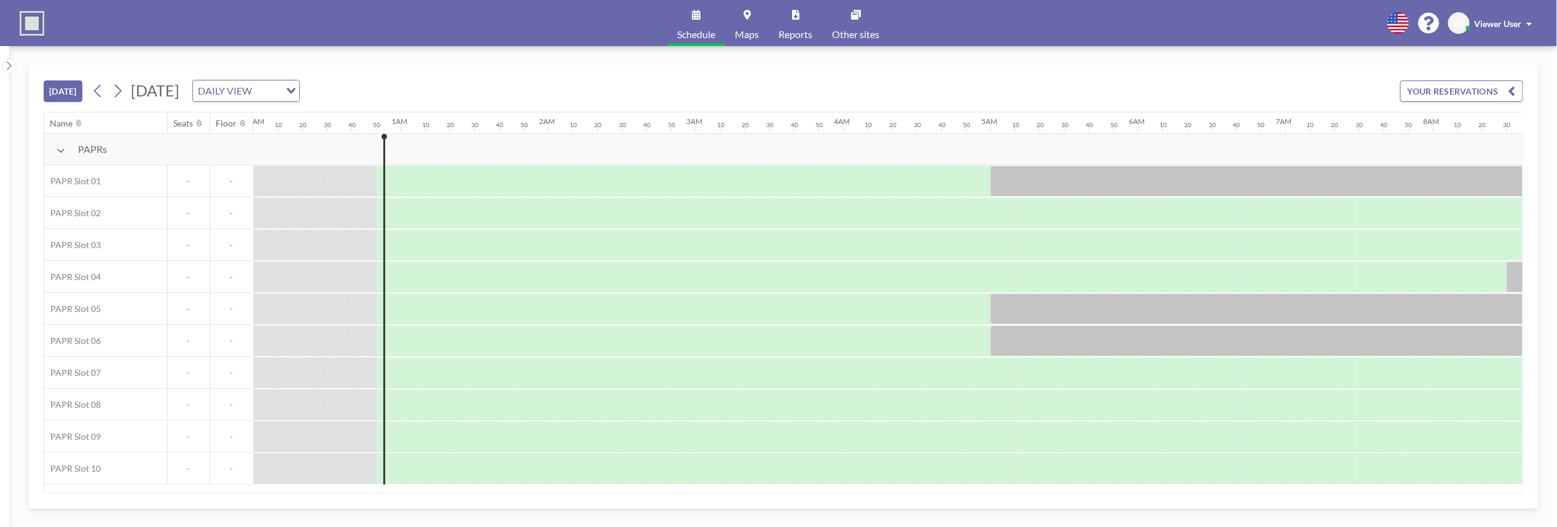
scroll to position [0, 98]
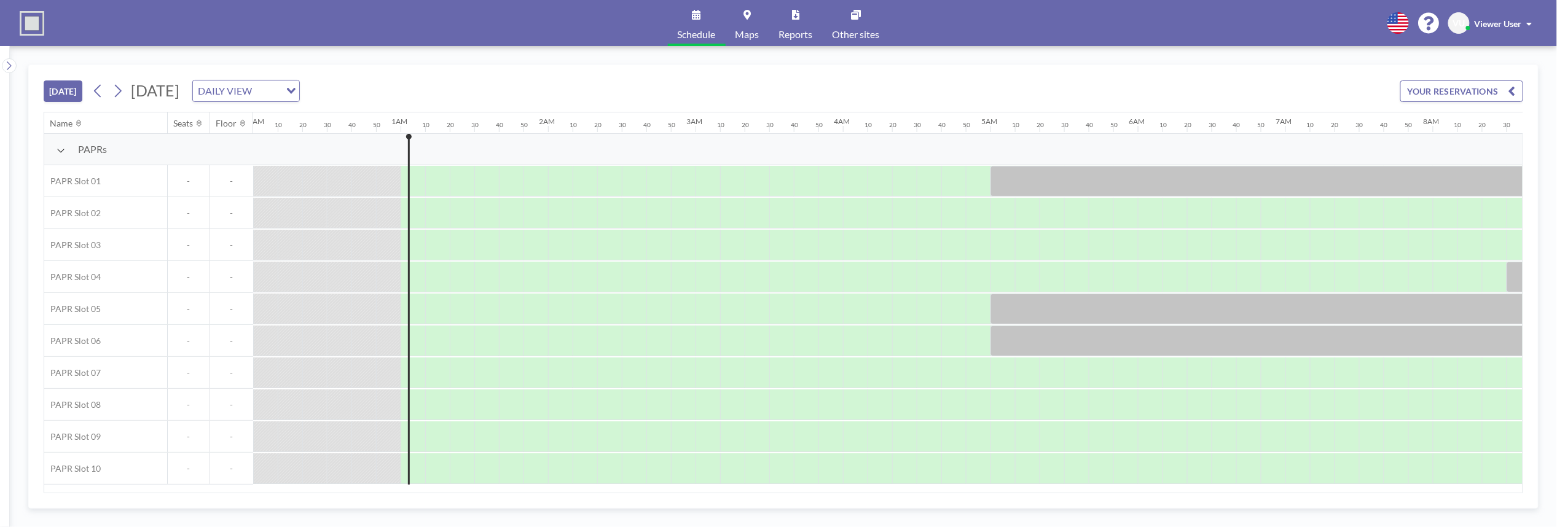
scroll to position [0, 123]
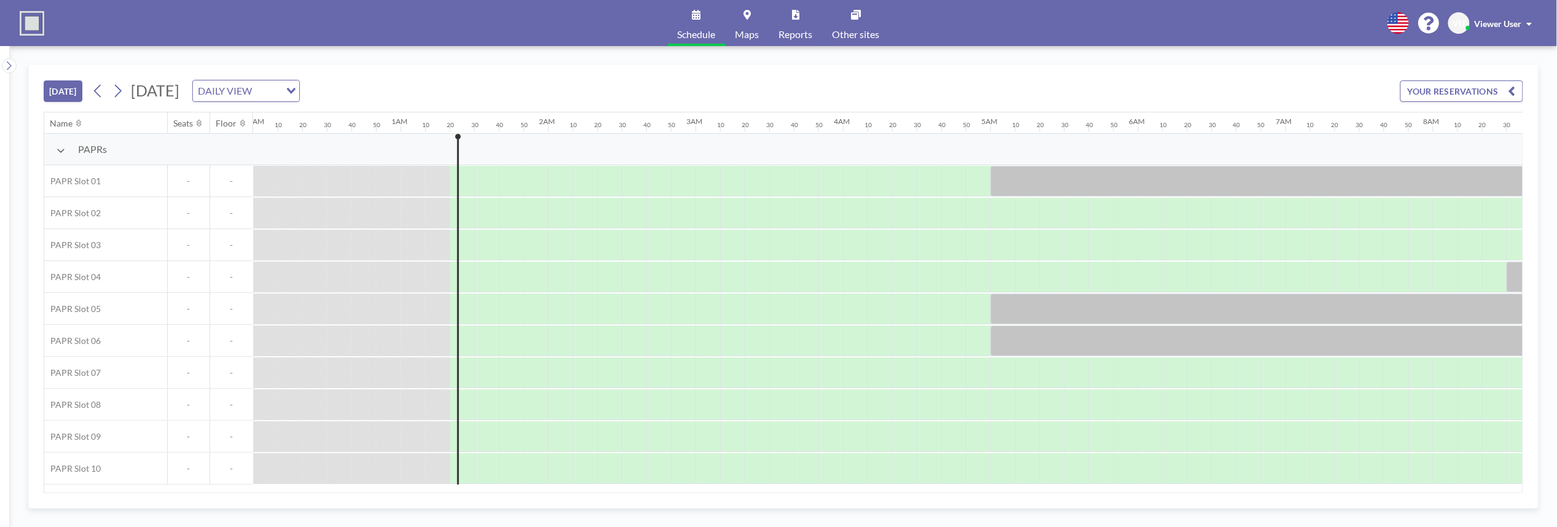
scroll to position [0, 172]
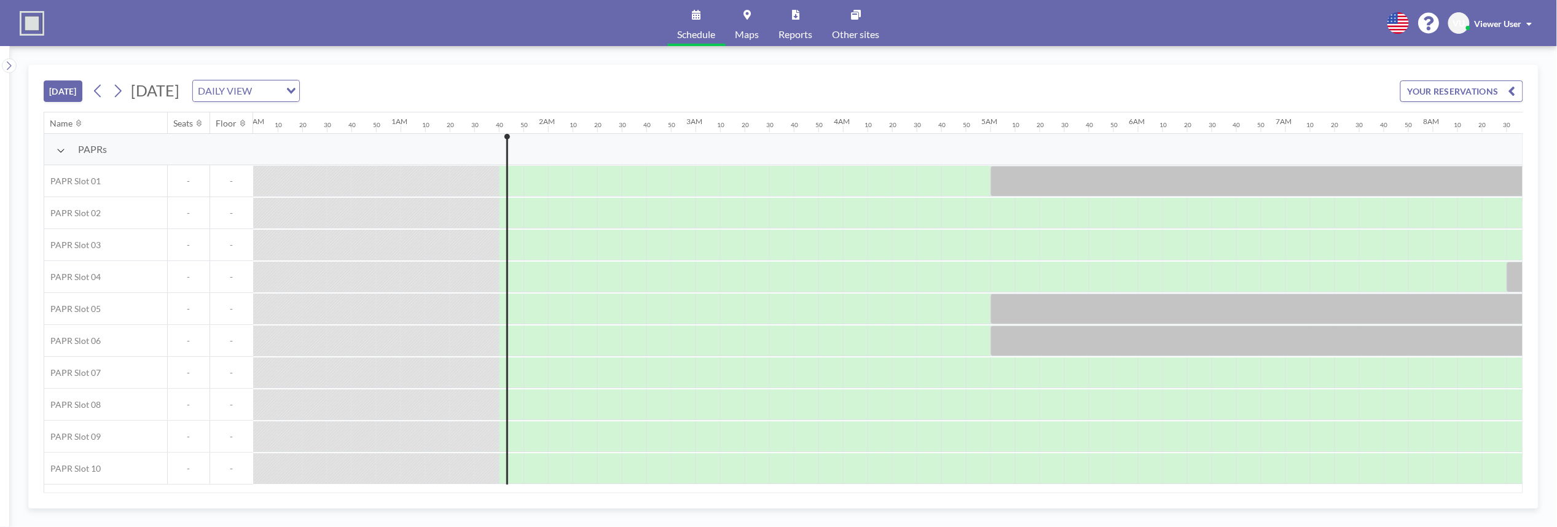
scroll to position [0, 221]
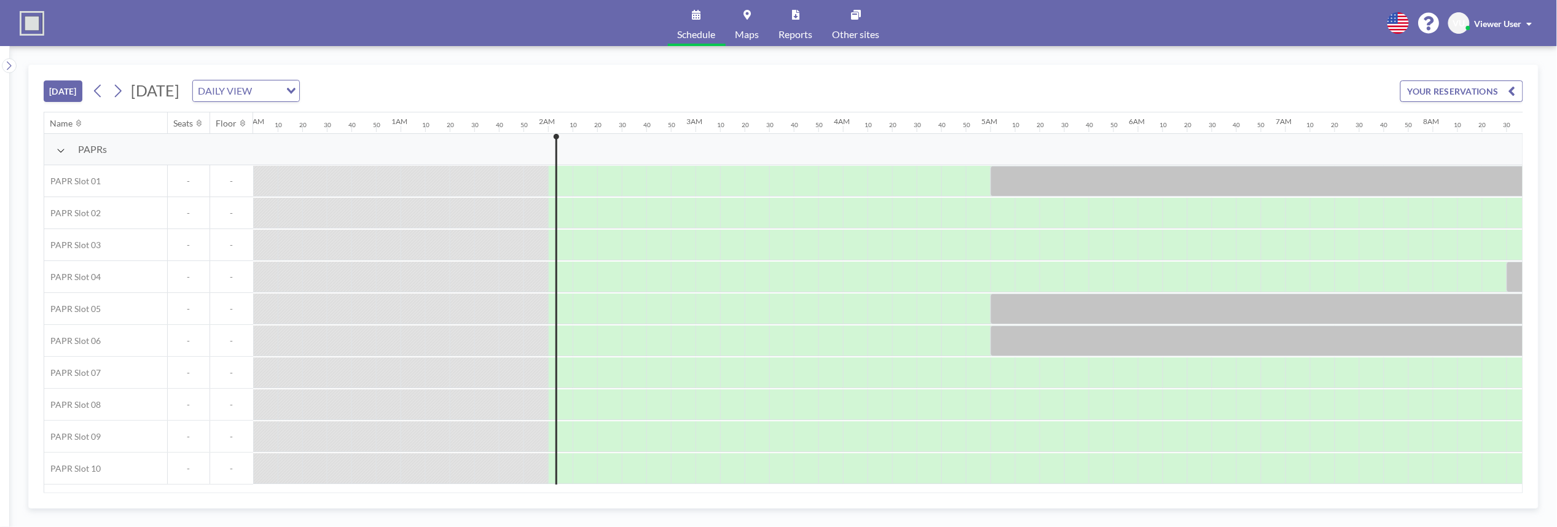
scroll to position [0, 270]
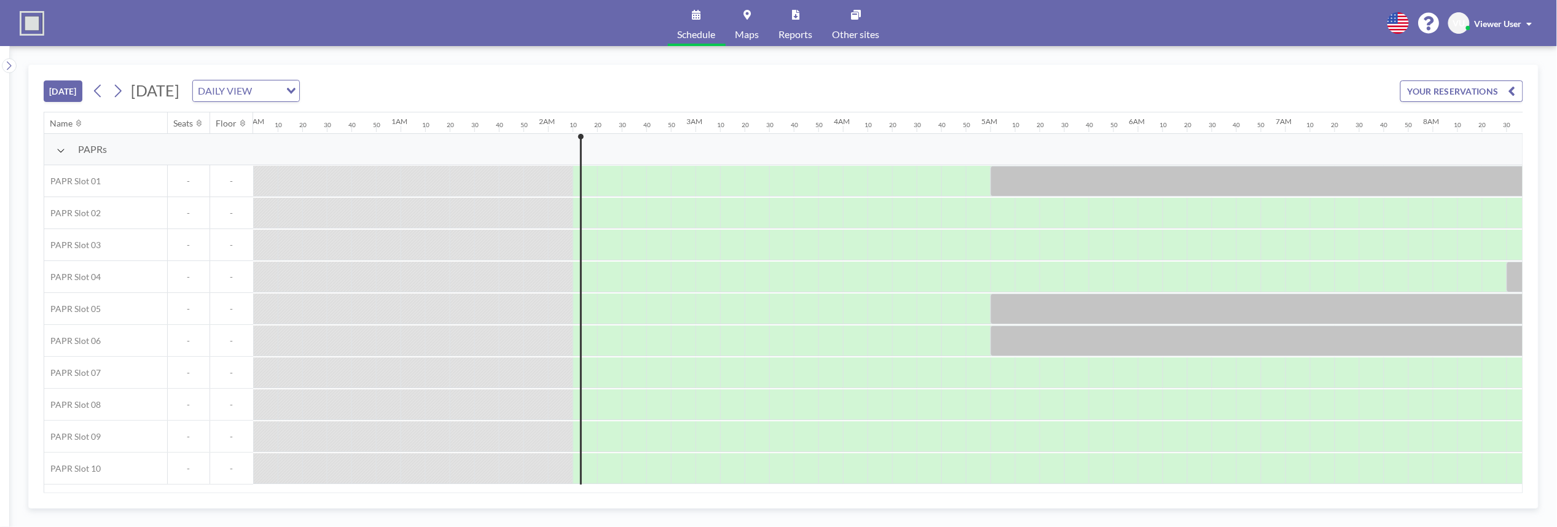
scroll to position [0, 295]
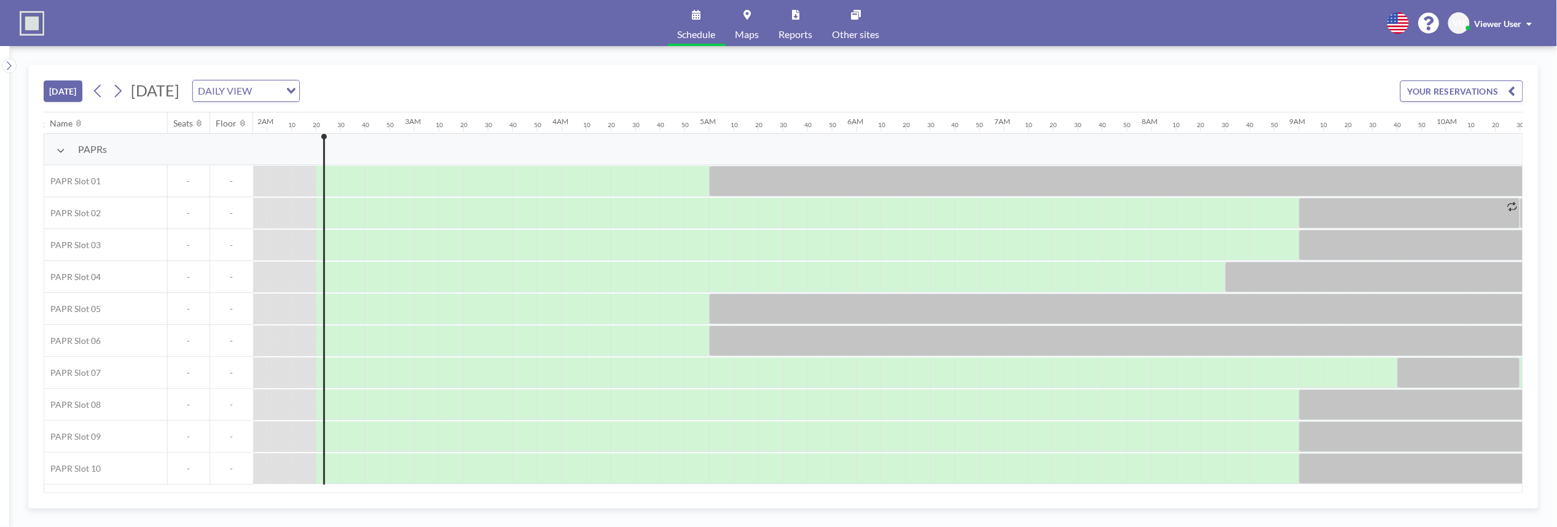
scroll to position [0, 320]
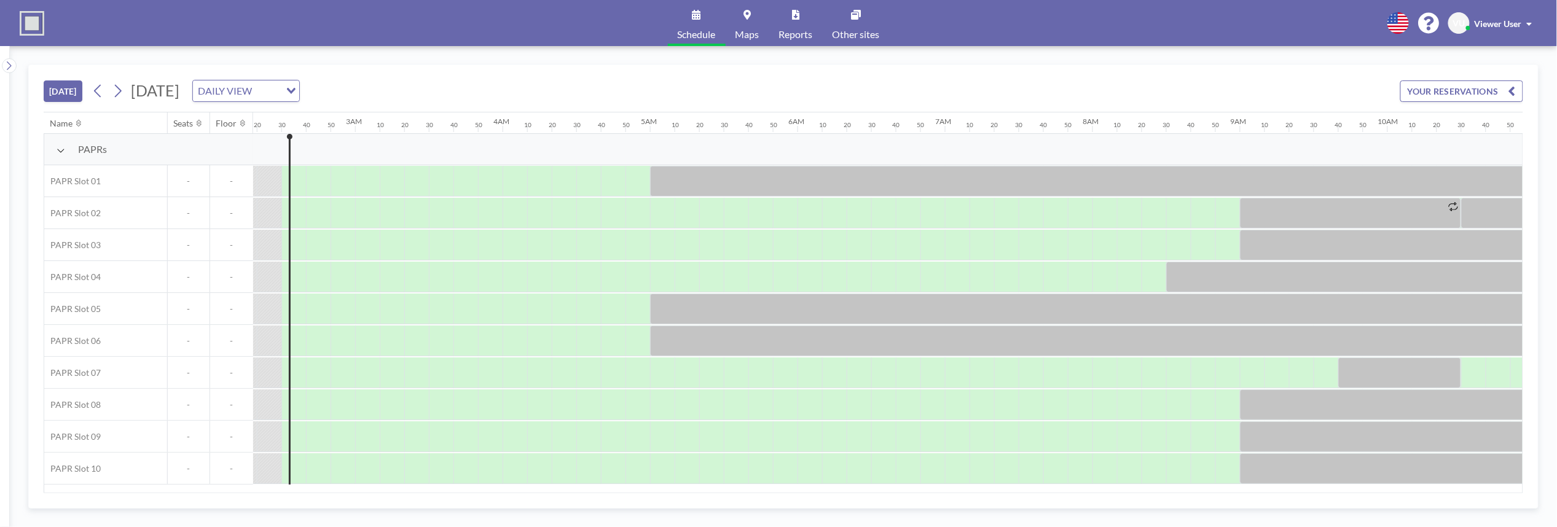
scroll to position [0, 344]
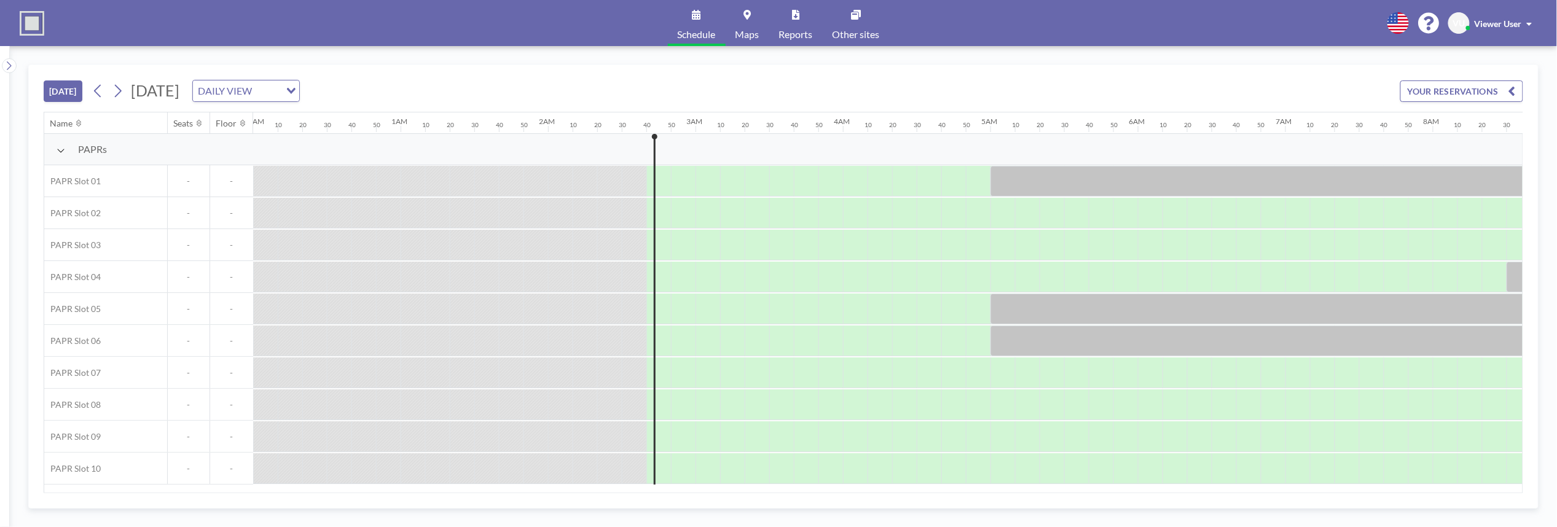
scroll to position [0, 369]
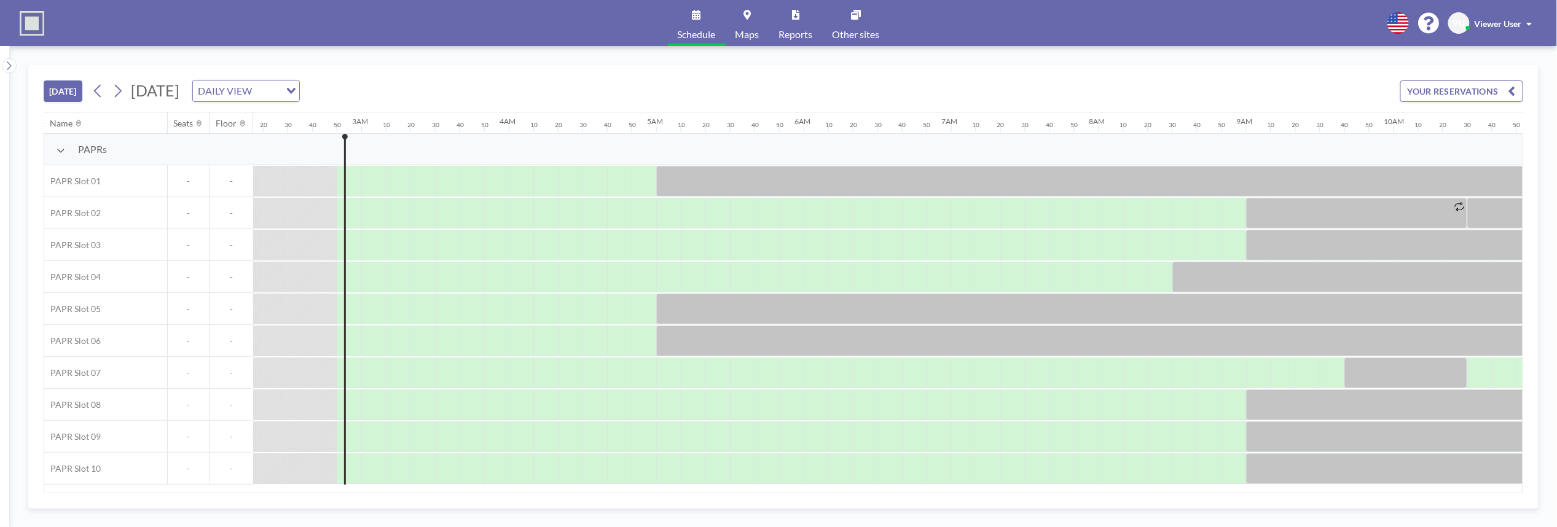
scroll to position [0, 393]
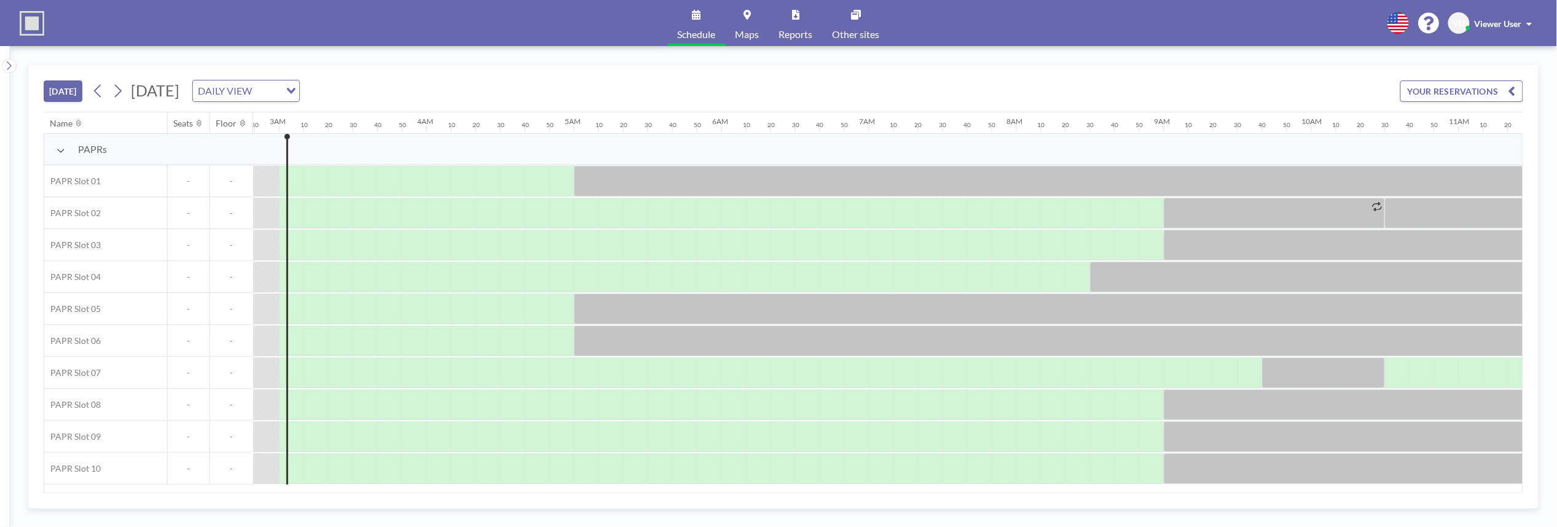
scroll to position [0, 418]
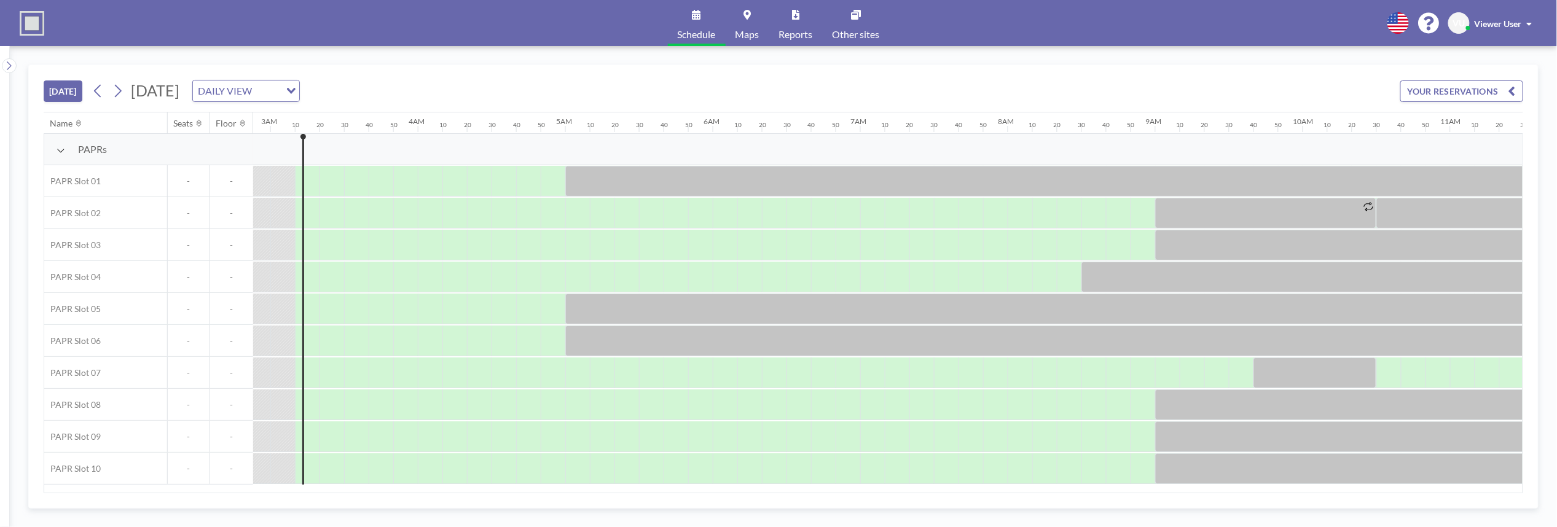
scroll to position [0, 442]
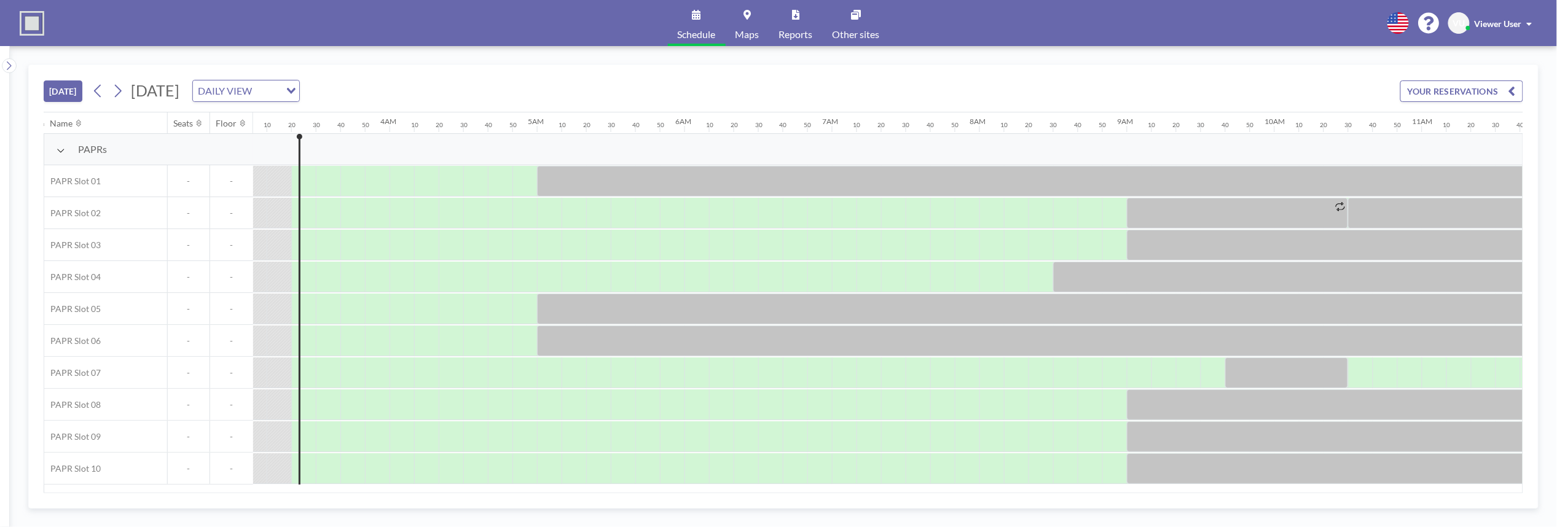
scroll to position [0, 467]
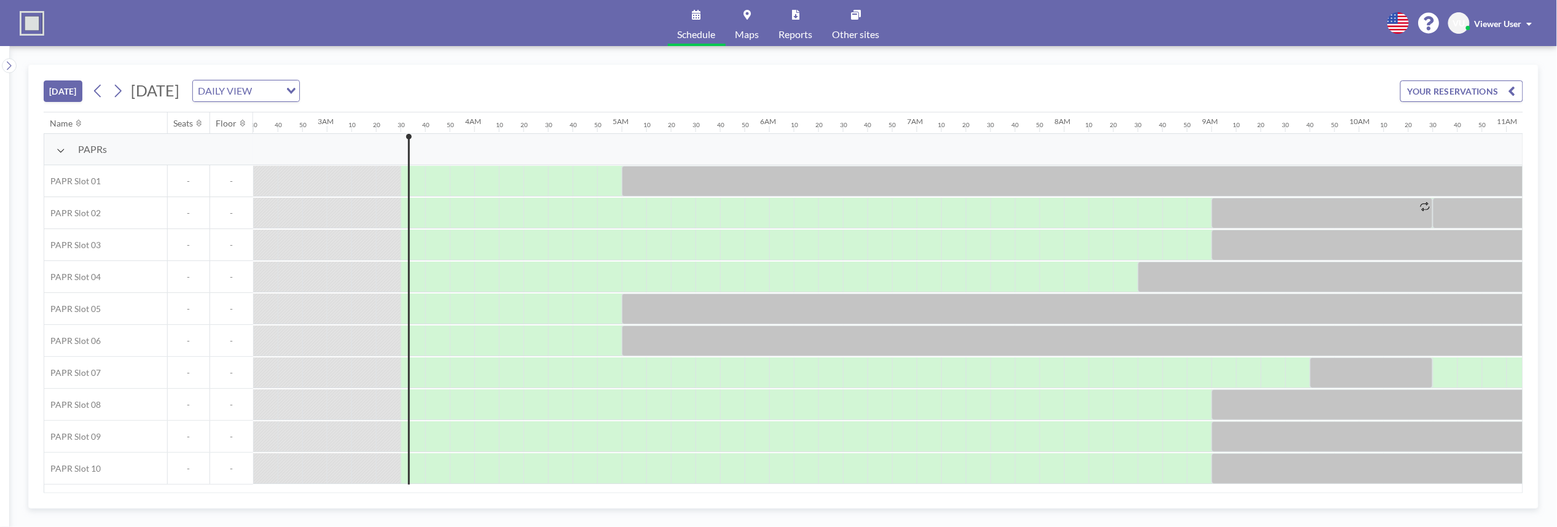
scroll to position [0, 492]
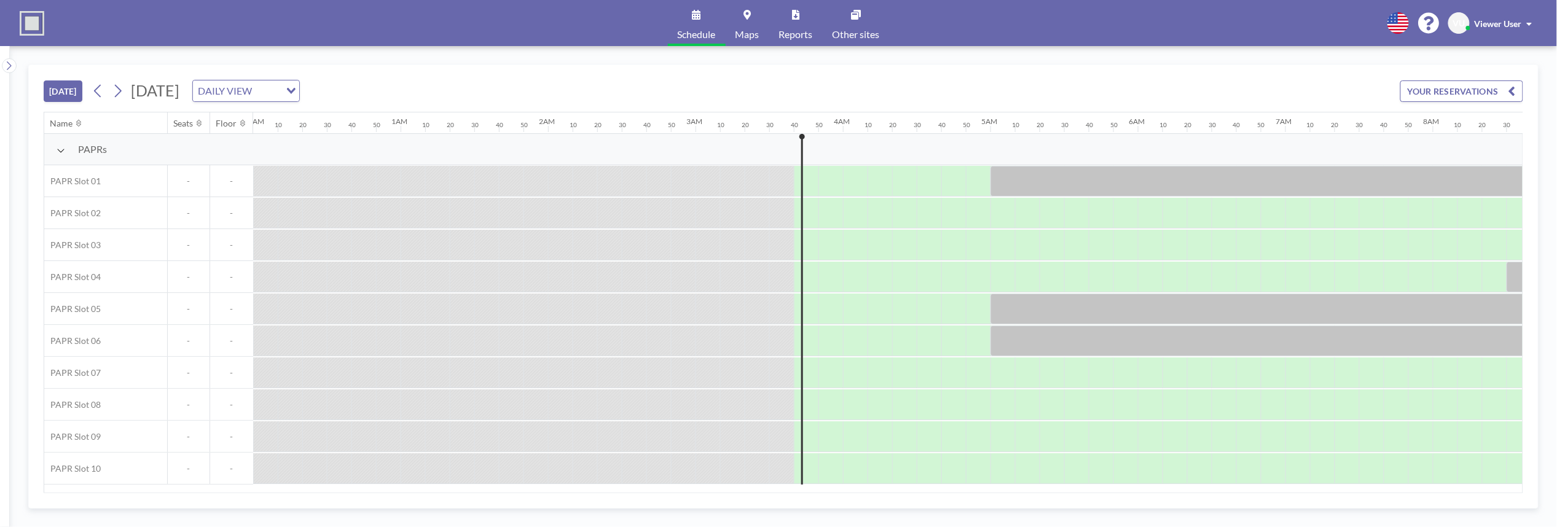
scroll to position [0, 516]
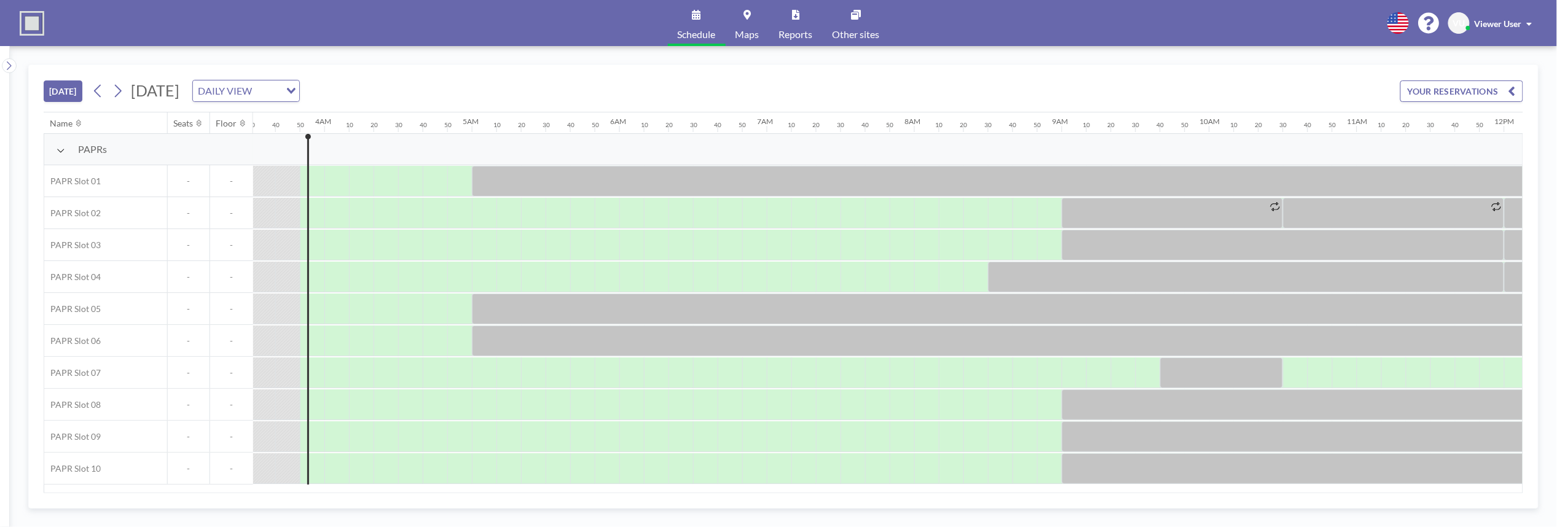
scroll to position [0, 541]
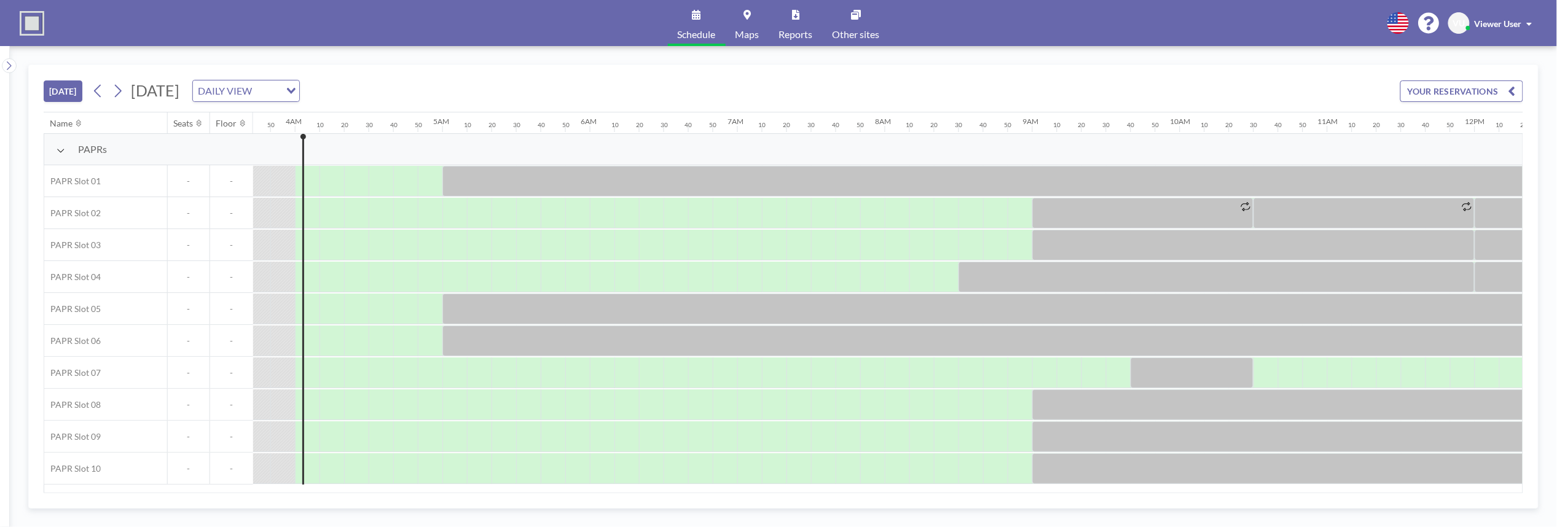
scroll to position [0, 565]
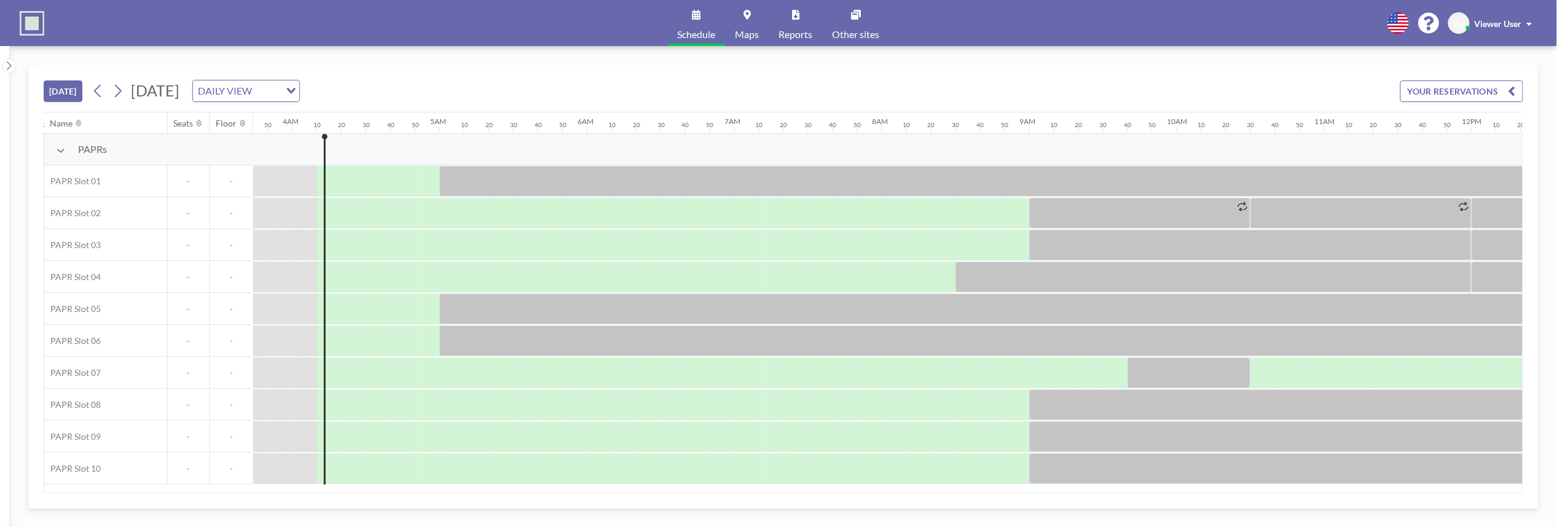
scroll to position [0, 590]
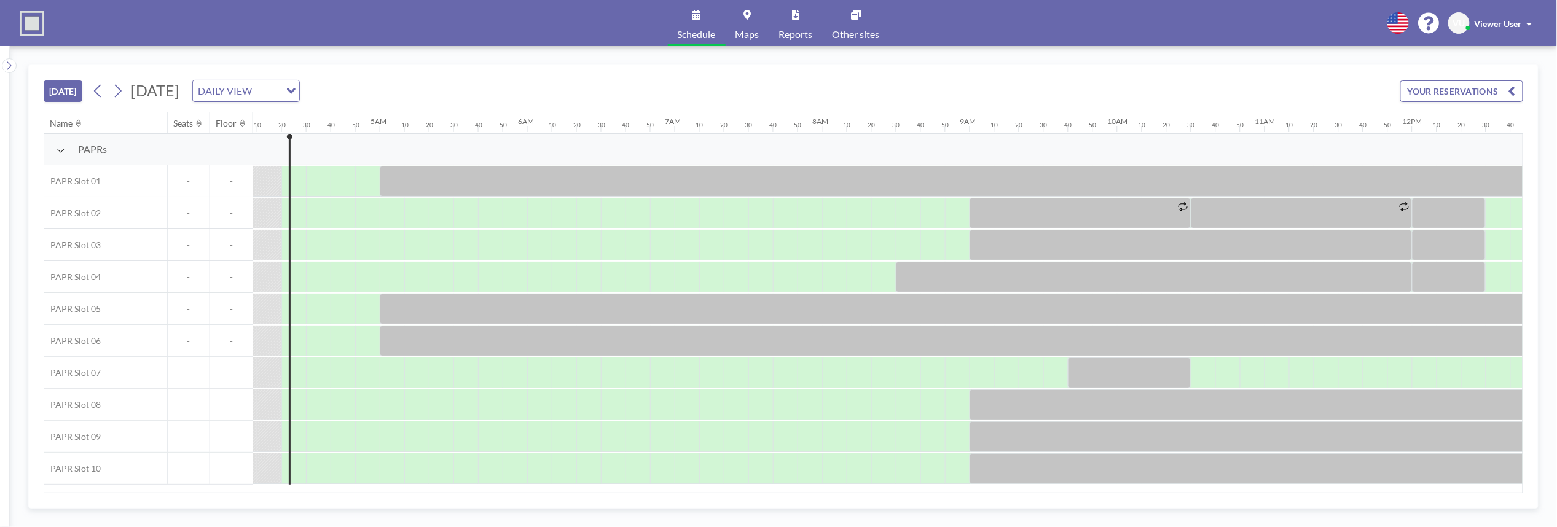
scroll to position [0, 615]
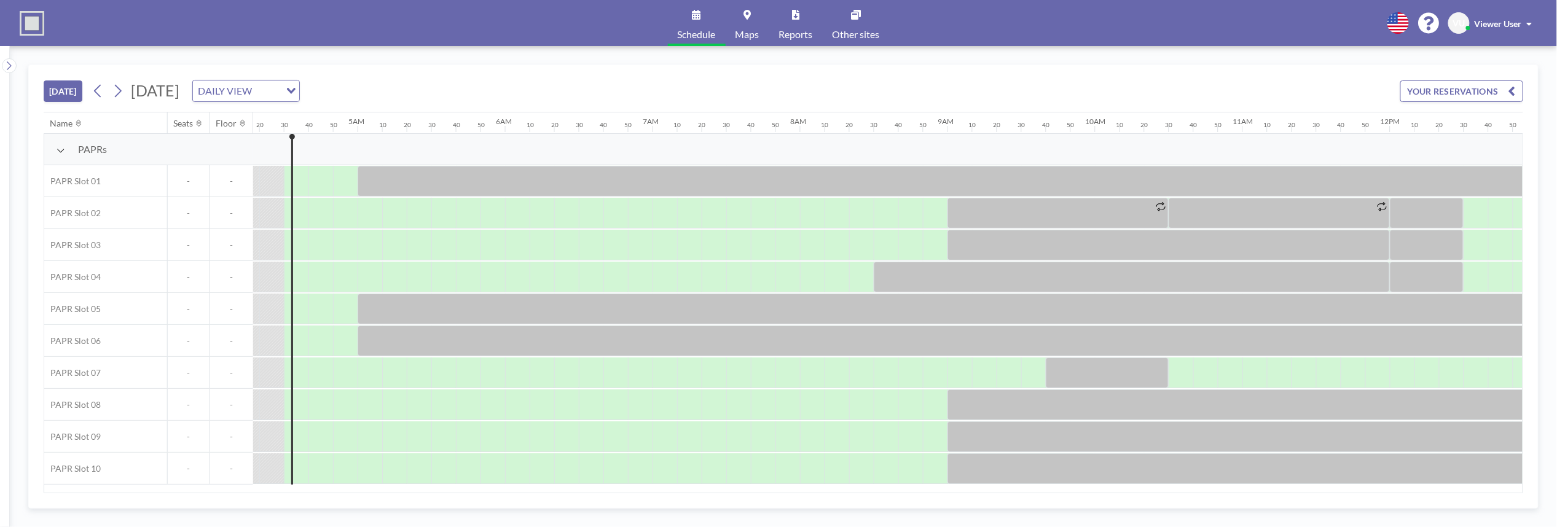
scroll to position [0, 639]
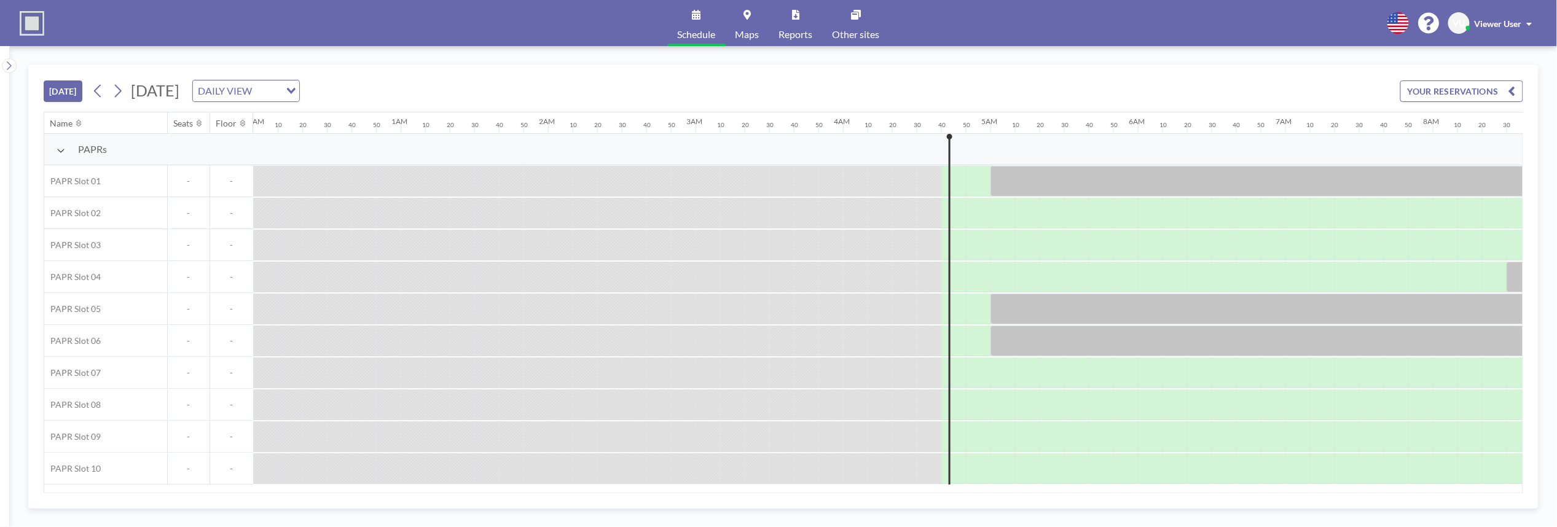
scroll to position [0, 664]
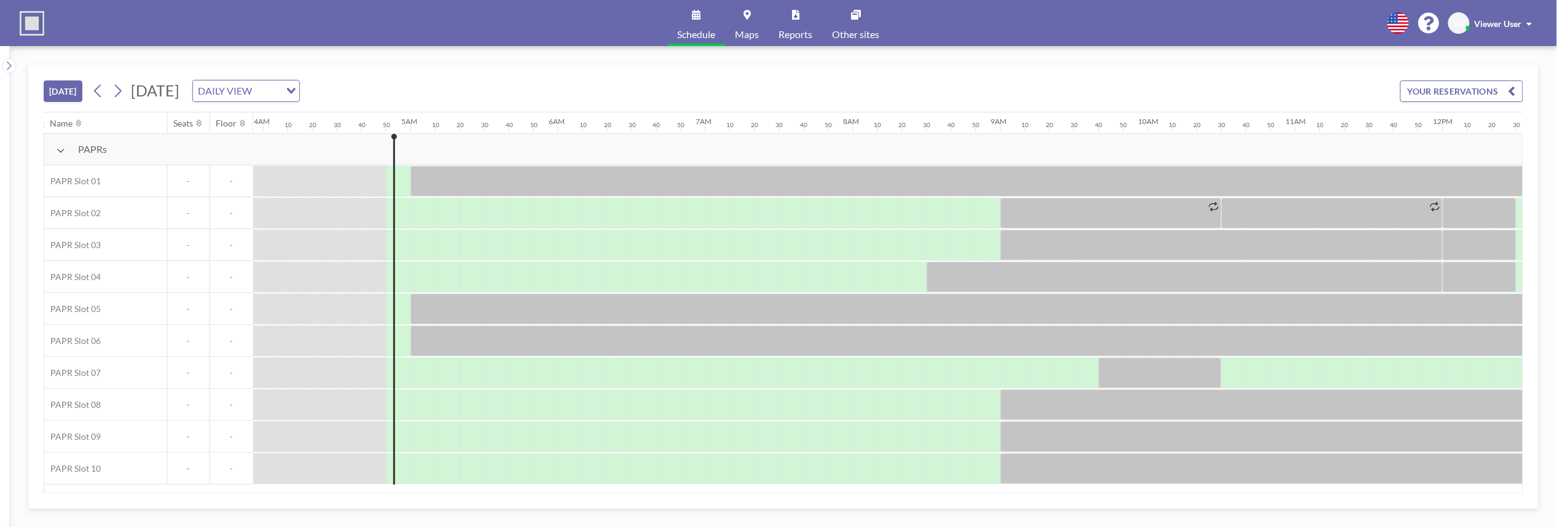
scroll to position [0, 688]
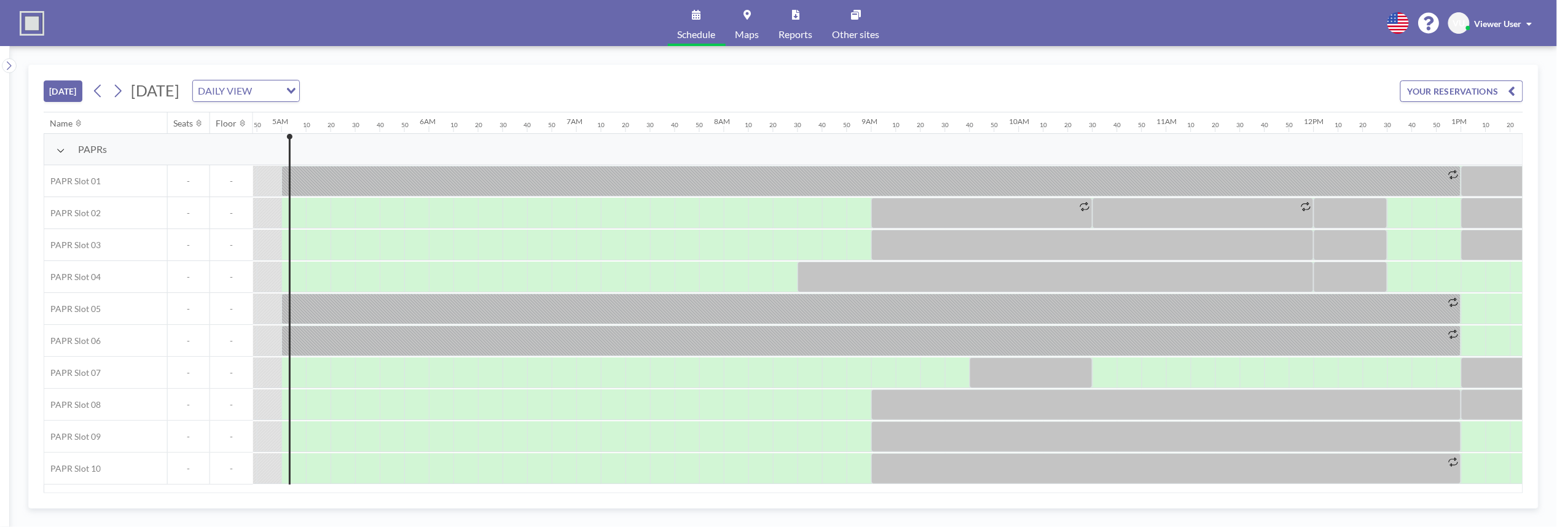
scroll to position [0, 713]
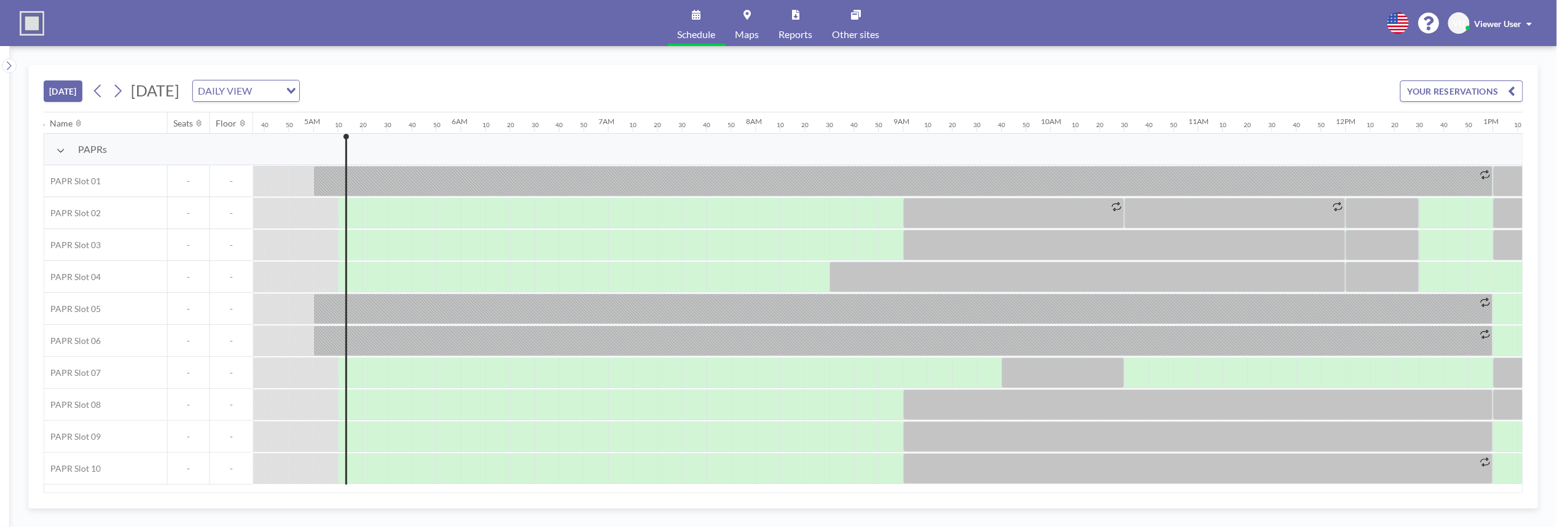
scroll to position [0, 737]
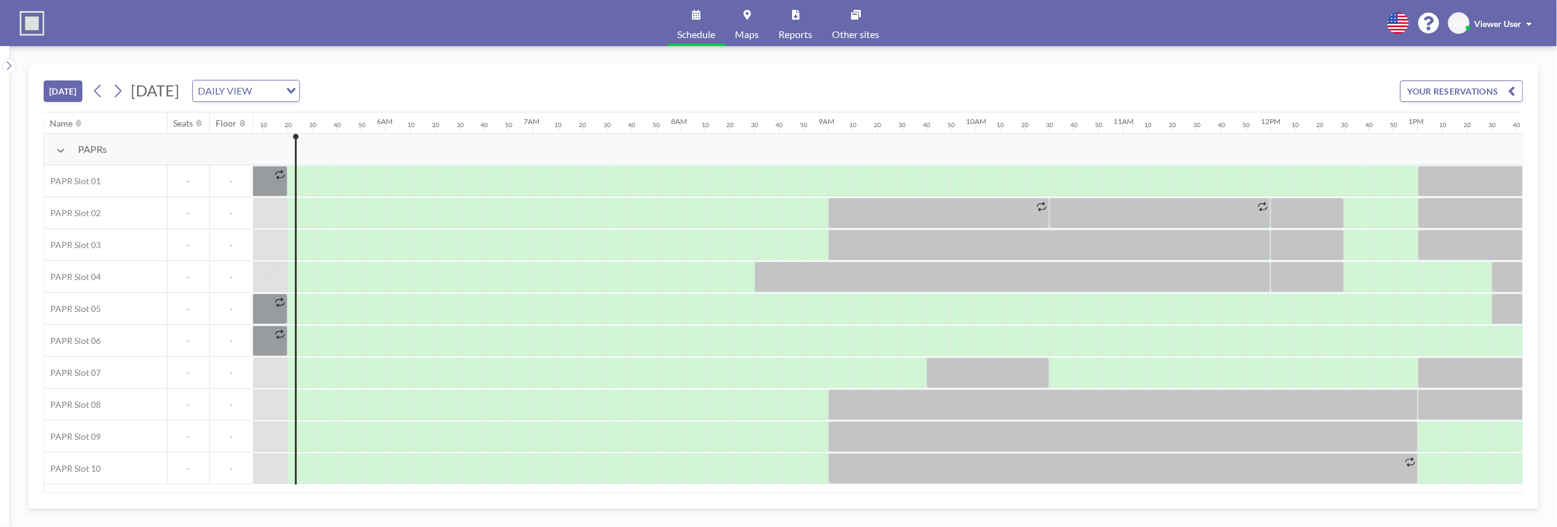
scroll to position [0, 762]
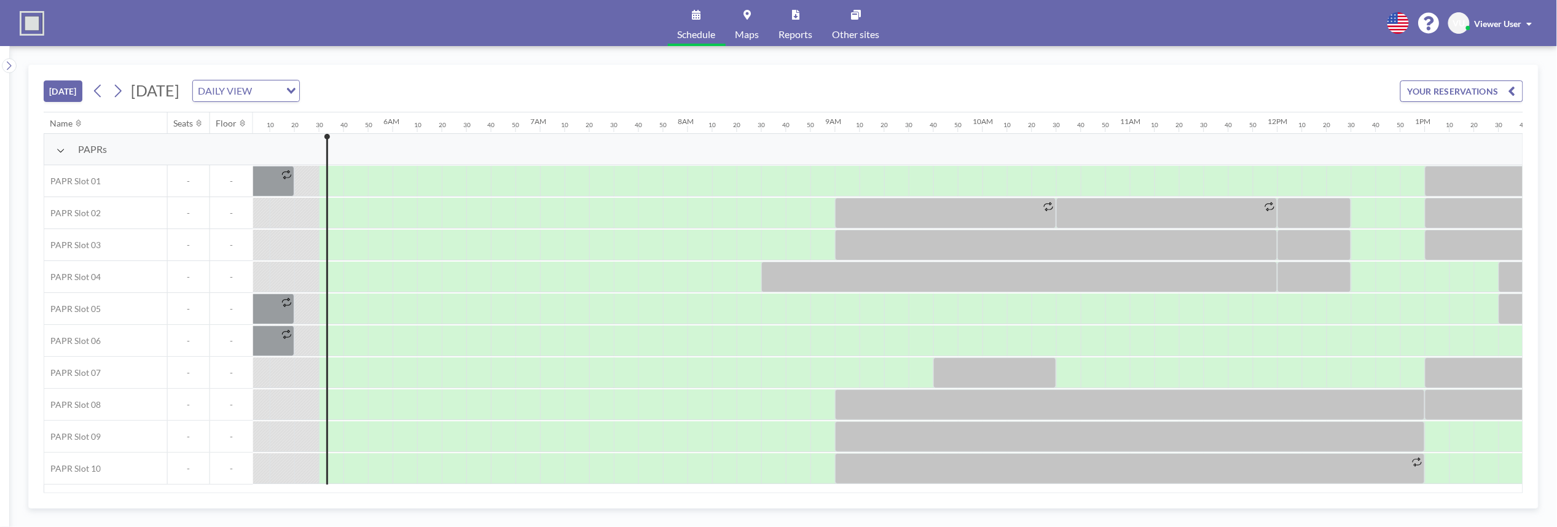
scroll to position [0, 787]
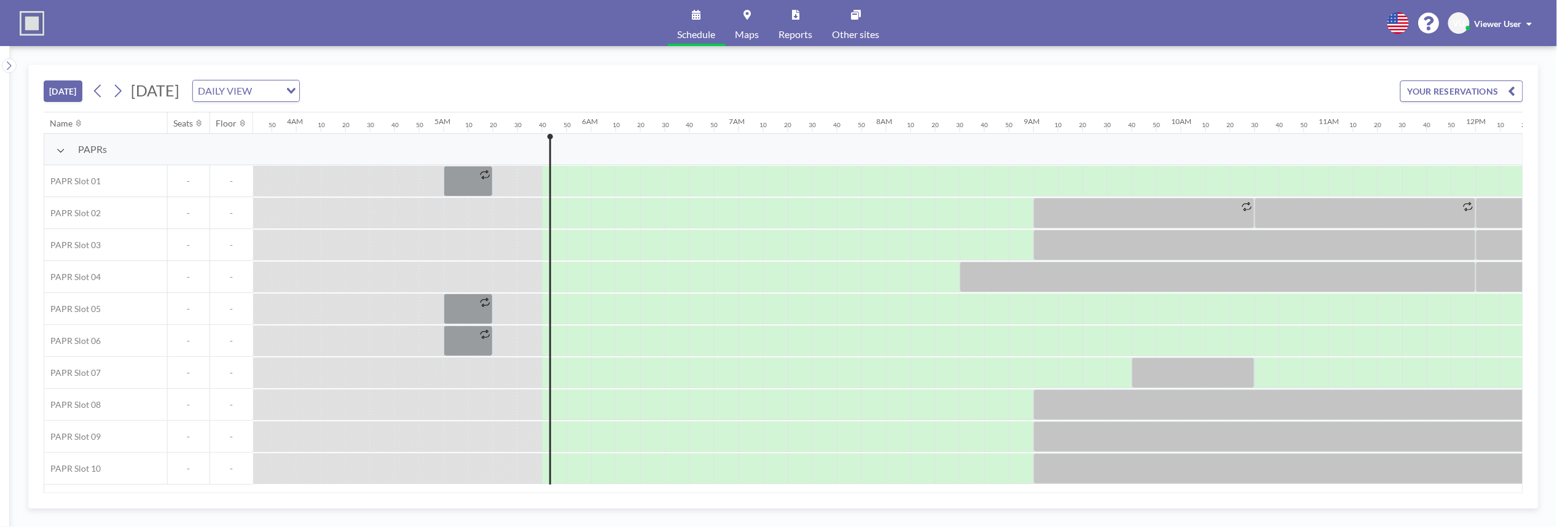
scroll to position [0, 811]
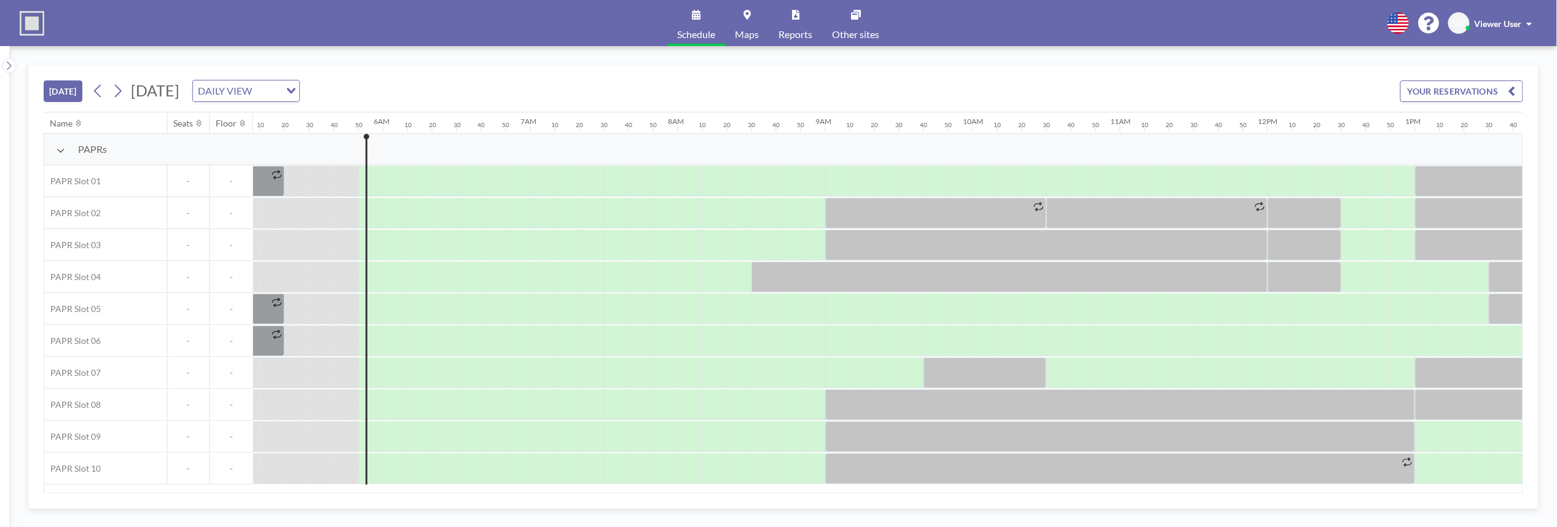
scroll to position [0, 836]
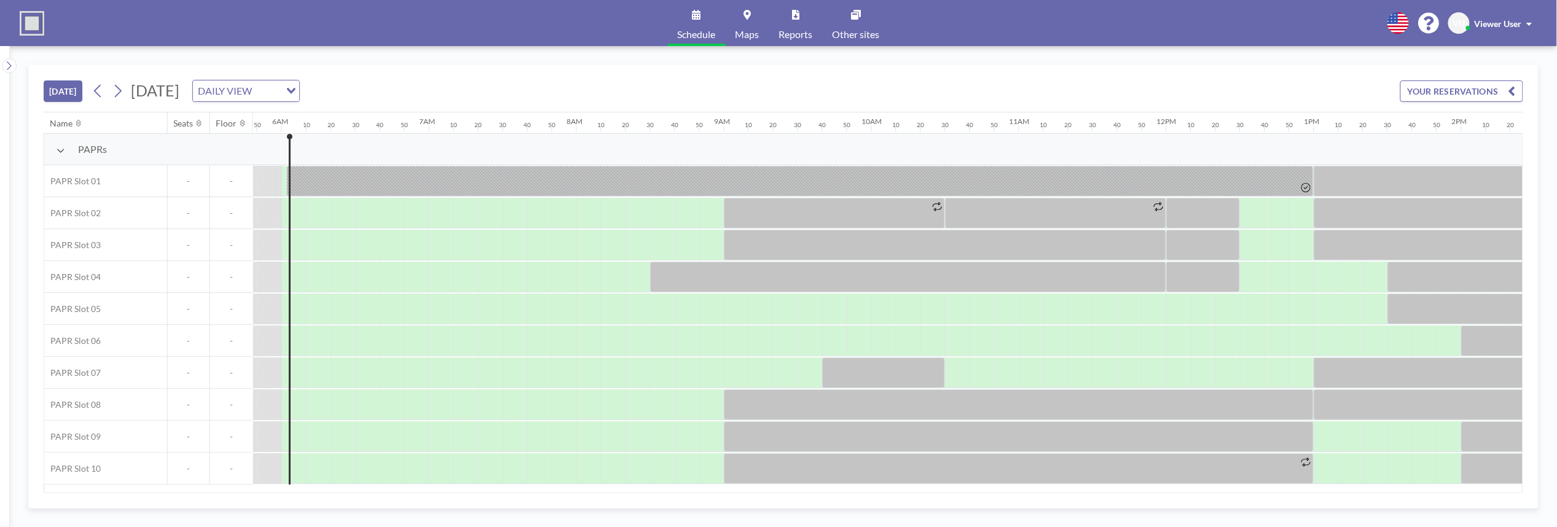
scroll to position [0, 860]
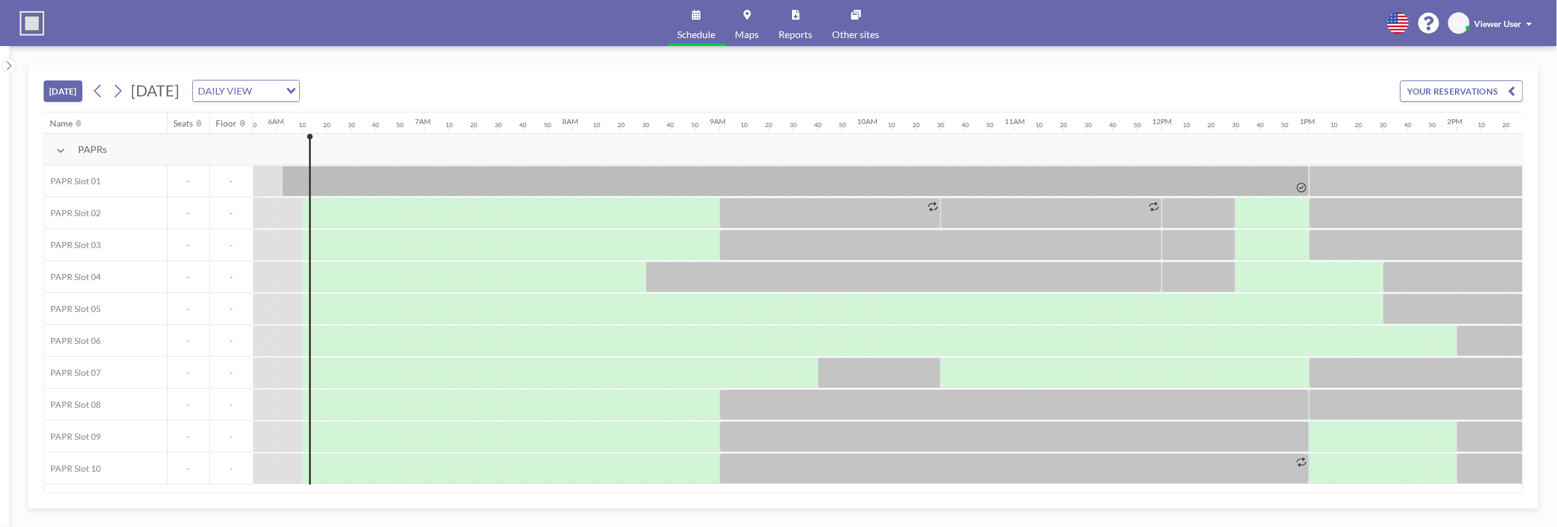
scroll to position [0, 885]
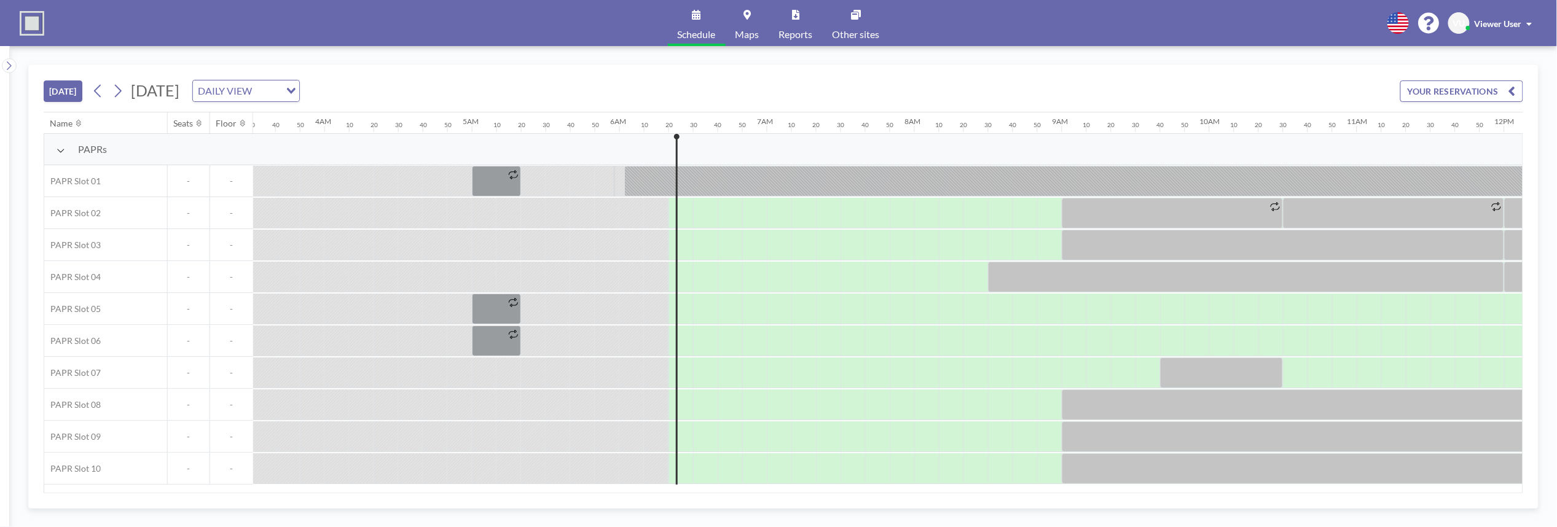
scroll to position [0, 910]
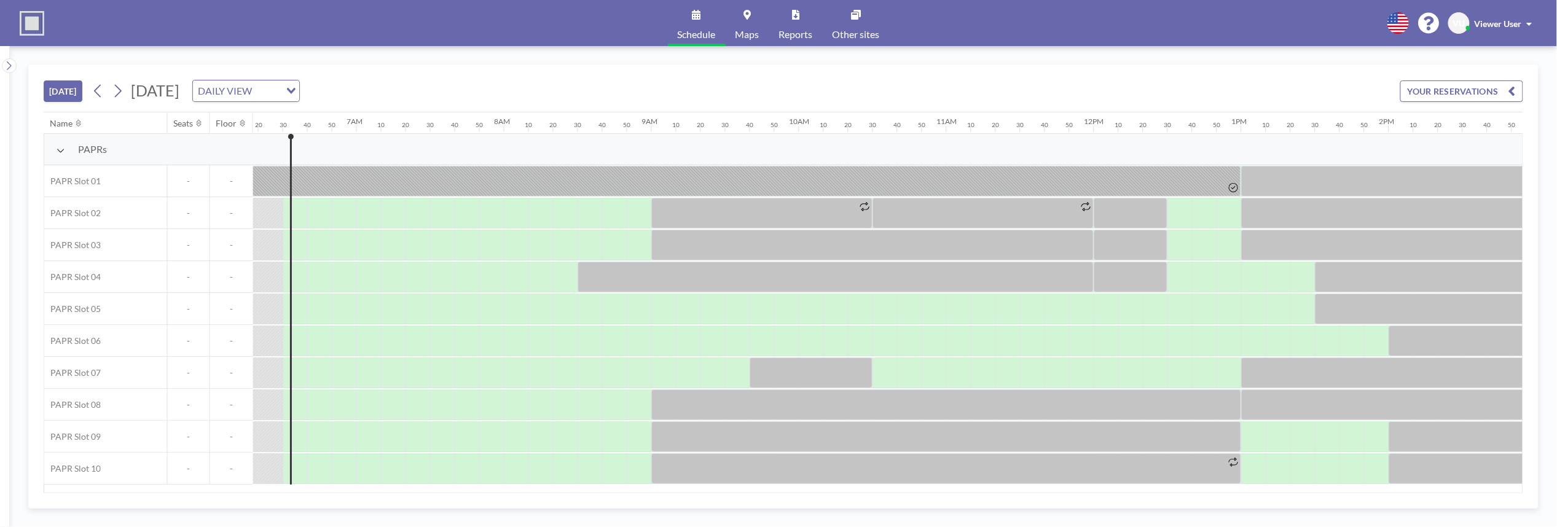
scroll to position [0, 934]
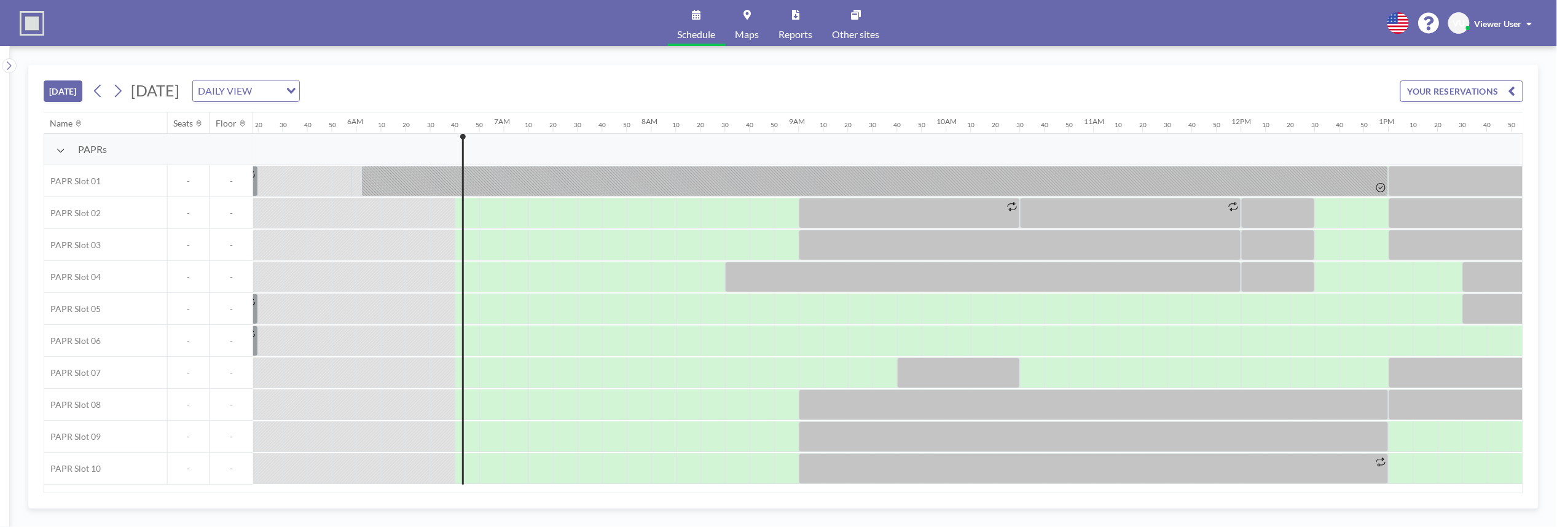
scroll to position [0, 959]
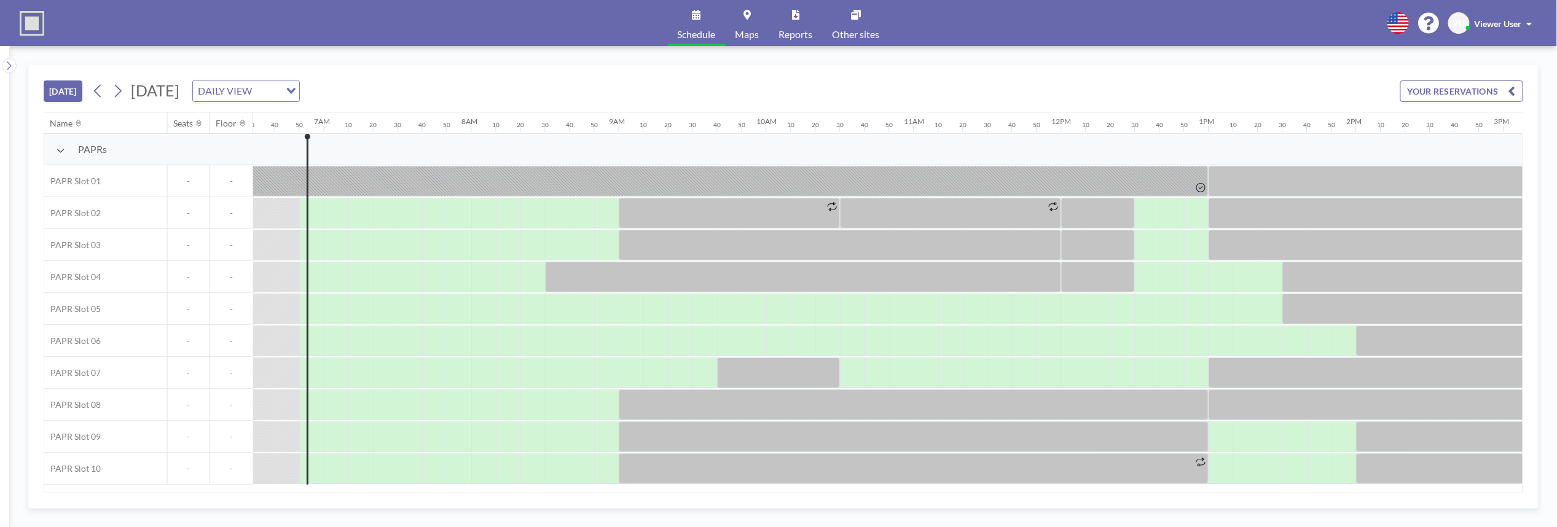
scroll to position [0, 983]
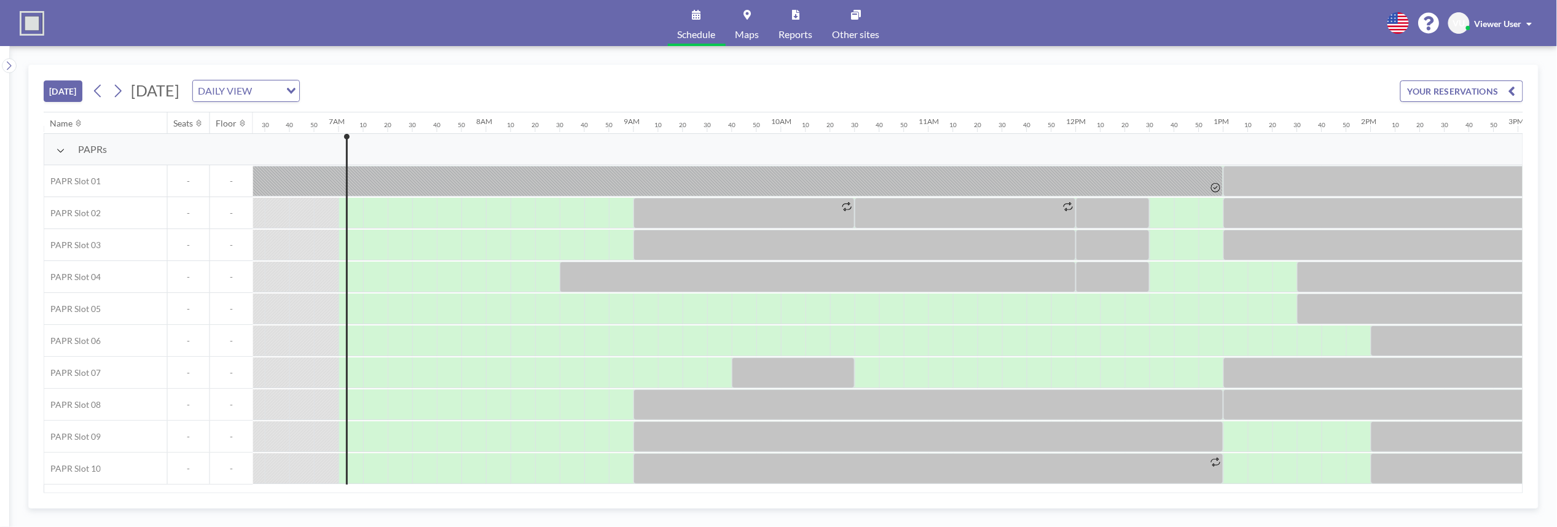
scroll to position [0, 1008]
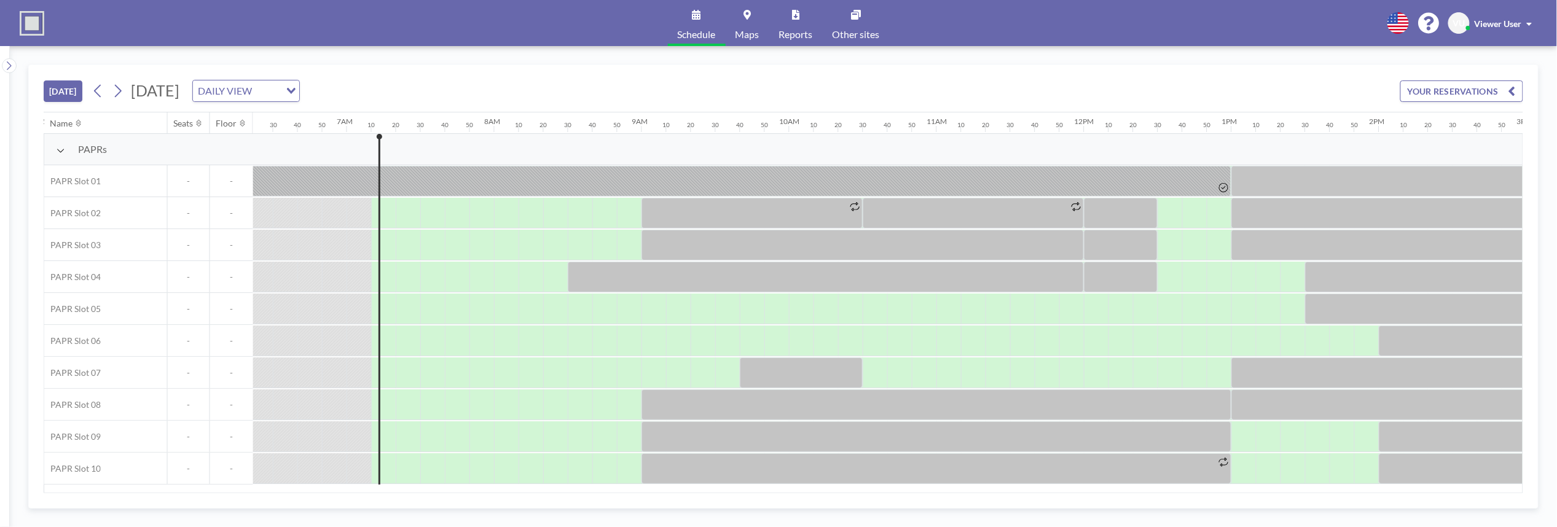
scroll to position [0, 1032]
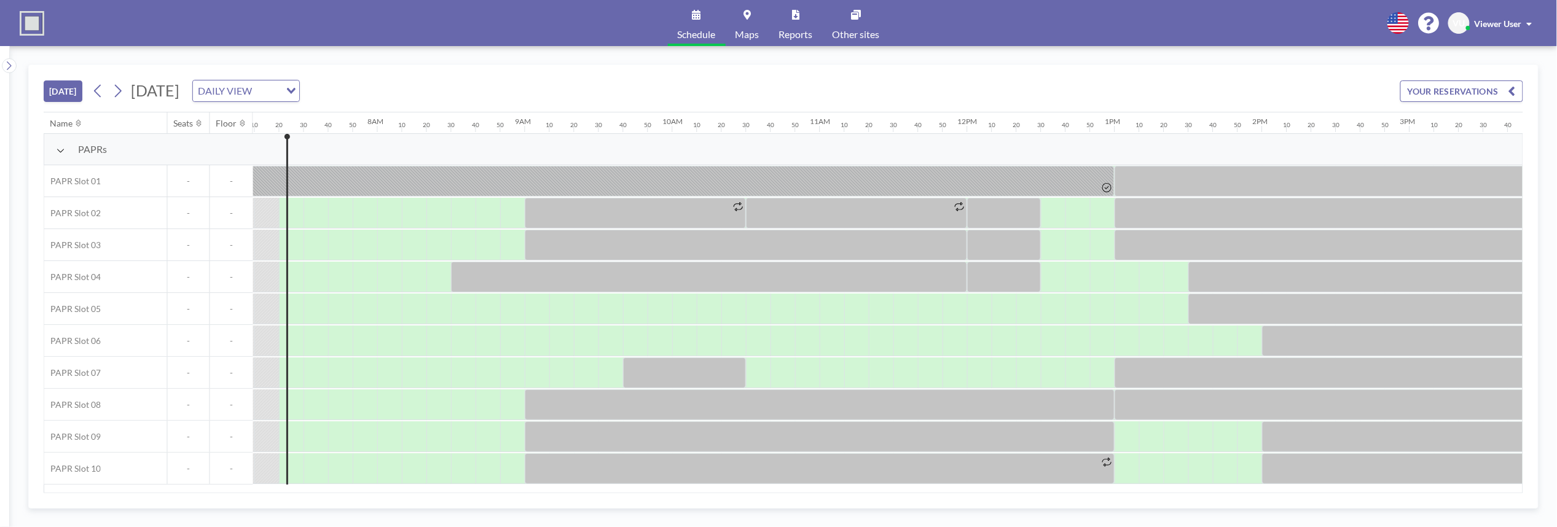
scroll to position [0, 1057]
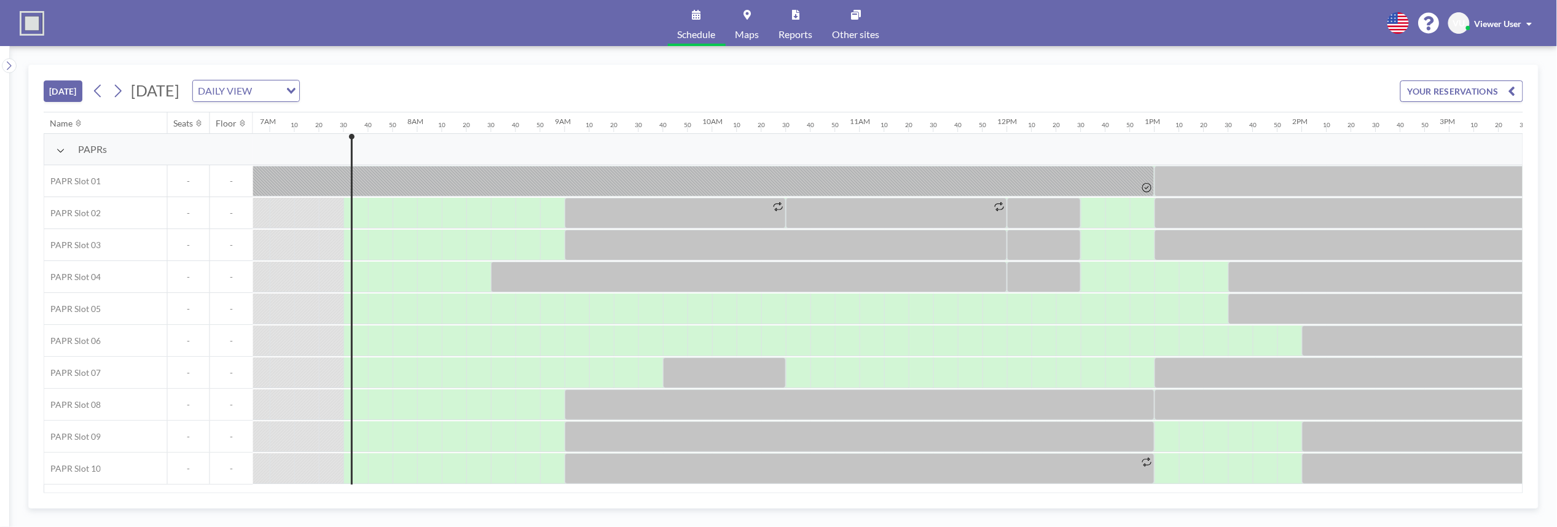
scroll to position [0, 1082]
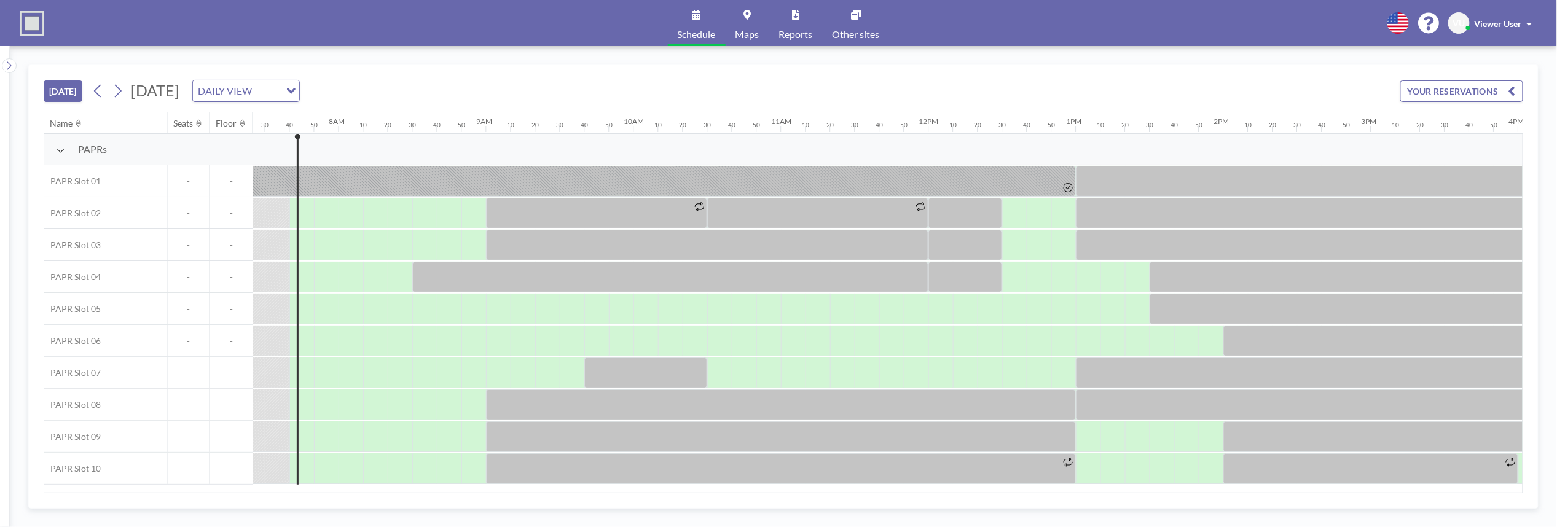
scroll to position [0, 1106]
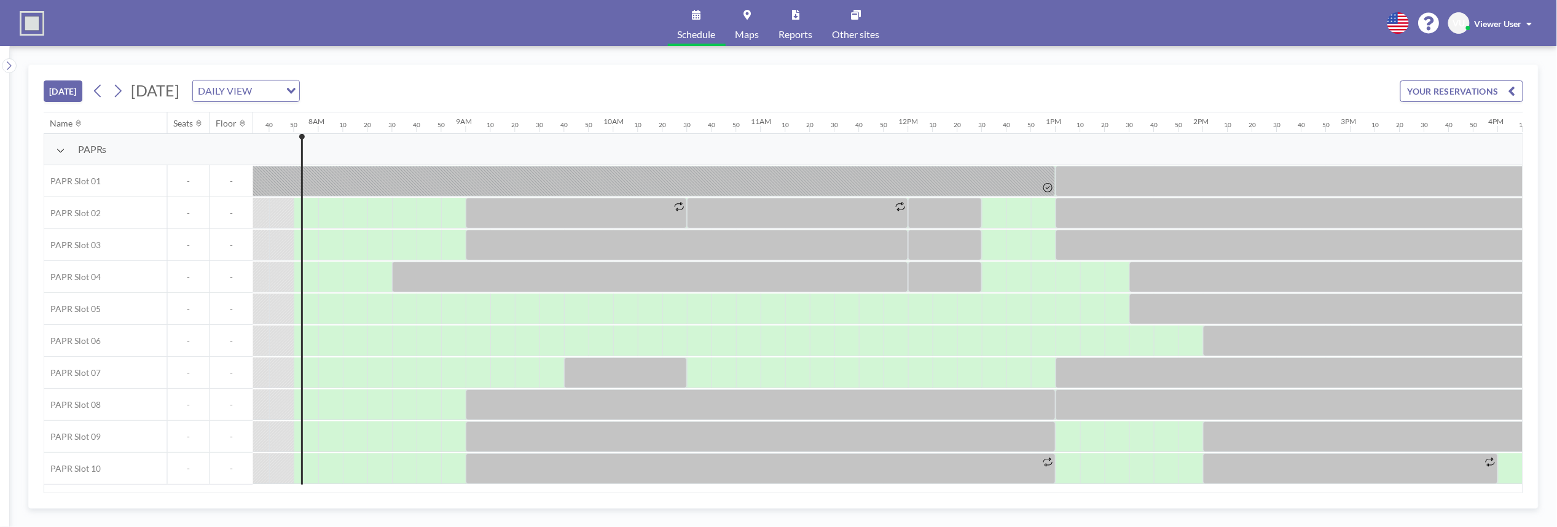
scroll to position [0, 1131]
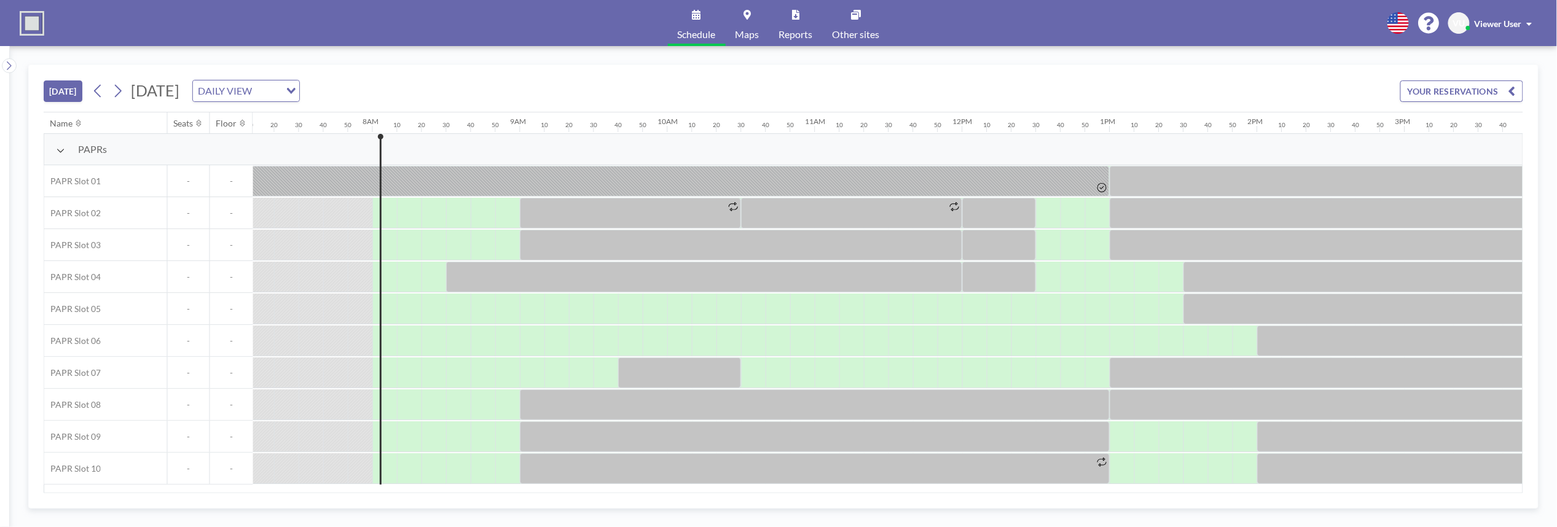
scroll to position [0, 1155]
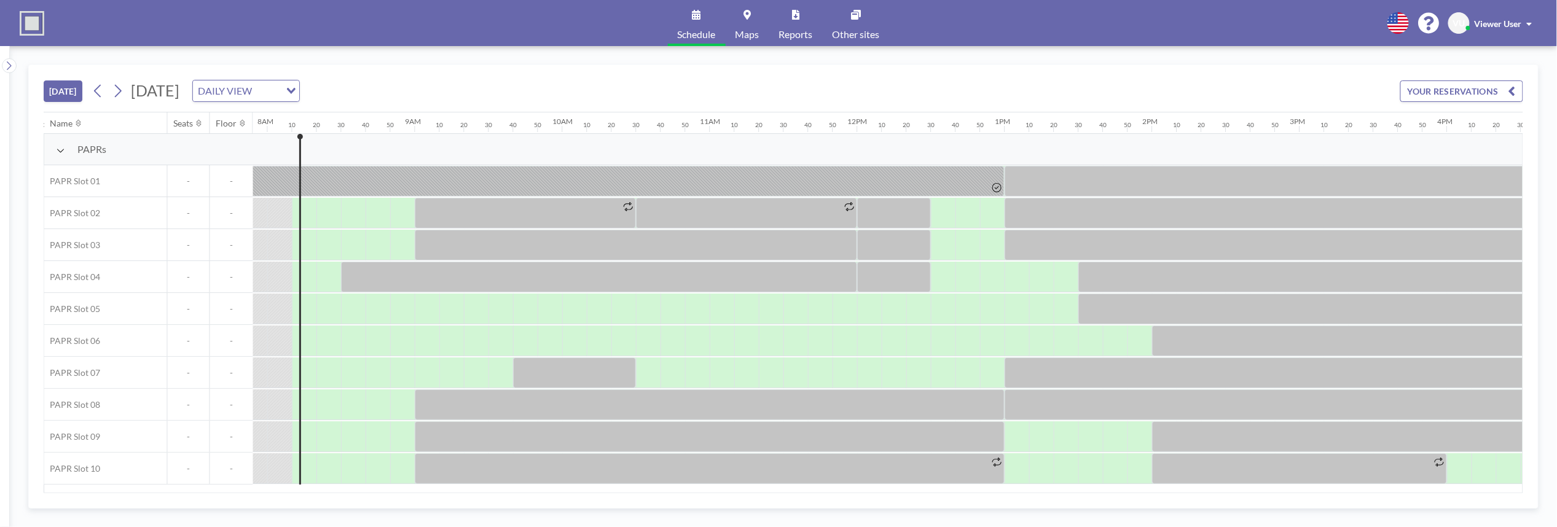
scroll to position [0, 1180]
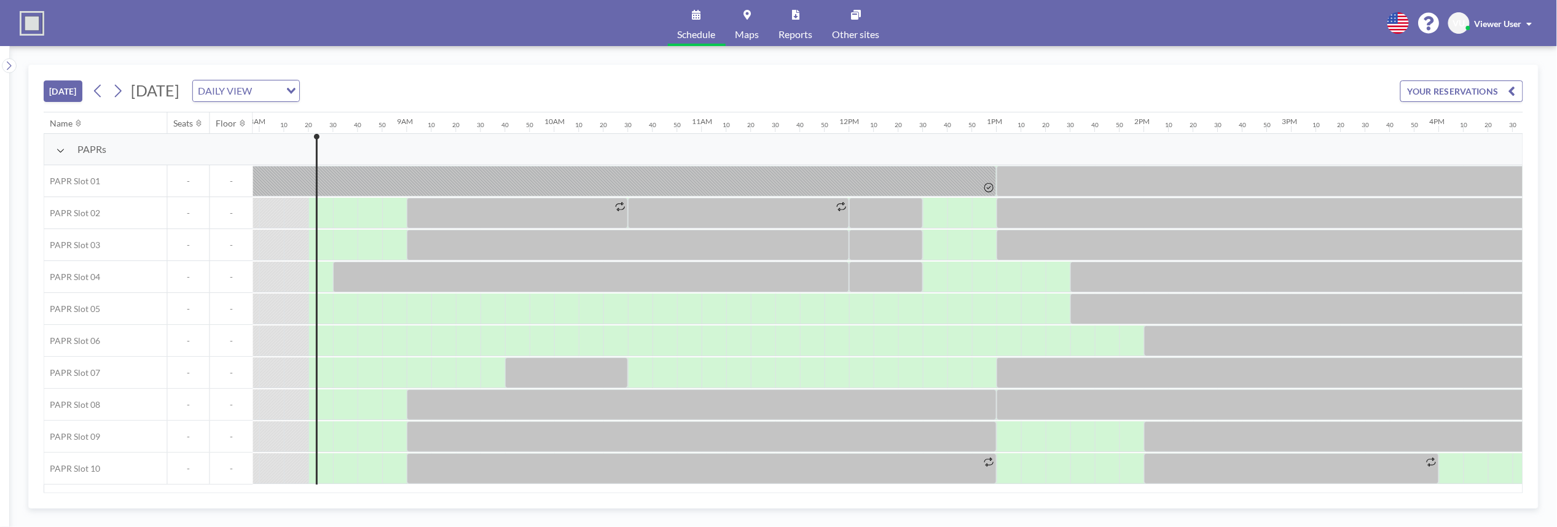
scroll to position [0, 1204]
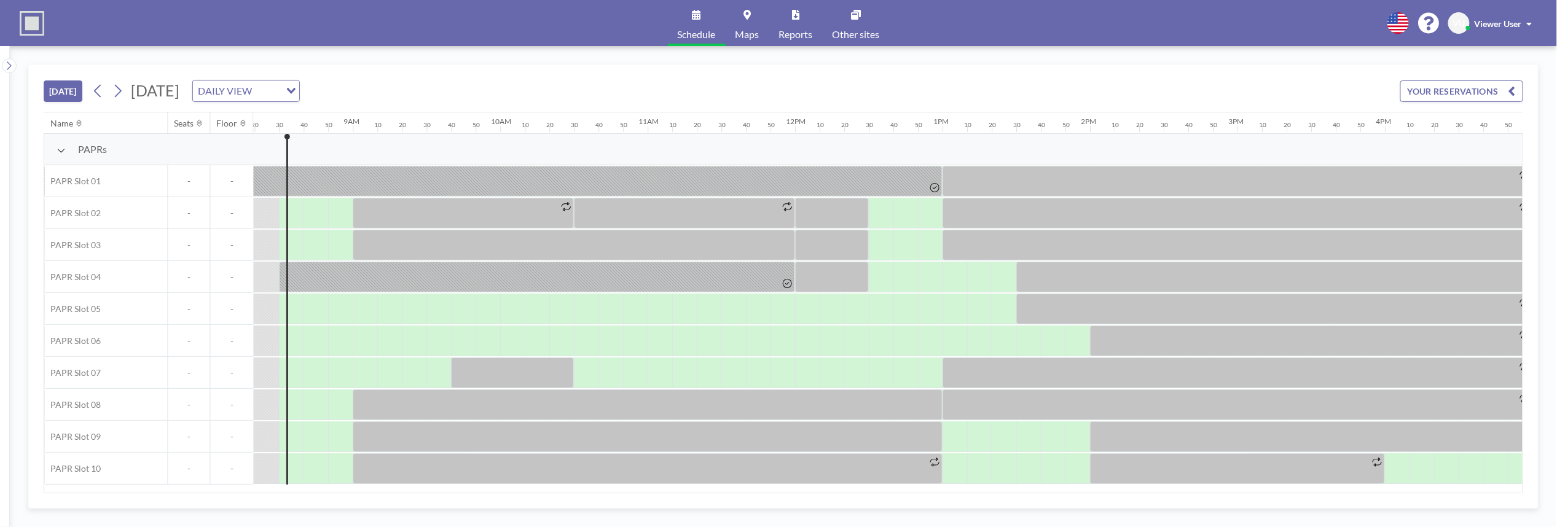
scroll to position [0, 1229]
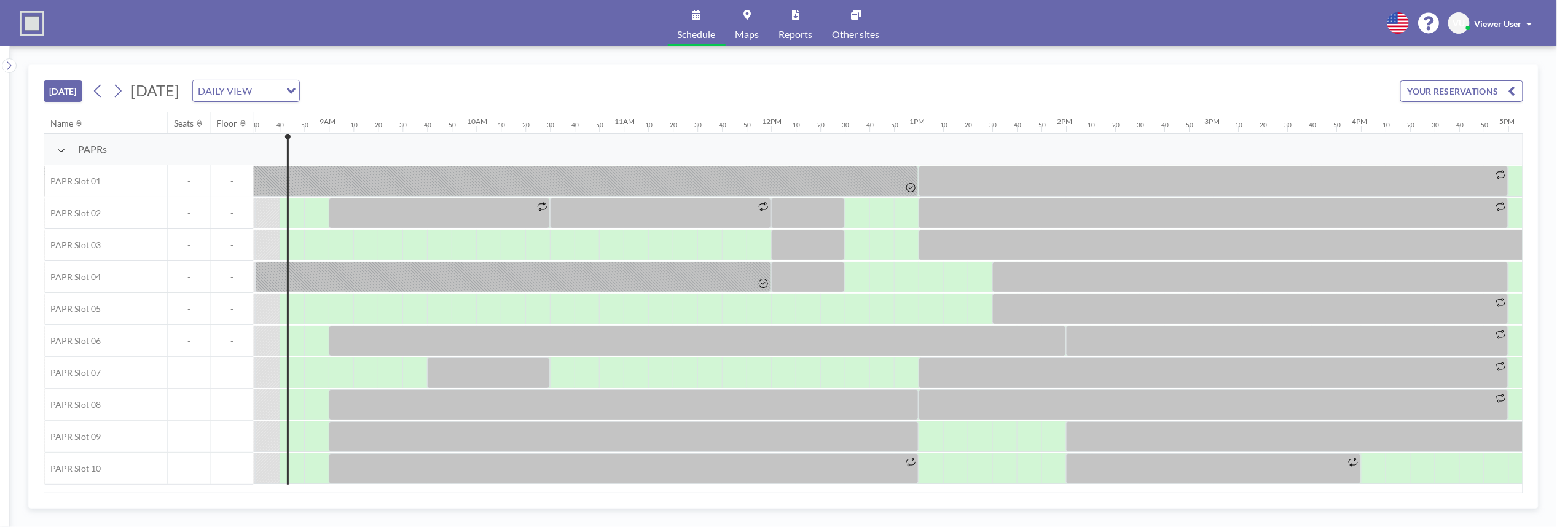
scroll to position [0, 1254]
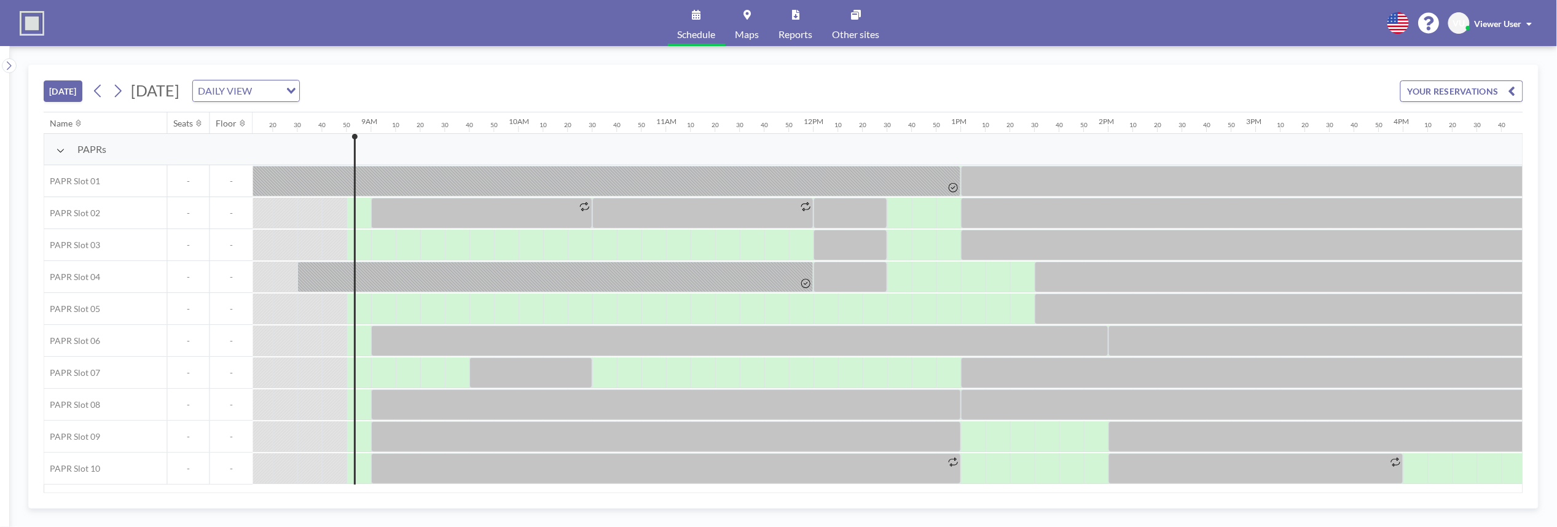
scroll to position [0, 1278]
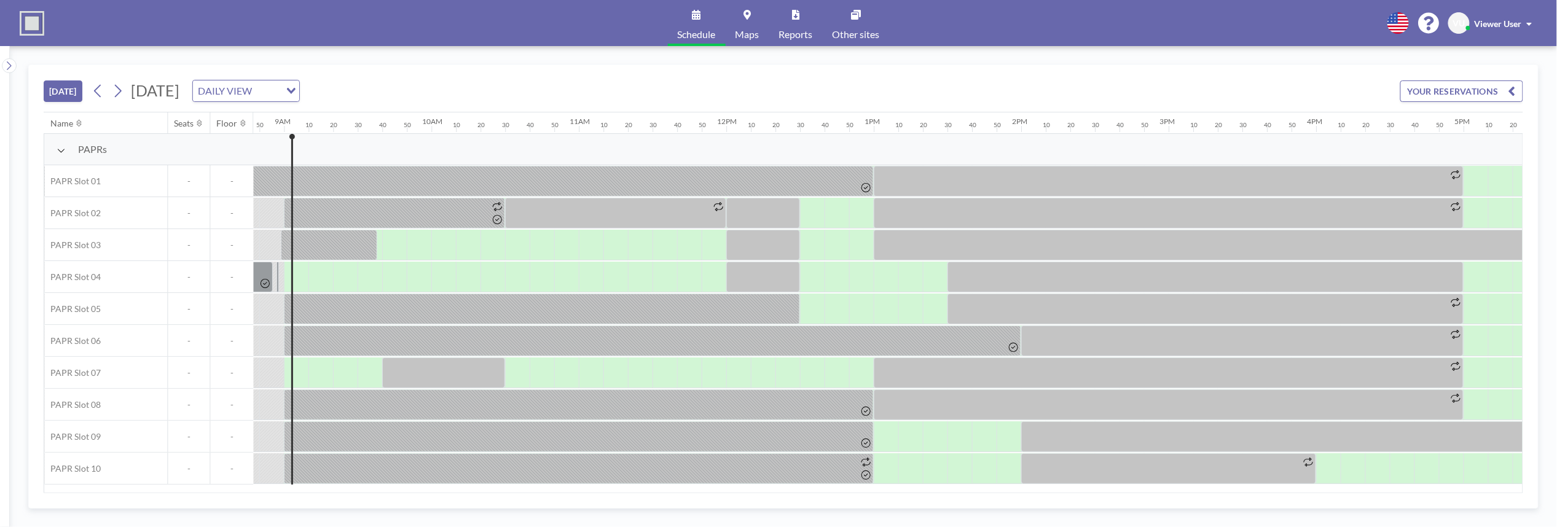
scroll to position [0, 1303]
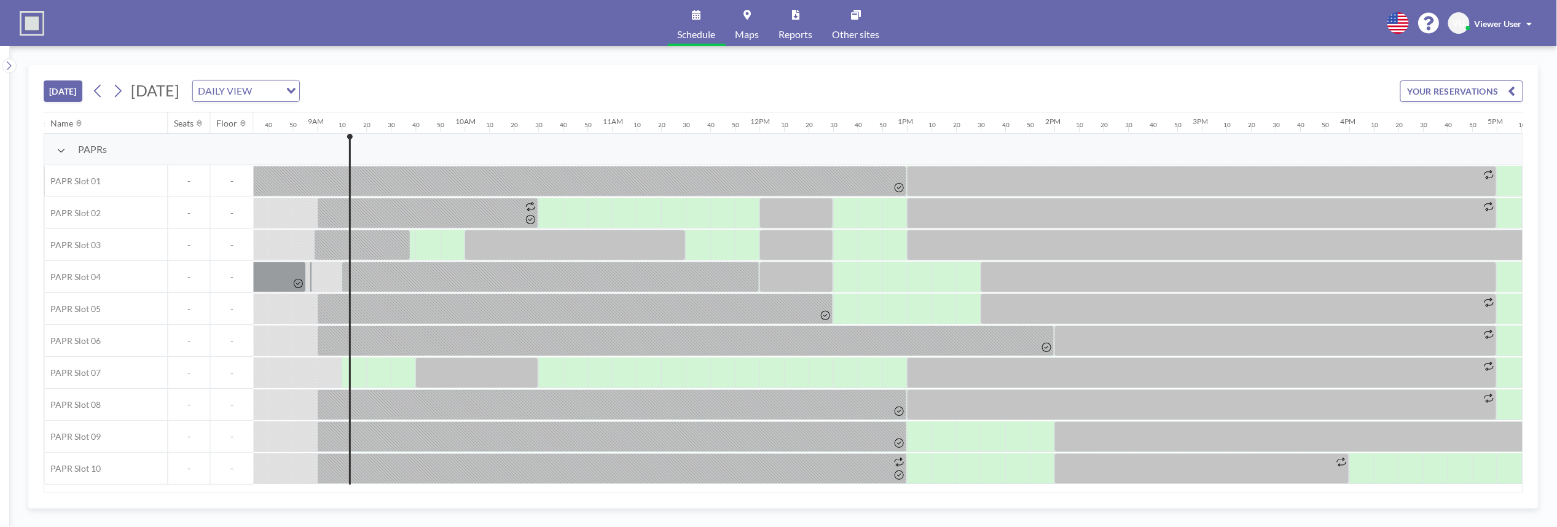
scroll to position [0, 1327]
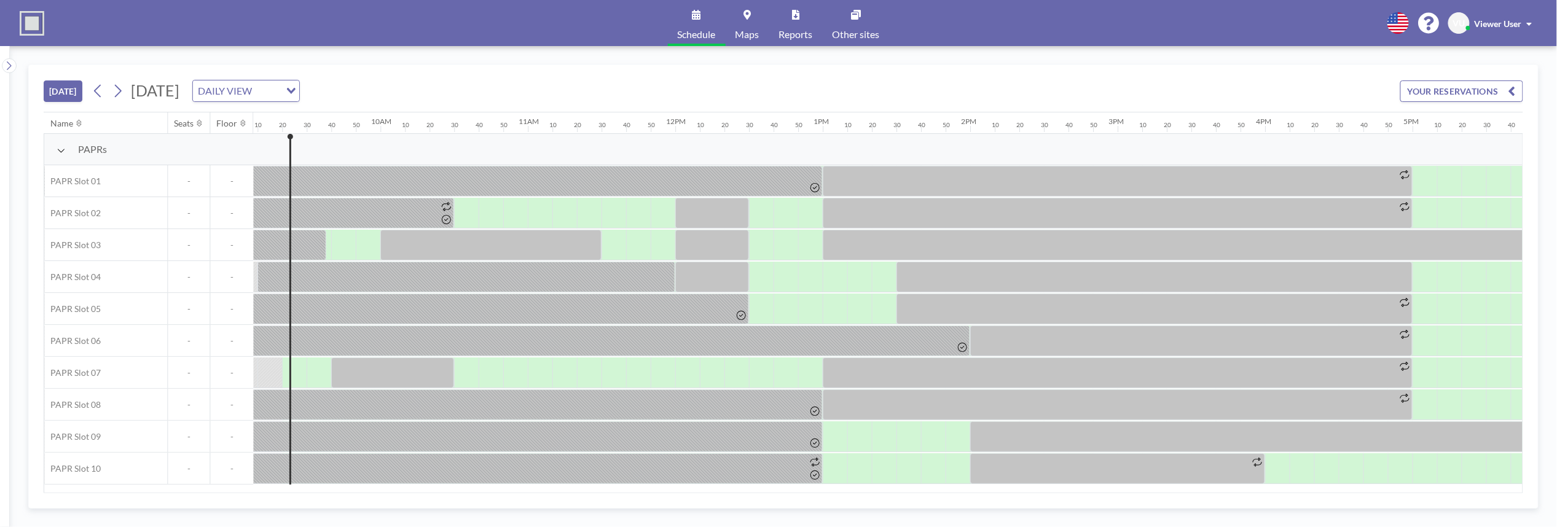
scroll to position [0, 1352]
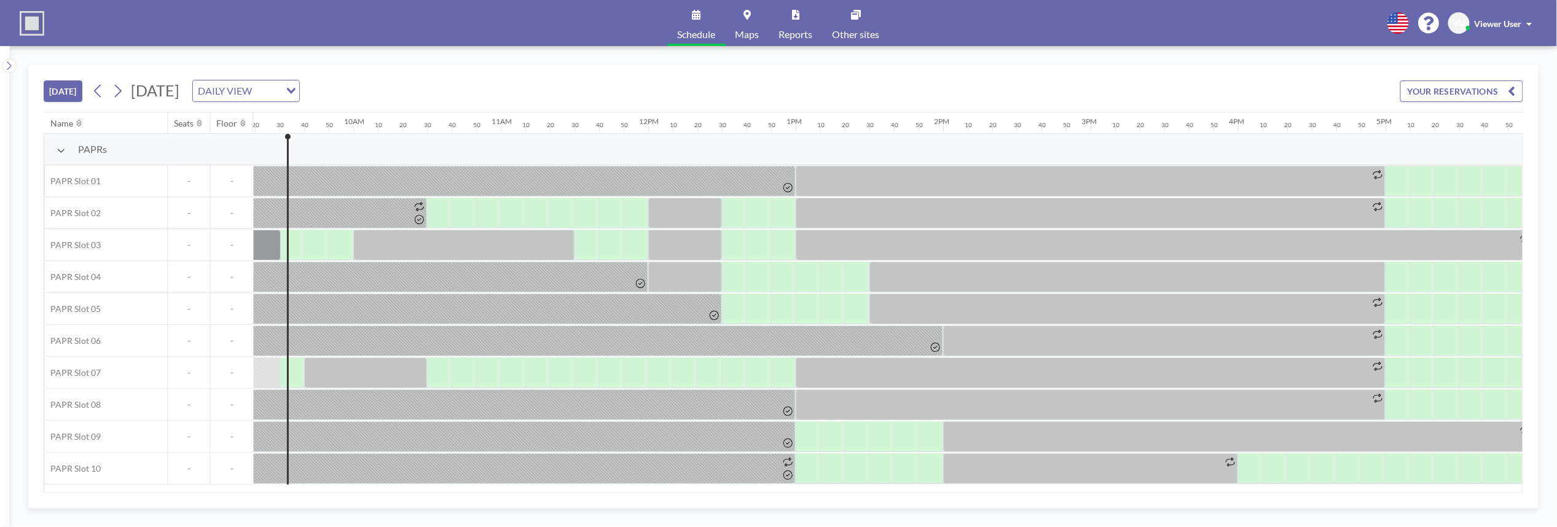
scroll to position [0, 1377]
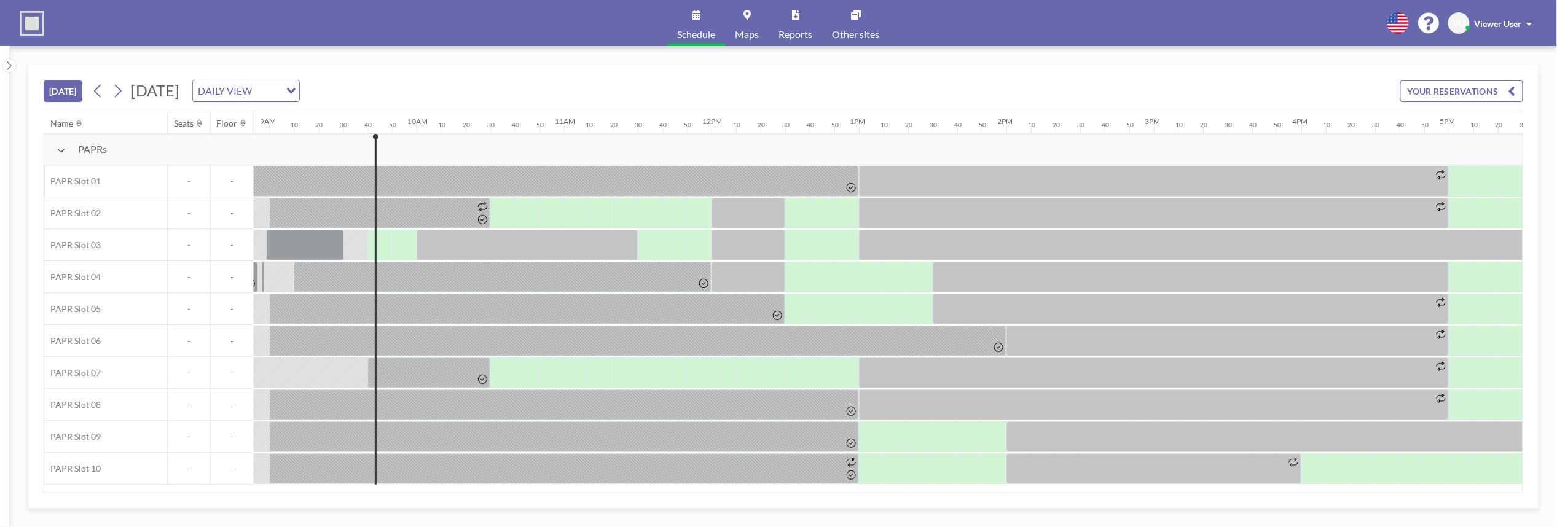
scroll to position [0, 1401]
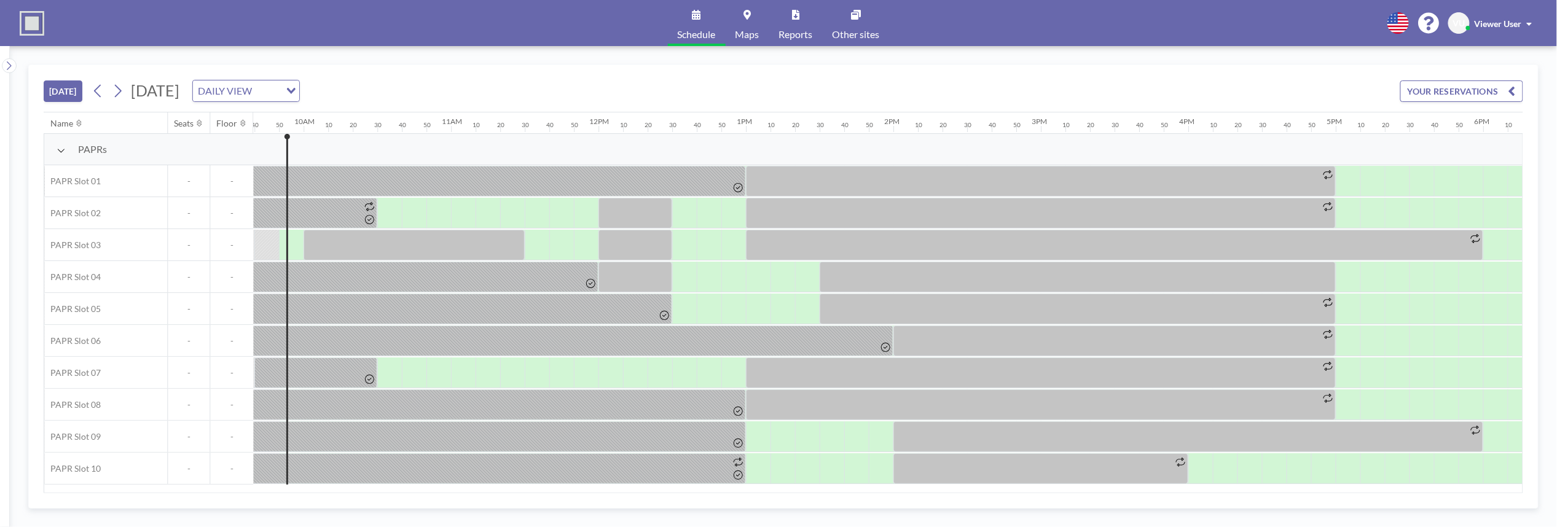
scroll to position [0, 1426]
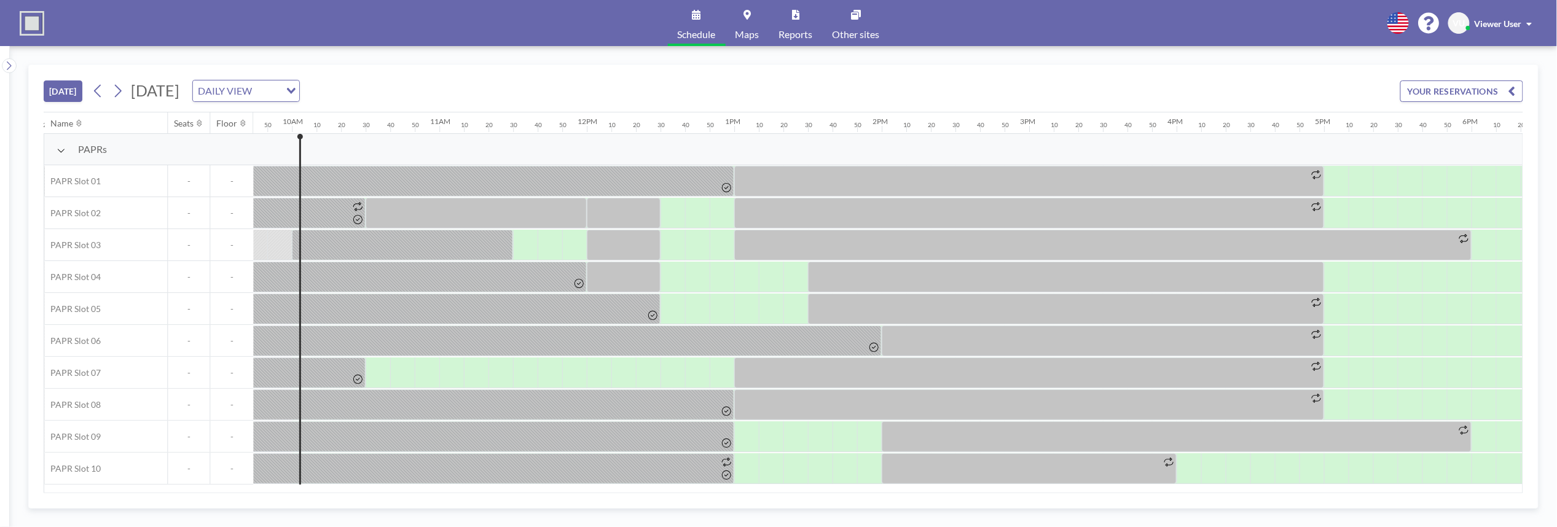
scroll to position [0, 1450]
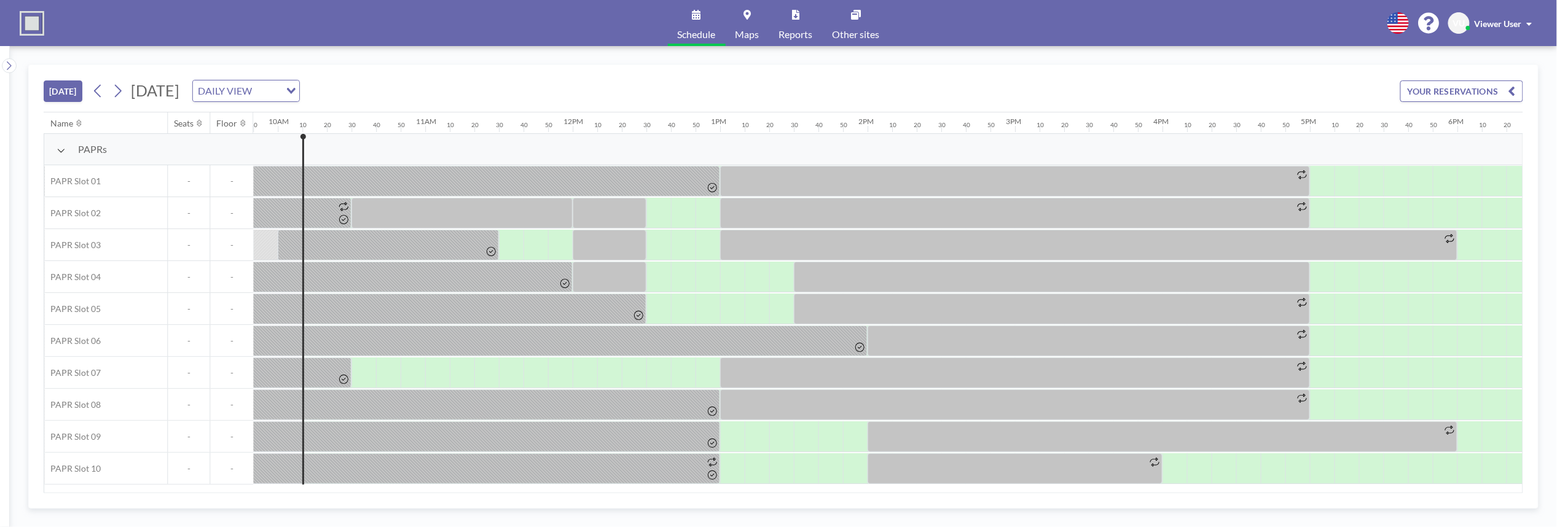
click at [1217, 71] on div "TODAY Friday, August 22, 2025 DAILY VIEW Loading... YOUR RESERVATIONS" at bounding box center [784, 88] width 1480 height 47
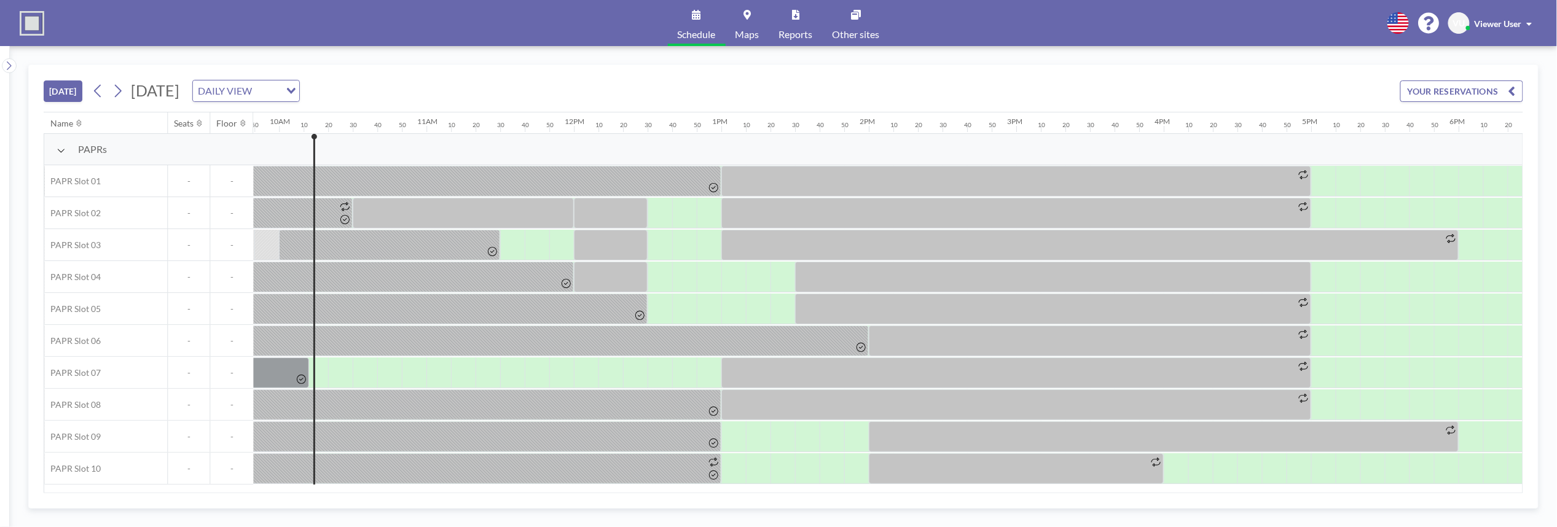
scroll to position [0, 1475]
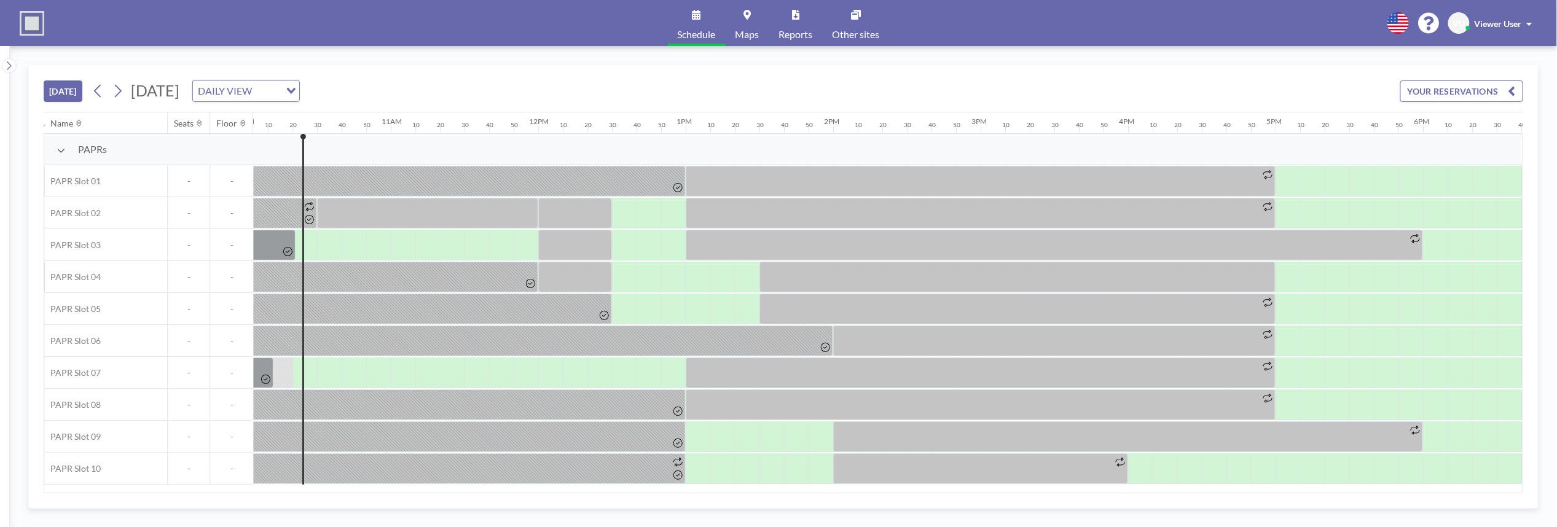
scroll to position [0, 1499]
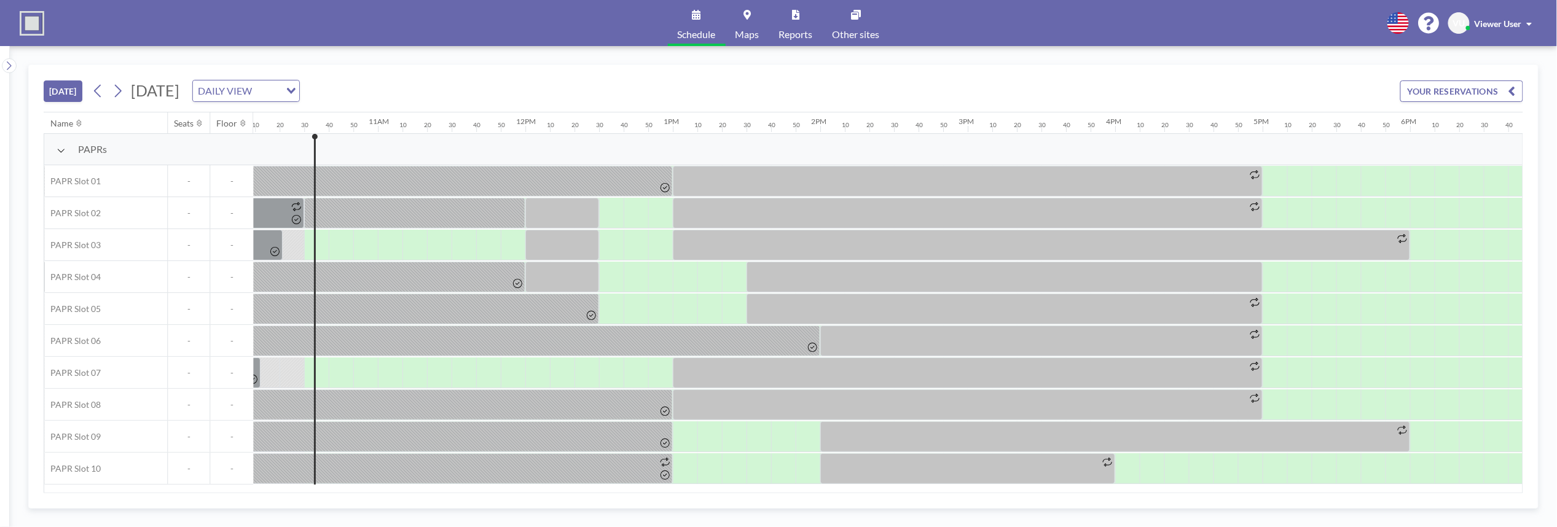
scroll to position [0, 1524]
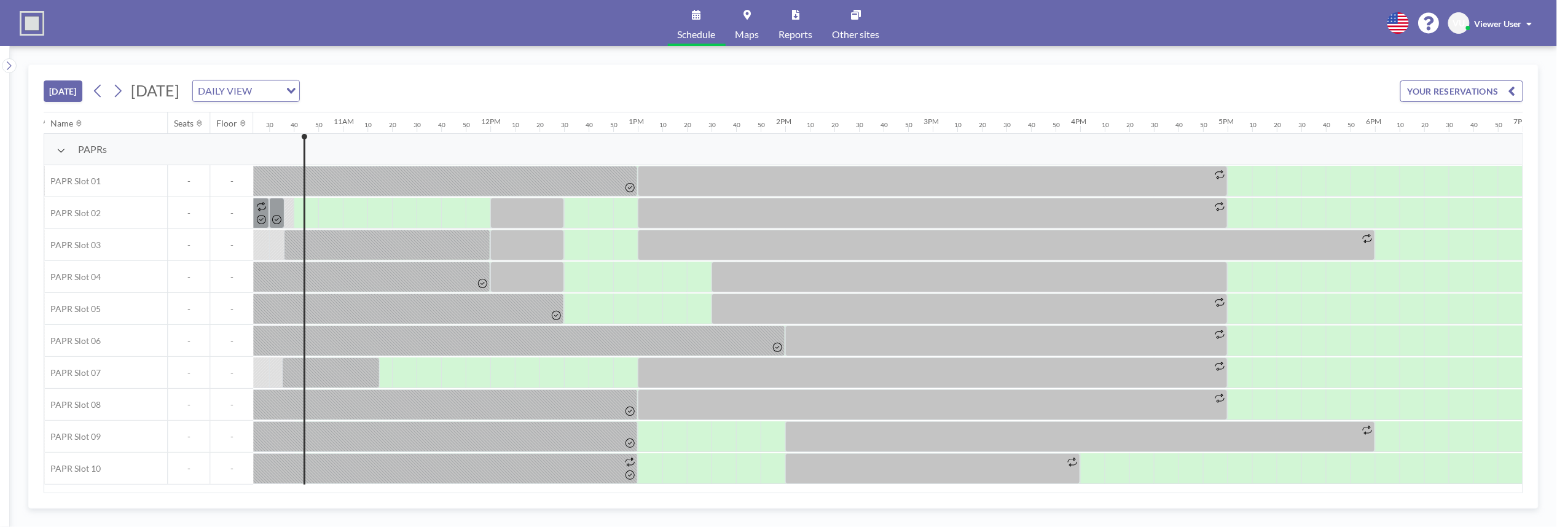
scroll to position [0, 1549]
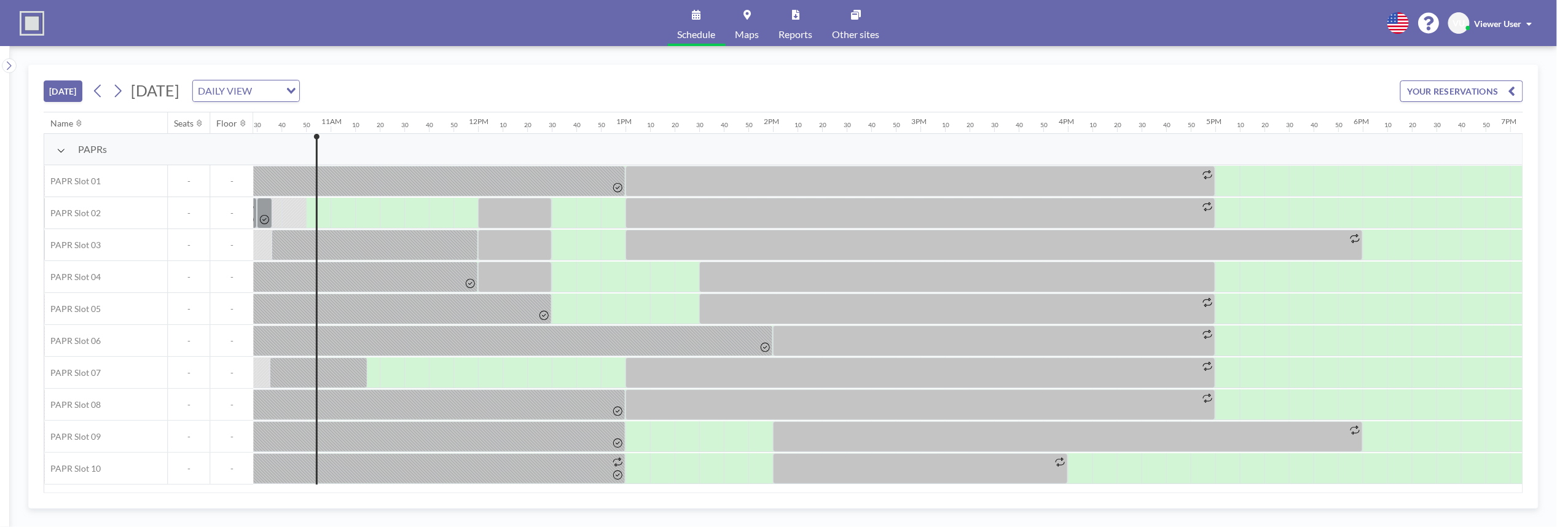
scroll to position [0, 1573]
